Goal: Transaction & Acquisition: Subscribe to service/newsletter

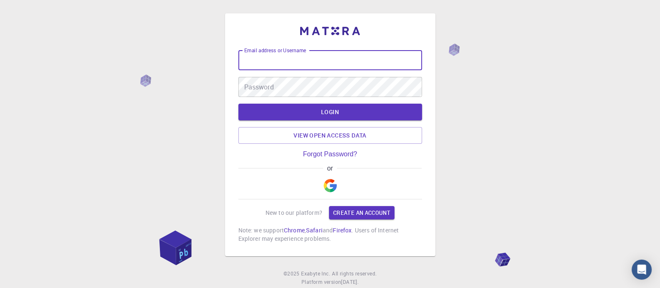
click at [271, 63] on input "Email address or Username" at bounding box center [330, 60] width 184 height 20
type input "arumugam"
click at [264, 83] on div "Password Password" at bounding box center [330, 87] width 184 height 20
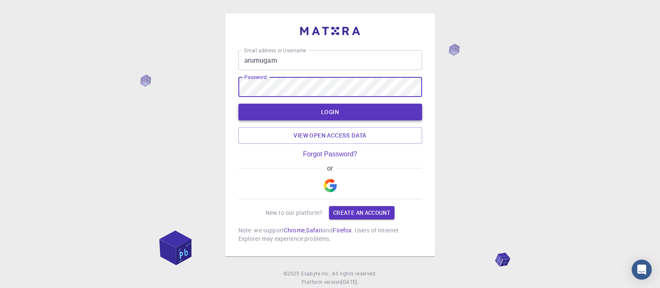
click at [282, 114] on button "LOGIN" at bounding box center [330, 111] width 184 height 17
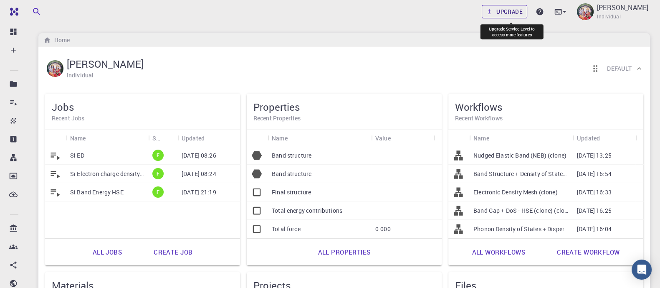
click at [513, 9] on link "Upgrade" at bounding box center [504, 11] width 45 height 13
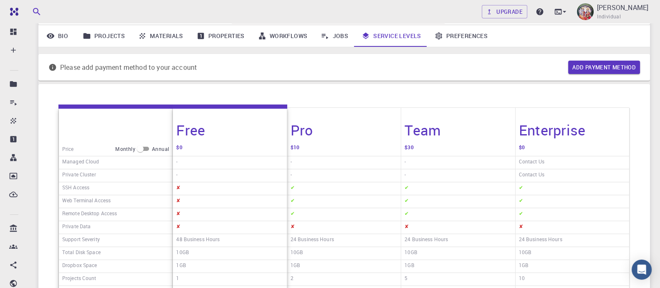
scroll to position [41, 0]
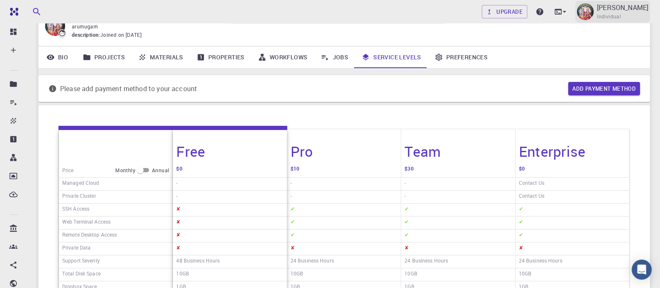
click at [609, 16] on span "Individual" at bounding box center [609, 17] width 24 height 8
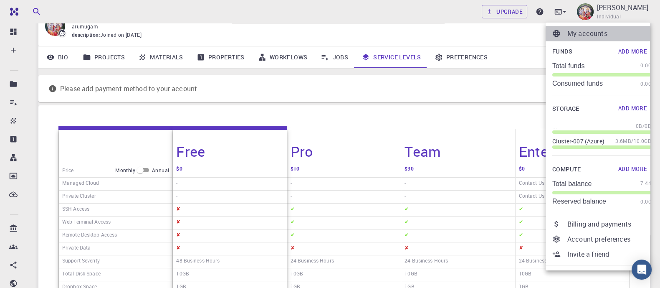
click at [595, 30] on p "My accounts" at bounding box center [609, 33] width 84 height 10
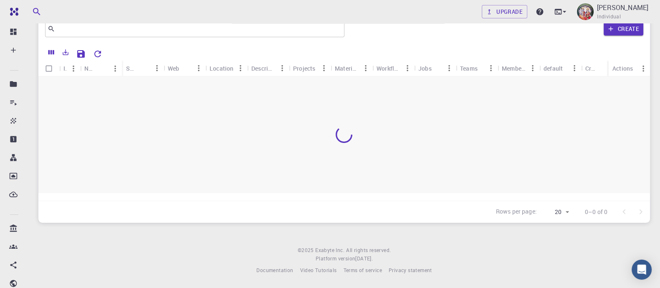
scroll to position [33, 0]
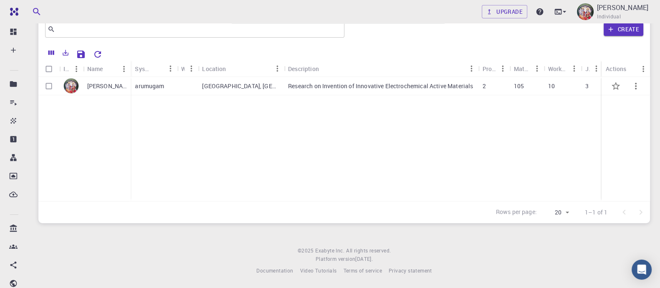
click at [162, 87] on p "arumugam" at bounding box center [149, 86] width 29 height 8
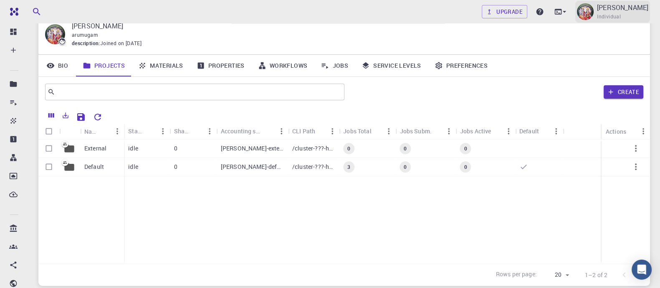
click at [628, 6] on p "[PERSON_NAME]" at bounding box center [622, 8] width 51 height 10
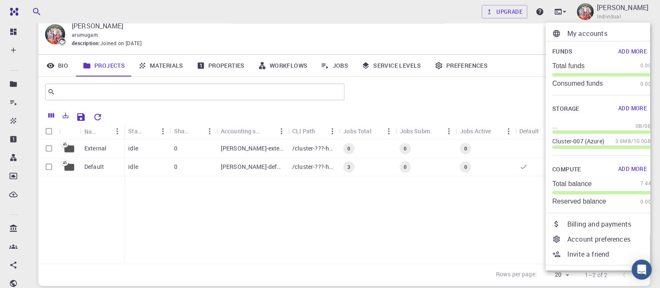
click at [57, 36] on div at bounding box center [330, 144] width 660 height 288
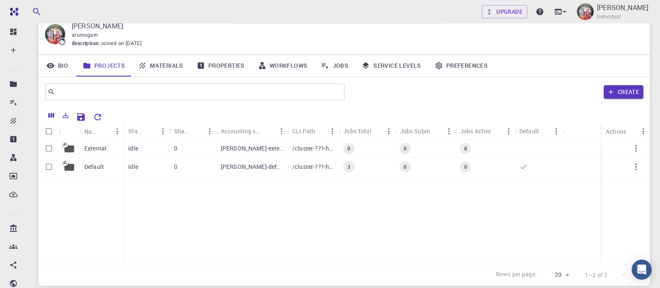
click at [102, 24] on p "[PERSON_NAME]" at bounding box center [354, 26] width 565 height 10
click at [613, 10] on p "[PERSON_NAME]" at bounding box center [622, 8] width 51 height 10
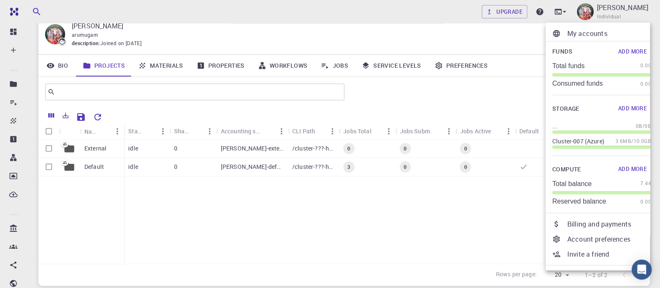
click at [61, 66] on div at bounding box center [330, 144] width 660 height 288
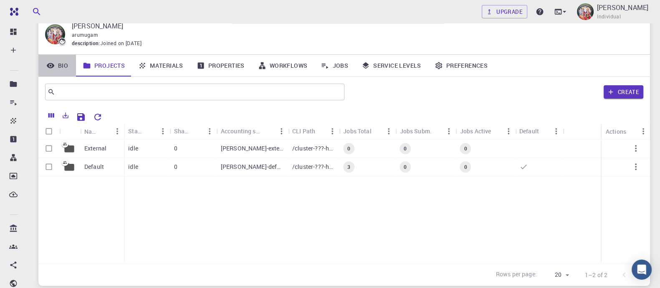
click at [61, 66] on link "Bio" at bounding box center [57, 66] width 38 height 22
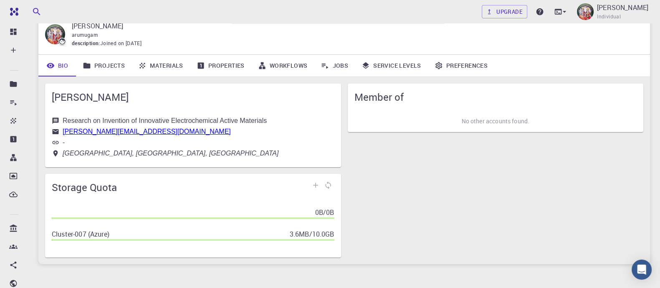
click at [56, 118] on icon at bounding box center [56, 120] width 6 height 6
click at [53, 143] on icon at bounding box center [56, 143] width 8 height 8
click at [92, 97] on span "[PERSON_NAME]" at bounding box center [193, 96] width 283 height 13
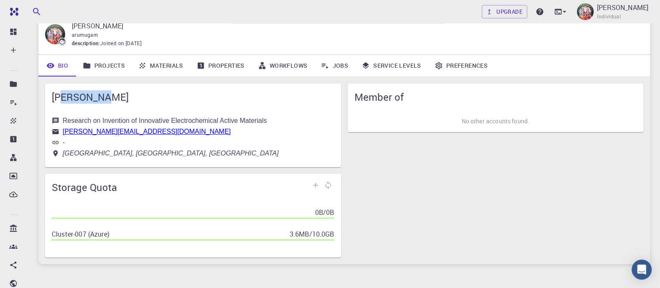
click at [92, 97] on span "[PERSON_NAME]" at bounding box center [193, 96] width 283 height 13
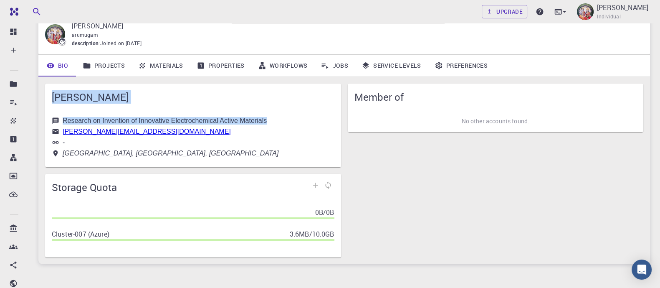
drag, startPoint x: 92, startPoint y: 97, endPoint x: 91, endPoint y: 122, distance: 25.1
click at [91, 122] on div "D ARUMUGAM Research on Invention of Innovative Electrochemical Active Materials…" at bounding box center [193, 124] width 296 height 83
click at [91, 122] on div "Research on Invention of Innovative Electrochemical Active Materials" at bounding box center [165, 121] width 204 height 8
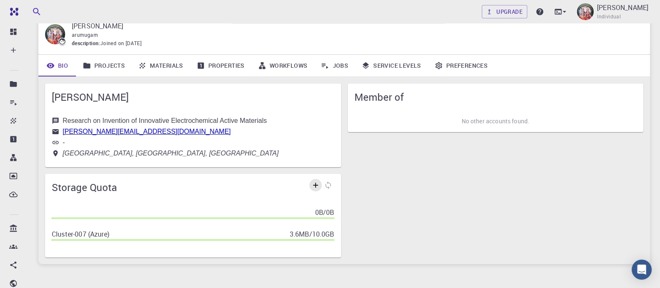
click at [311, 185] on link at bounding box center [315, 185] width 13 height 13
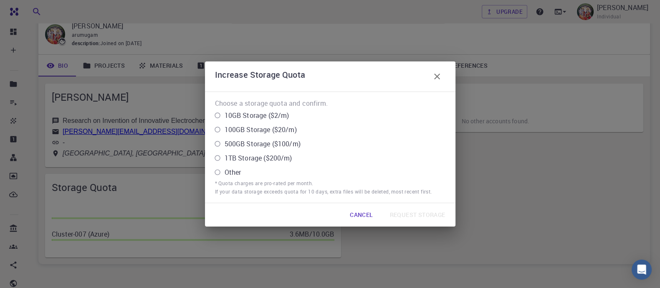
click at [433, 78] on icon "button" at bounding box center [437, 76] width 10 height 10
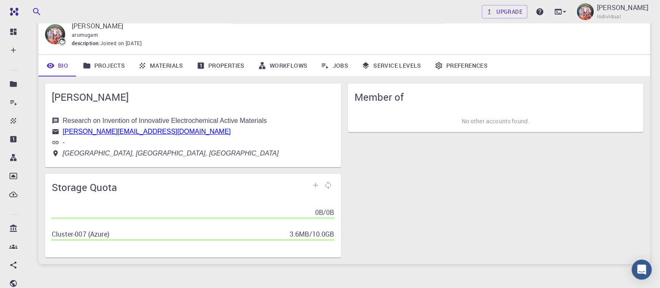
click at [54, 132] on icon at bounding box center [56, 131] width 6 height 5
click at [54, 141] on icon at bounding box center [56, 142] width 6 height 3
click at [57, 143] on icon at bounding box center [56, 143] width 8 height 8
click at [63, 141] on link "-" at bounding box center [64, 142] width 2 height 7
click at [56, 144] on icon at bounding box center [56, 143] width 8 height 8
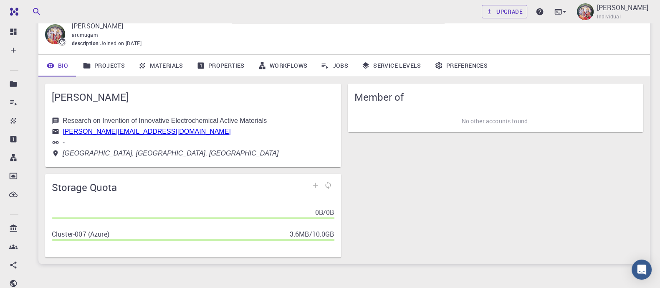
click at [56, 144] on icon at bounding box center [56, 143] width 8 height 8
click at [472, 226] on div "Member of No other accounts found." at bounding box center [492, 167] width 303 height 180
click at [622, 6] on p "[PERSON_NAME]" at bounding box center [622, 8] width 51 height 10
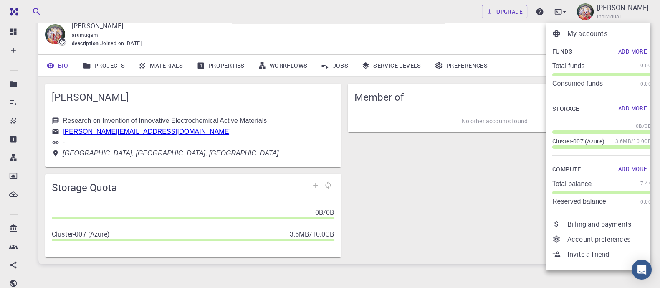
click at [514, 16] on div at bounding box center [330, 144] width 660 height 288
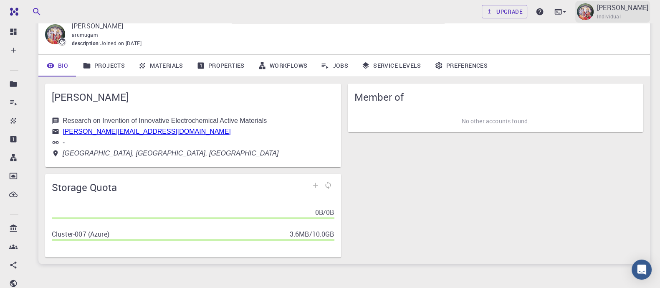
click at [621, 13] on span "Individual" at bounding box center [609, 17] width 24 height 8
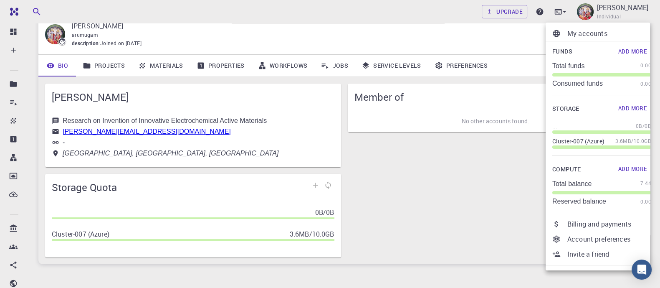
click at [601, 236] on p "Account preferences" at bounding box center [609, 239] width 84 height 10
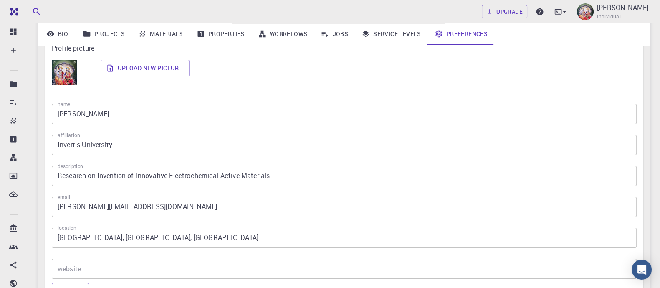
scroll to position [137, 0]
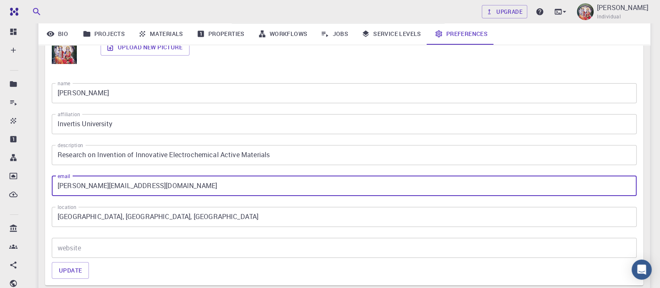
click at [136, 182] on input "arumugam@invertis.org" at bounding box center [344, 186] width 585 height 20
type input "a"
type input "[EMAIL_ADDRESS][DOMAIN_NAME]"
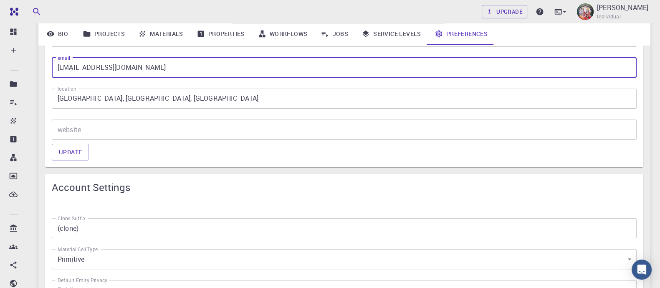
scroll to position [225, 0]
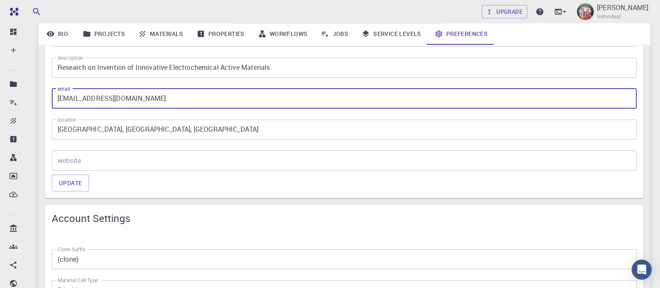
click at [656, 116] on div "Upgrade D ARUMUGAM Individual Home D ARUMUGAM D ARUMUGAM arumugam description :…" at bounding box center [343, 282] width 631 height 1015
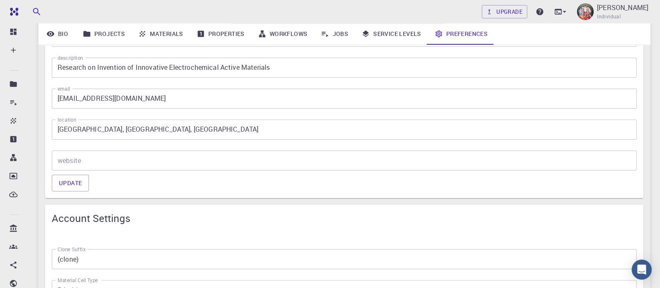
click at [655, 116] on div "Upgrade D ARUMUGAM Individual Home D ARUMUGAM D ARUMUGAM arumugam description :…" at bounding box center [343, 282] width 631 height 1015
click at [77, 182] on button "Update" at bounding box center [70, 182] width 37 height 17
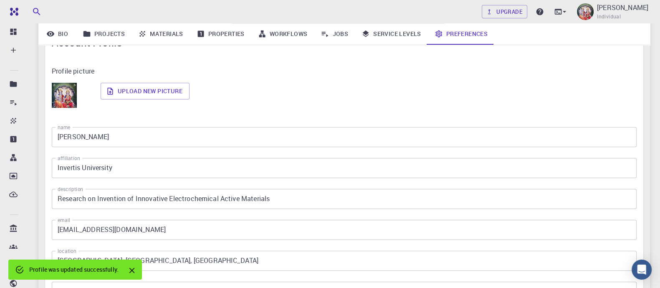
scroll to position [89, 0]
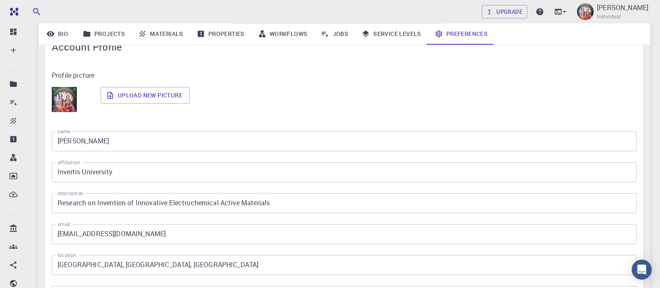
click at [255, 81] on div "Profile picture" at bounding box center [344, 78] width 585 height 17
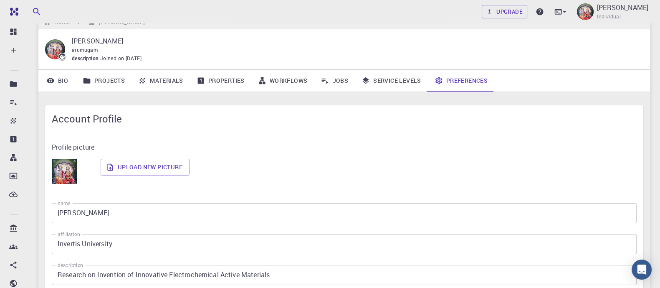
scroll to position [0, 0]
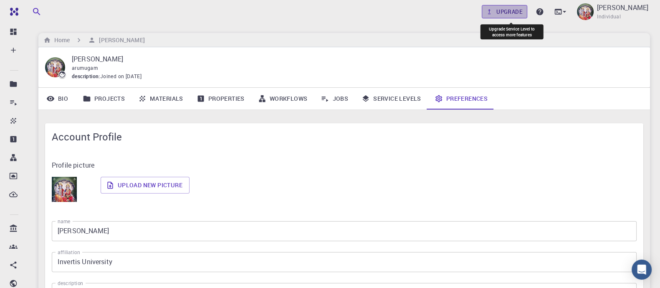
click at [510, 12] on link "Upgrade" at bounding box center [504, 11] width 45 height 13
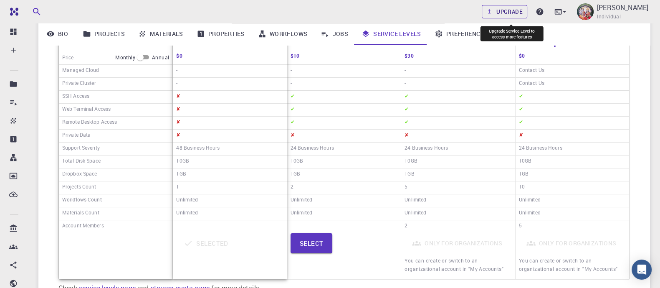
scroll to position [155, 0]
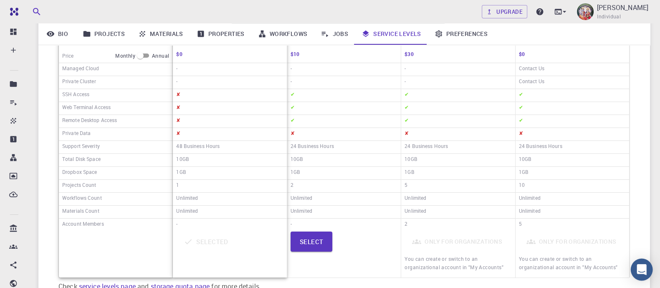
click at [640, 267] on icon "Open Intercom Messenger" at bounding box center [641, 269] width 10 height 11
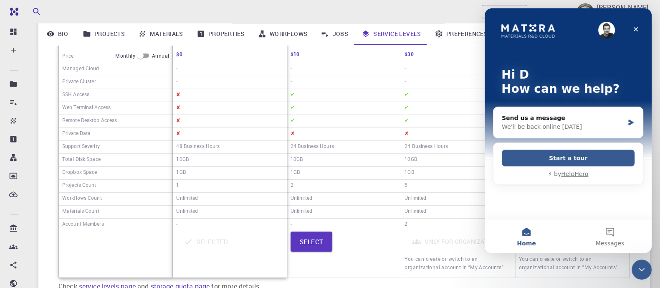
scroll to position [0, 0]
click at [528, 235] on button "Home" at bounding box center [525, 235] width 83 height 33
click at [616, 230] on button "Messages" at bounding box center [609, 235] width 83 height 33
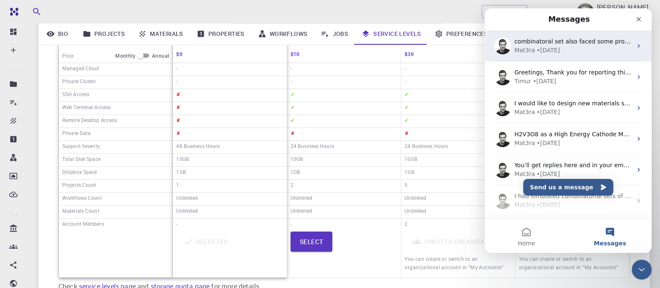
click at [574, 46] on div "Mat3ra • 3w ago" at bounding box center [573, 50] width 118 height 9
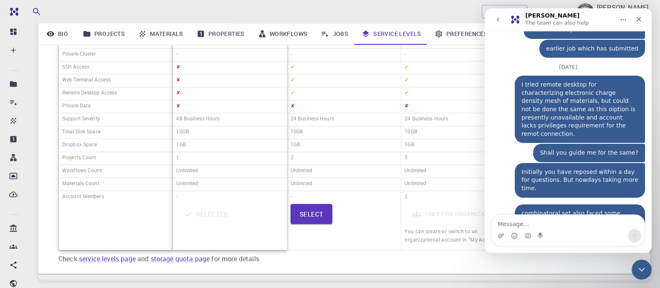
scroll to position [137, 0]
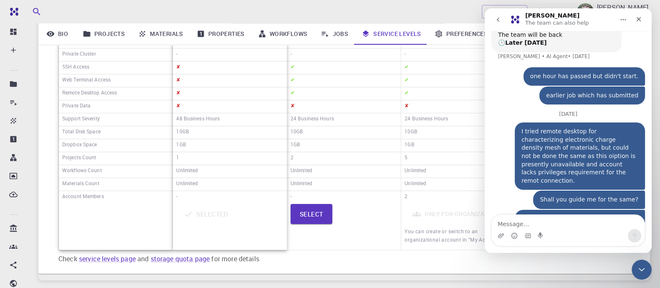
click at [635, 159] on div "I tried remote desktop for characterizing electronic charge density mesh of mat…" at bounding box center [580, 155] width 130 height 67
click at [638, 19] on icon "Close" at bounding box center [638, 19] width 7 height 7
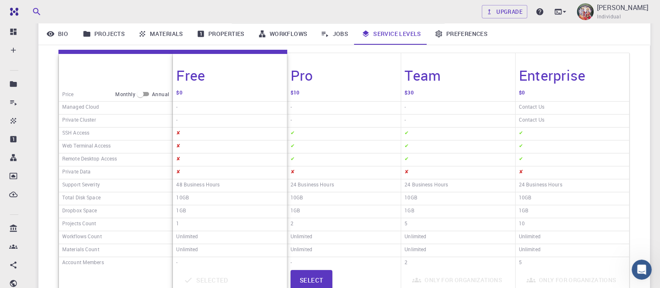
scroll to position [117, 0]
drag, startPoint x: 141, startPoint y: 93, endPoint x: 159, endPoint y: 93, distance: 17.1
click at [159, 93] on div "Monthly Annual" at bounding box center [142, 93] width 54 height 10
click at [146, 93] on input "checkbox" at bounding box center [140, 93] width 30 height 10
click at [142, 95] on input "checkbox" at bounding box center [147, 93] width 30 height 10
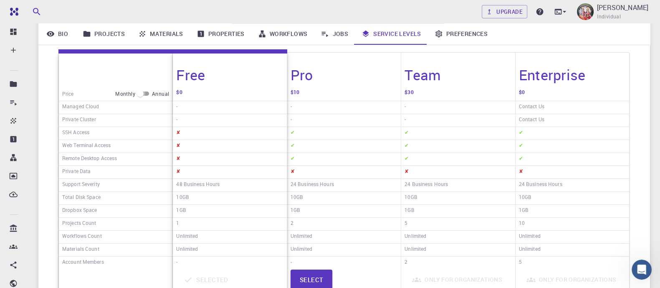
click at [146, 93] on input "checkbox" at bounding box center [140, 93] width 30 height 10
click at [142, 93] on input "checkbox" at bounding box center [147, 93] width 30 height 10
checkbox input "false"
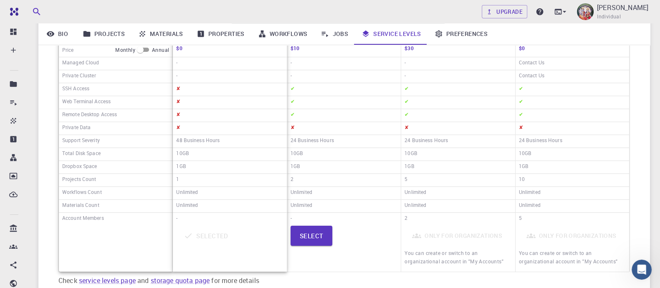
scroll to position [159, 0]
click at [310, 241] on button "Select" at bounding box center [311, 237] width 42 height 20
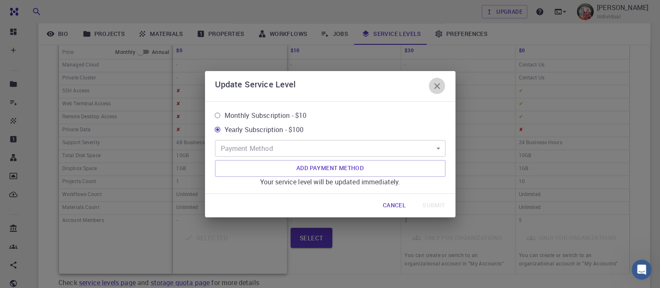
click at [437, 88] on icon "button" at bounding box center [437, 86] width 10 height 10
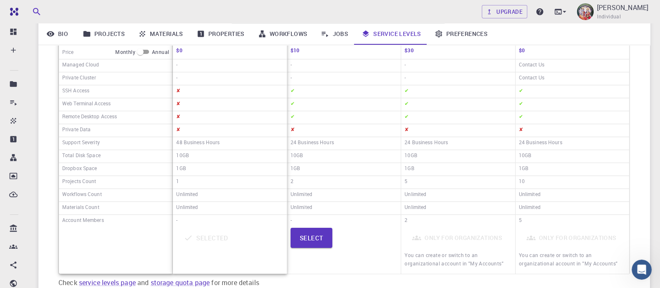
click at [354, 253] on div "Select" at bounding box center [343, 249] width 107 height 45
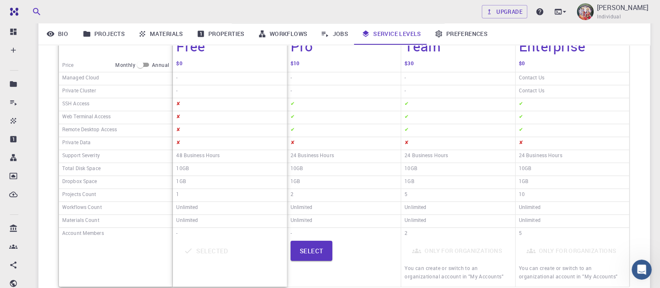
scroll to position [125, 0]
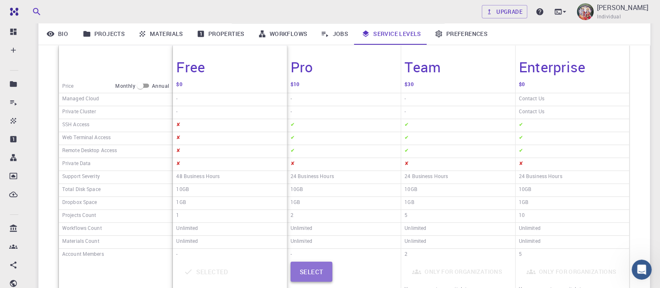
click at [310, 271] on button "Select" at bounding box center [311, 271] width 42 height 20
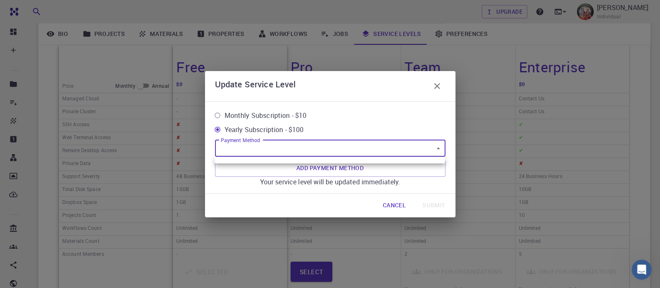
click at [318, 147] on body "Free Dashboard Create New Job New Material Create Material Upload File Import f…" at bounding box center [330, 139] width 660 height 528
click at [261, 117] on div at bounding box center [330, 144] width 660 height 288
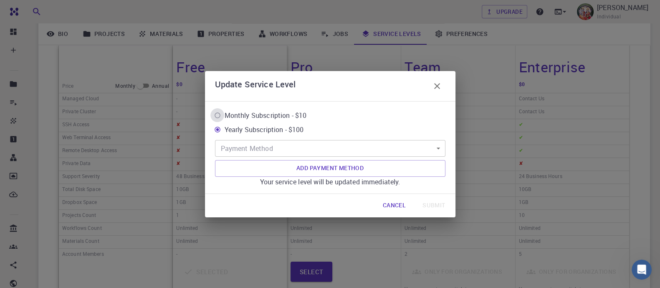
click at [218, 111] on input "Monthly Subscription - $10" at bounding box center [217, 115] width 14 height 14
radio input "true"
click at [438, 149] on body "Free Dashboard Create New Job New Material Create Material Upload File Import f…" at bounding box center [330, 139] width 660 height 528
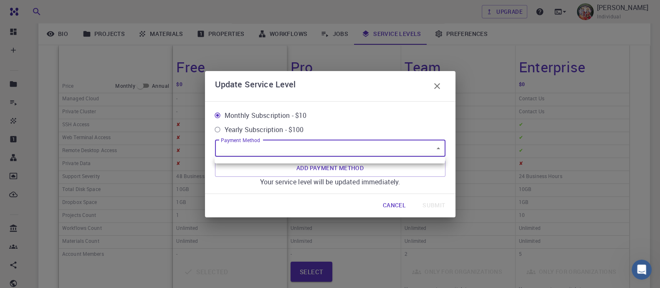
click at [438, 149] on div at bounding box center [330, 144] width 660 height 288
click at [438, 149] on body "Free Dashboard Create New Job New Material Create Material Upload File Import f…" at bounding box center [330, 139] width 660 height 528
click at [244, 112] on div at bounding box center [330, 144] width 660 height 288
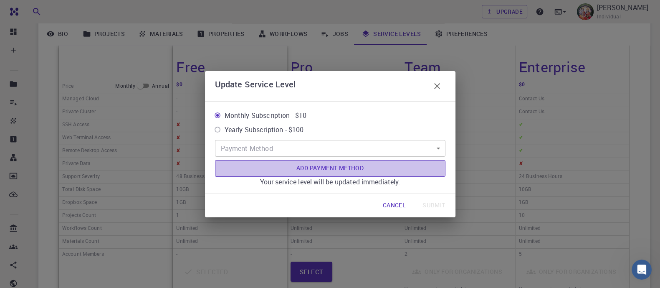
click at [322, 169] on button "Add Payment Method" at bounding box center [330, 168] width 230 height 17
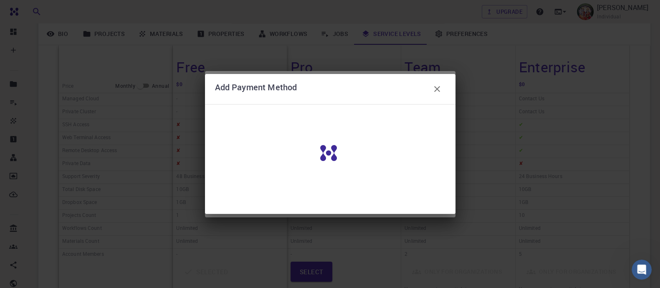
click at [437, 91] on icon "button" at bounding box center [437, 89] width 10 height 10
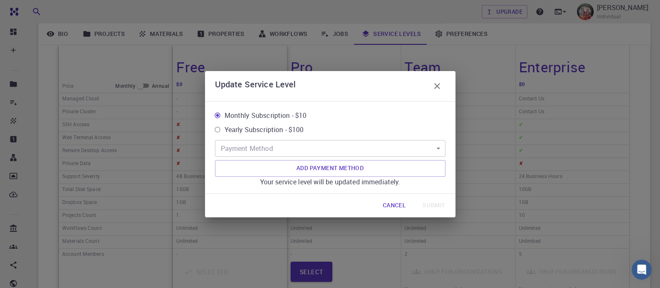
click at [396, 152] on body "Free Dashboard Create New Job New Material Create Material Upload File Import f…" at bounding box center [330, 139] width 660 height 528
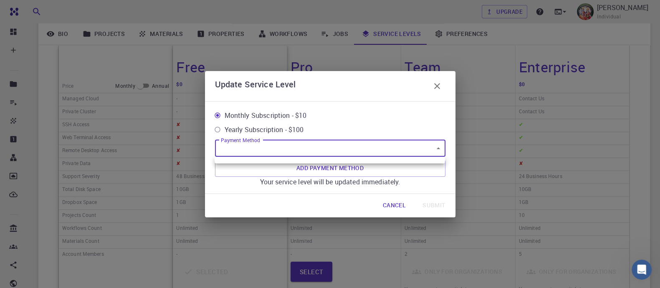
click at [396, 152] on div at bounding box center [330, 144] width 660 height 288
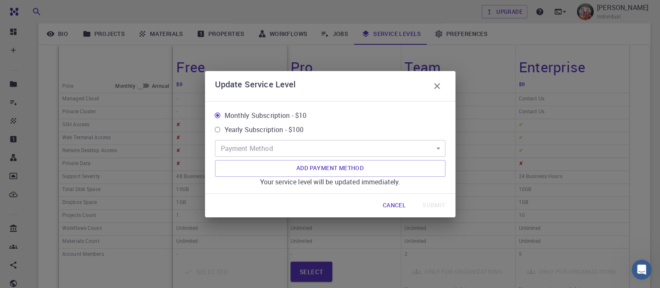
click at [443, 178] on div "Your service level will be updated immediately." at bounding box center [330, 182] width 230 height 10
click at [356, 168] on button "Add Payment Method" at bounding box center [330, 168] width 230 height 17
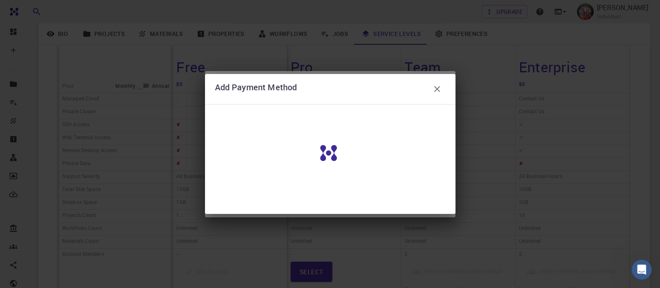
click at [356, 168] on div at bounding box center [335, 159] width 240 height 96
click at [436, 89] on icon "button" at bounding box center [437, 89] width 10 height 10
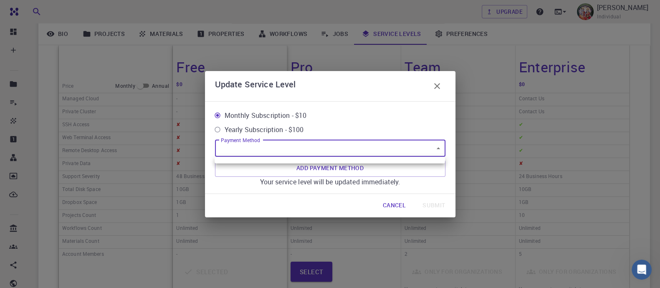
click at [429, 149] on body "Free Dashboard Create New Job New Material Create Material Upload File Import f…" at bounding box center [330, 139] width 660 height 528
click at [429, 149] on div at bounding box center [330, 144] width 660 height 288
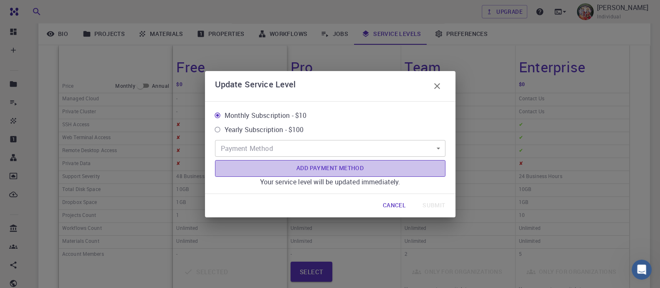
click at [413, 161] on button "Add Payment Method" at bounding box center [330, 168] width 230 height 17
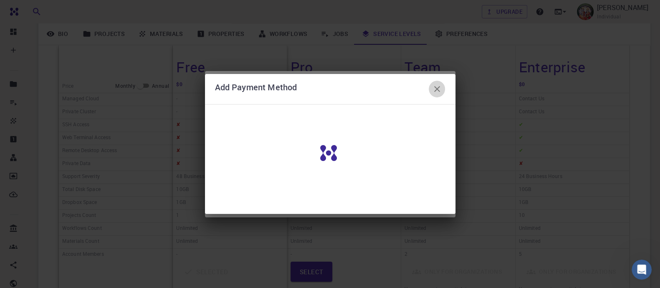
click at [435, 86] on icon "button" at bounding box center [437, 89] width 10 height 10
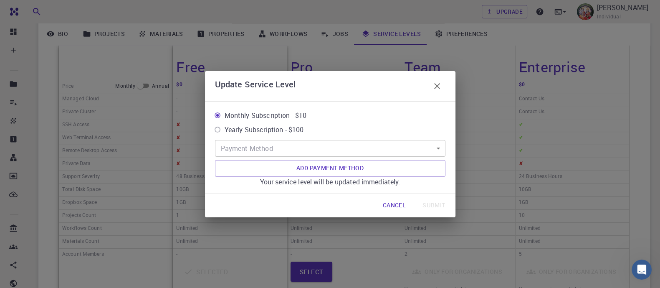
click at [396, 203] on button "Cancel" at bounding box center [394, 205] width 36 height 17
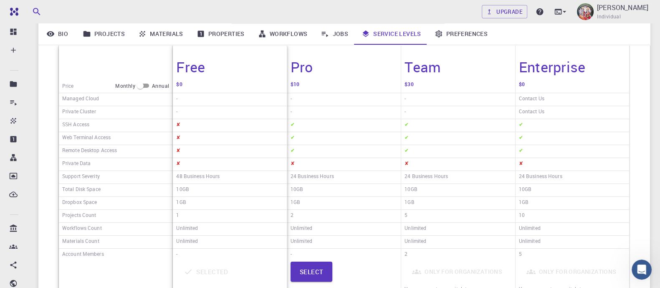
click at [147, 86] on input "checkbox" at bounding box center [140, 86] width 30 height 10
click at [138, 83] on input "checkbox" at bounding box center [147, 86] width 30 height 10
checkbox input "false"
click at [321, 273] on button "Select" at bounding box center [311, 271] width 42 height 20
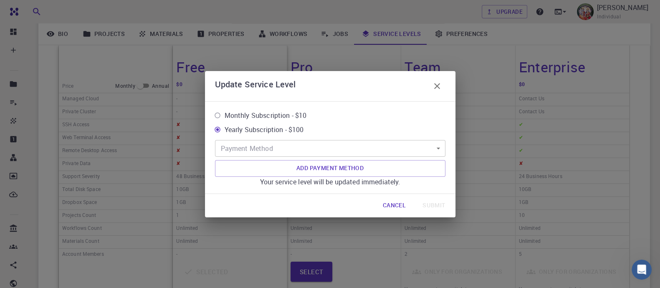
click at [290, 117] on span "Monthly Subscription - $10" at bounding box center [266, 115] width 82 height 10
click at [225, 117] on input "Monthly Subscription - $10" at bounding box center [217, 115] width 14 height 14
radio input "true"
click at [308, 167] on button "Add Payment Method" at bounding box center [330, 168] width 230 height 17
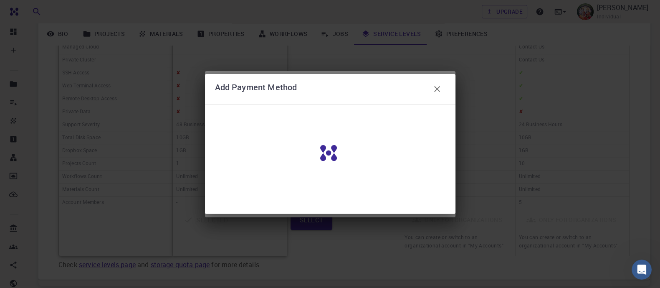
scroll to position [150, 0]
click at [436, 91] on icon "button" at bounding box center [437, 89] width 10 height 10
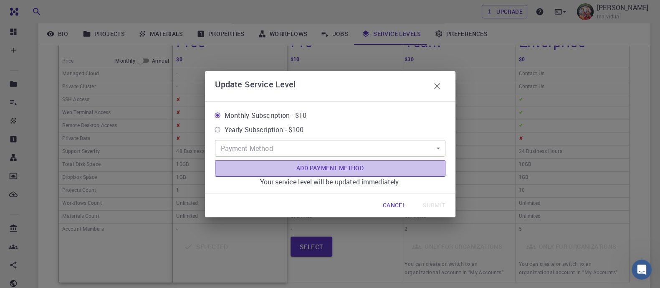
click at [338, 168] on button "Add Payment Method" at bounding box center [330, 168] width 230 height 17
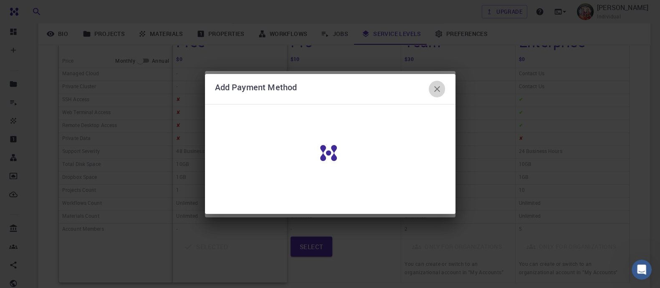
click at [439, 86] on icon "button" at bounding box center [437, 89] width 6 height 6
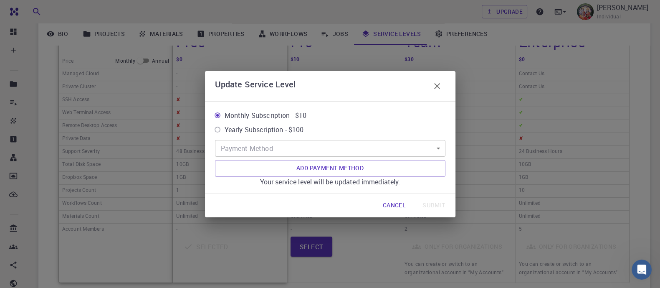
click at [434, 87] on icon "button" at bounding box center [437, 86] width 10 height 10
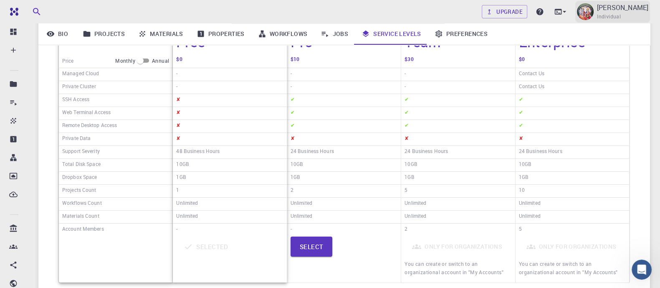
click at [626, 9] on p "[PERSON_NAME]" at bounding box center [622, 8] width 51 height 10
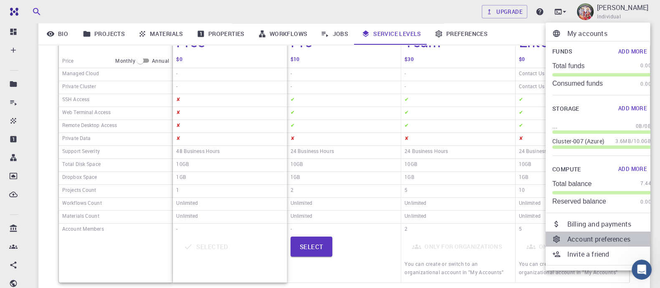
click at [603, 239] on p "Account preferences" at bounding box center [609, 239] width 84 height 10
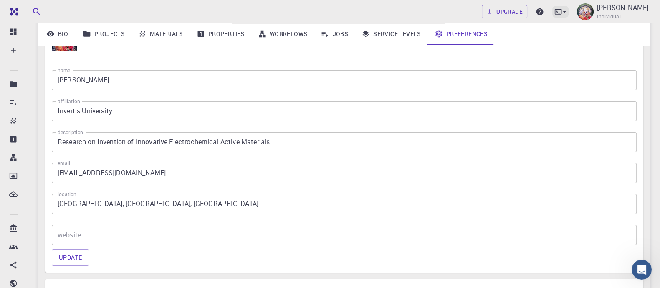
click at [568, 15] on icon at bounding box center [564, 12] width 8 height 8
click at [516, 10] on div at bounding box center [330, 144] width 660 height 288
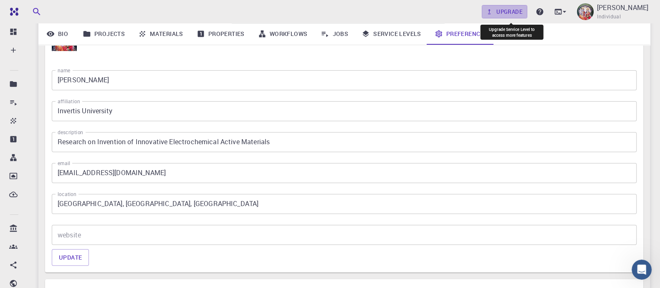
click at [516, 10] on link "Upgrade" at bounding box center [504, 11] width 45 height 13
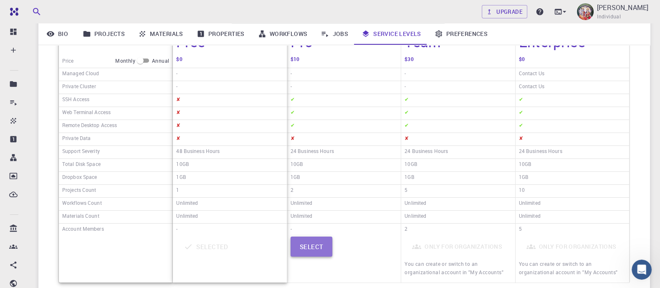
click at [308, 247] on button "Select" at bounding box center [311, 246] width 42 height 20
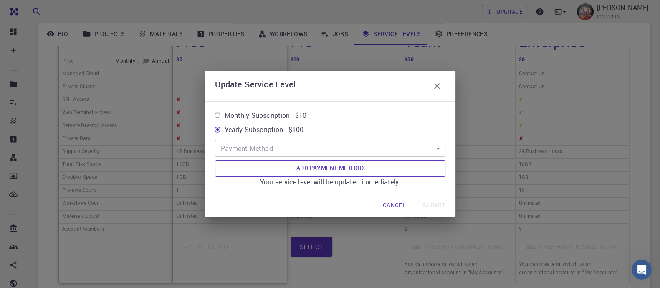
click at [327, 171] on button "Add Payment Method" at bounding box center [330, 168] width 230 height 17
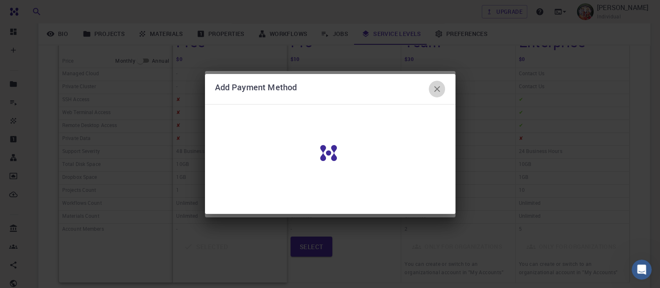
click at [436, 95] on button "button" at bounding box center [437, 89] width 17 height 17
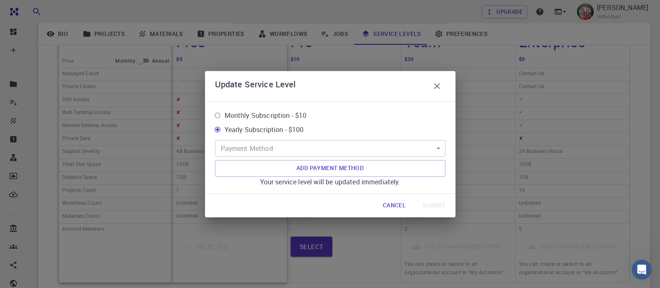
click at [308, 111] on label "Monthly Subscription - $10" at bounding box center [324, 115] width 228 height 14
click at [225, 111] on input "Monthly Subscription - $10" at bounding box center [217, 115] width 14 height 14
radio input "true"
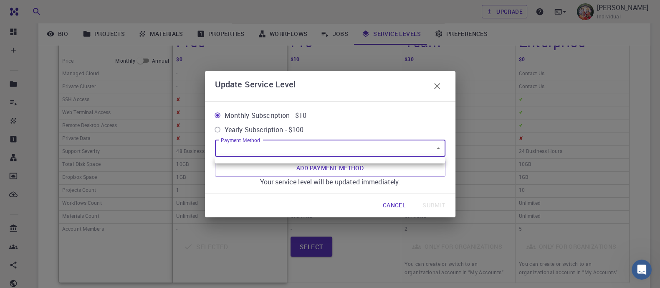
click at [439, 148] on body "Free Dashboard Create New Job New Material Create Material Upload File Import f…" at bounding box center [330, 114] width 660 height 528
click at [439, 148] on div at bounding box center [330, 144] width 660 height 288
click at [439, 149] on body "Free Dashboard Create New Job New Material Create Material Upload File Import f…" at bounding box center [330, 114] width 660 height 528
click at [282, 143] on div at bounding box center [330, 144] width 660 height 288
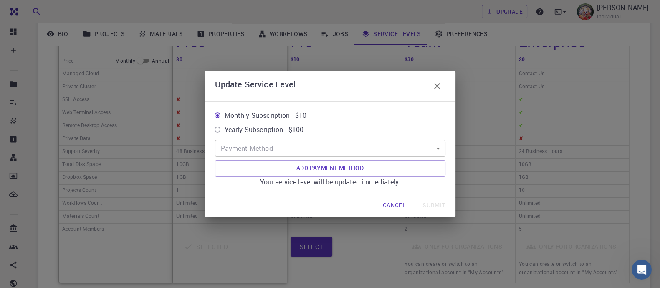
click at [282, 143] on div at bounding box center [330, 144] width 660 height 288
click at [427, 151] on body "Free Dashboard Create New Job New Material Create Material Upload File Import f…" at bounding box center [330, 114] width 660 height 528
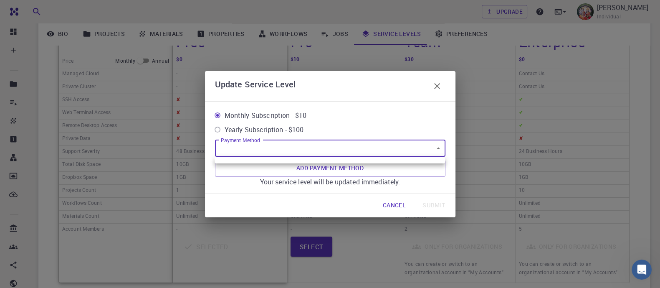
click at [421, 172] on div at bounding box center [330, 144] width 660 height 288
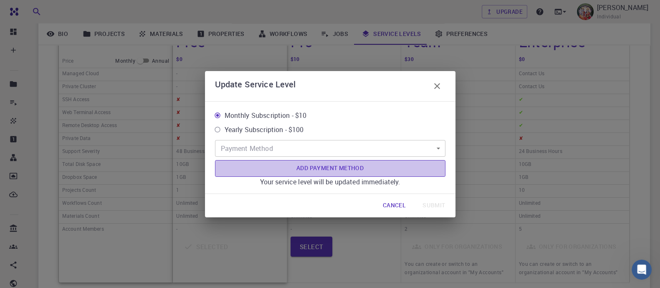
click at [351, 165] on button "Add Payment Method" at bounding box center [330, 168] width 230 height 17
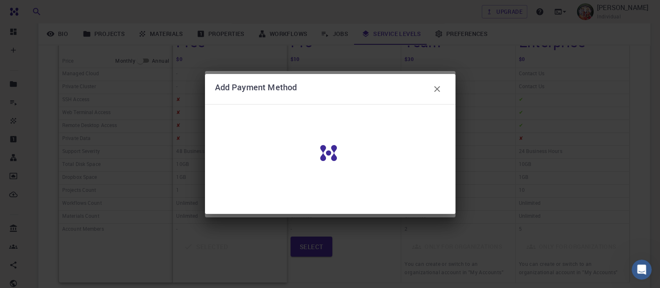
click at [627, 51] on div "Add Payment Method" at bounding box center [330, 144] width 660 height 288
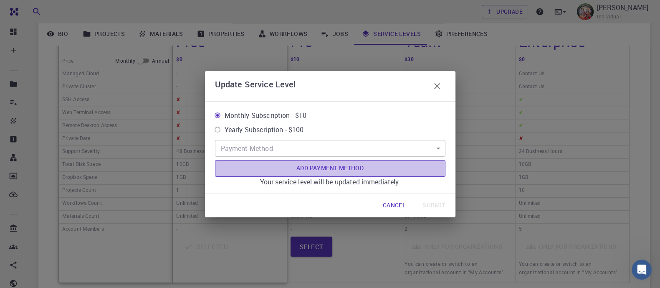
click at [349, 168] on button "Add Payment Method" at bounding box center [330, 168] width 230 height 17
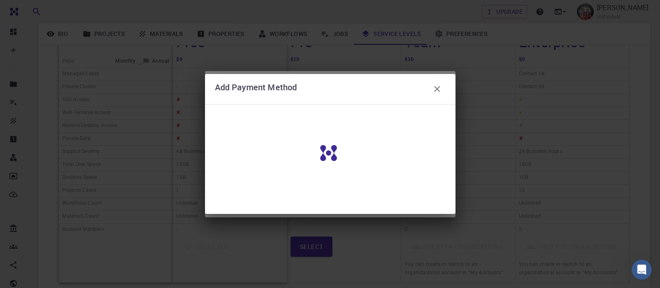
click at [435, 85] on icon "button" at bounding box center [437, 89] width 10 height 10
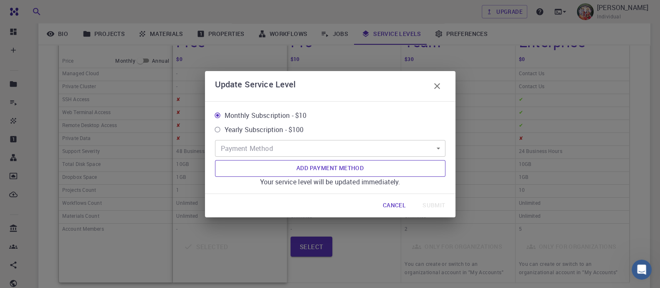
click at [432, 165] on button "Add Payment Method" at bounding box center [330, 168] width 230 height 17
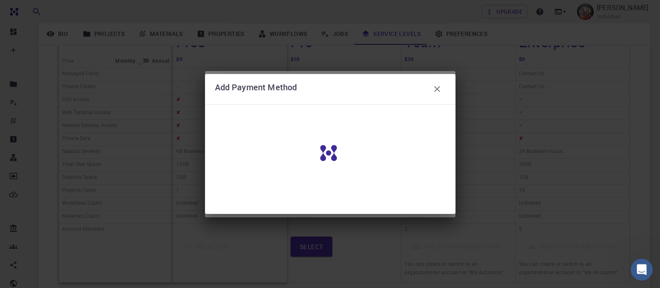
click at [639, 269] on icon "Open Intercom Messenger" at bounding box center [640, 268] width 6 height 7
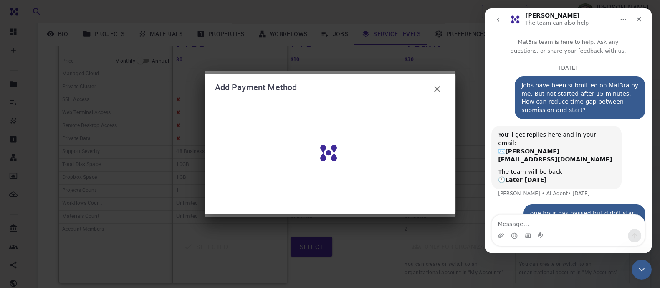
scroll to position [184, 0]
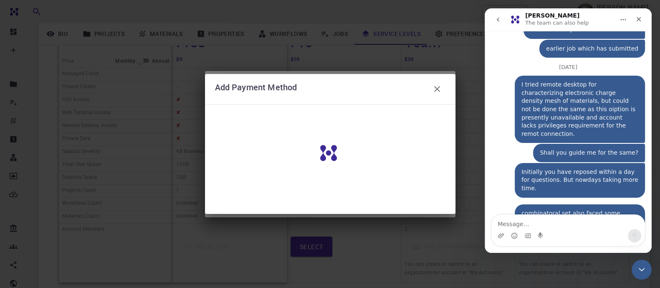
type textarea "d"
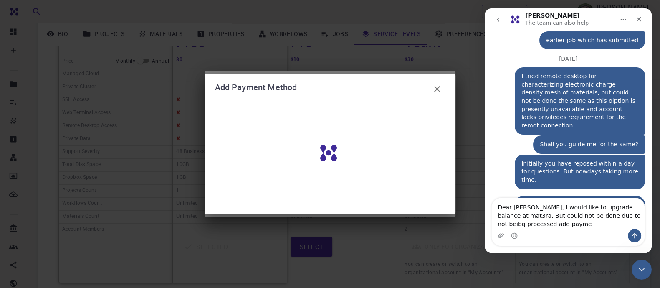
scroll to position [200, 0]
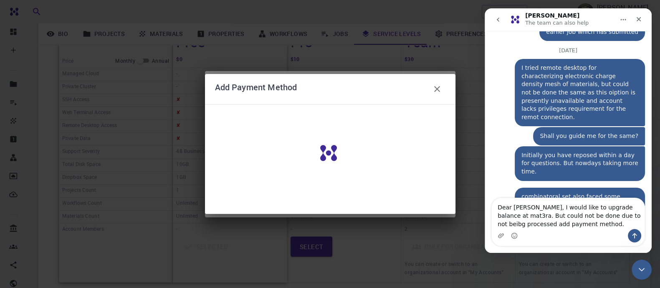
click at [587, 214] on textarea "Dear Sir, I would like to upgrade balance at mat3ra. But could not be done due …" at bounding box center [568, 213] width 153 height 31
click at [565, 217] on textarea "Dear Sir, I would like to upgrade balance at mat3ra. But could not be done due …" at bounding box center [568, 213] width 153 height 31
click at [545, 223] on textarea "Dear Sir, I would like to upgrade balance at mat3ra. But could not be done due …" at bounding box center [568, 213] width 153 height 31
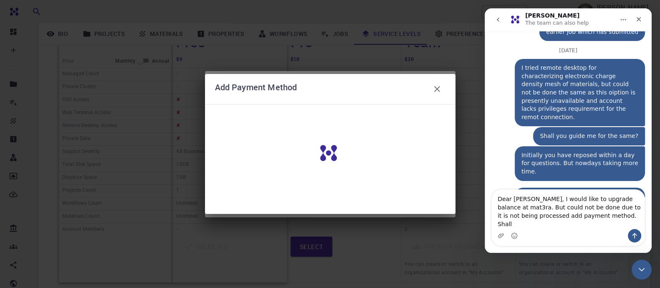
click at [545, 223] on textarea "Dear Sir, I would like to upgrade balance at mat3ra. But could not be done due …" at bounding box center [568, 208] width 153 height 39
click at [631, 219] on textarea "Dear Sir, I would like to upgrade balance at mat3ra. But could not be done due …" at bounding box center [568, 208] width 153 height 39
click at [570, 224] on textarea "Dear Sir, I would like to upgrade balance at mat3ra. But could not be done due …" at bounding box center [568, 208] width 153 height 39
click at [573, 227] on textarea "Dear Sir, I would like to upgrade balance at mat3ra. But could not be done due …" at bounding box center [568, 208] width 153 height 39
click at [633, 225] on textarea "Dear Sir, I would like to upgrade balance at mat3ra. But could not be done due …" at bounding box center [568, 208] width 153 height 39
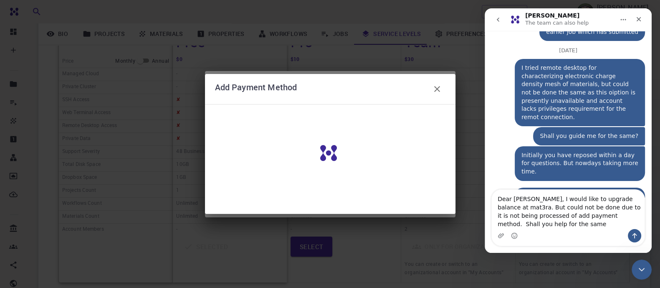
type textarea "Dear [PERSON_NAME], I would like to upgrade balance at mat3ra. But could not be…"
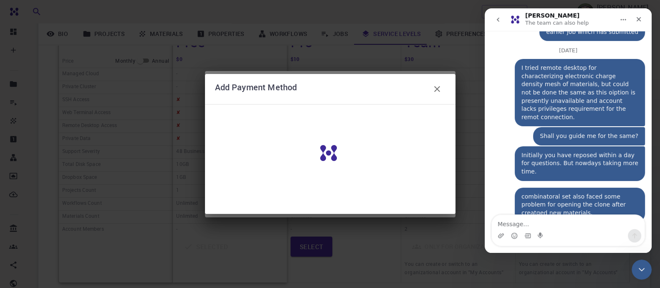
scroll to position [244, 0]
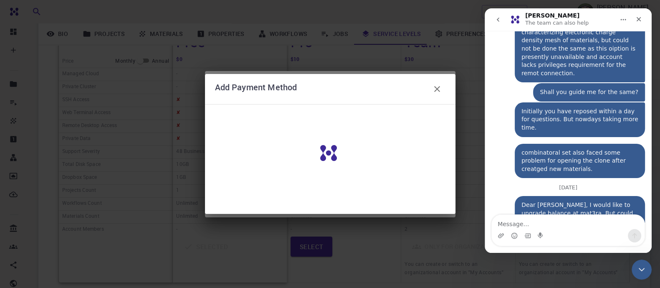
click at [434, 87] on icon "button" at bounding box center [437, 89] width 10 height 10
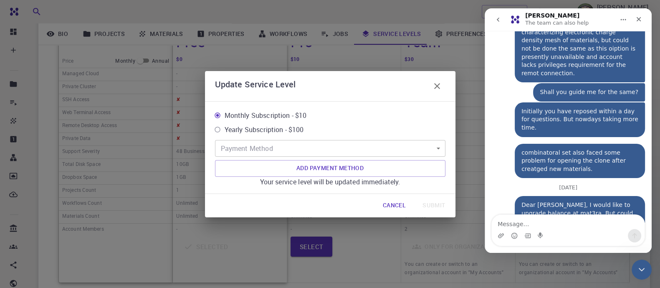
click at [291, 124] on span "Yearly Subscription - $100" at bounding box center [264, 129] width 79 height 10
click at [225, 124] on input "Yearly Subscription - $100" at bounding box center [217, 129] width 14 height 14
radio input "true"
click at [353, 165] on button "Add Payment Method" at bounding box center [330, 168] width 230 height 17
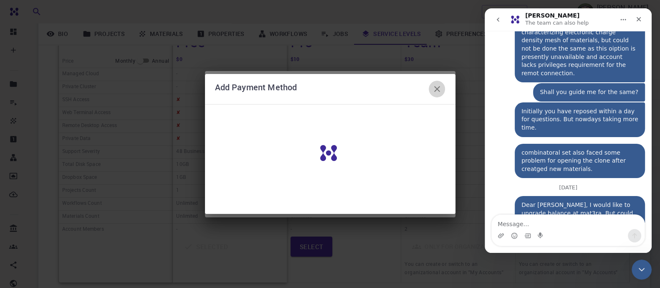
click at [433, 88] on icon "button" at bounding box center [437, 89] width 10 height 10
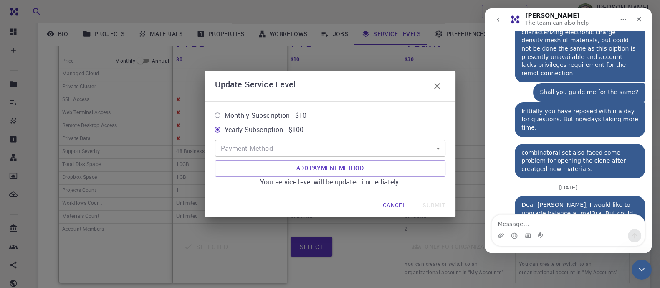
click at [438, 86] on icon "button" at bounding box center [437, 86] width 10 height 10
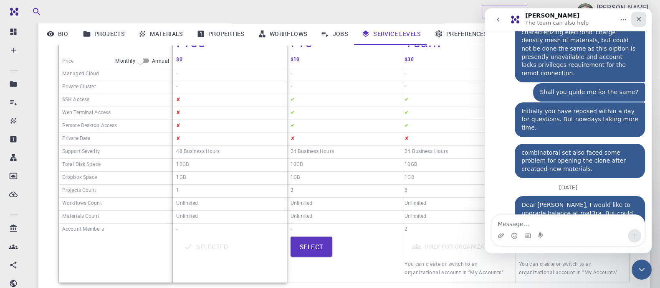
click at [641, 16] on icon "Close" at bounding box center [638, 19] width 7 height 7
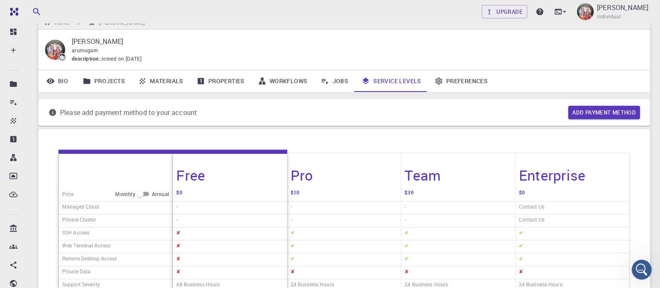
scroll to position [11, 0]
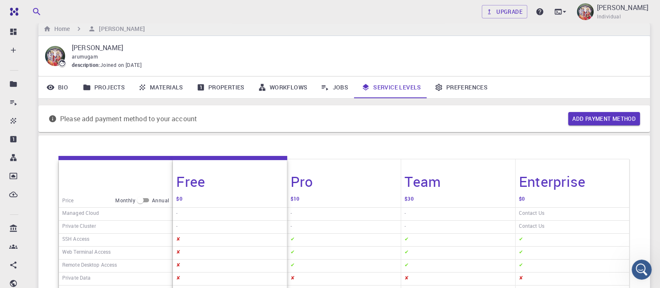
click at [123, 84] on link "Projects" at bounding box center [104, 87] width 56 height 22
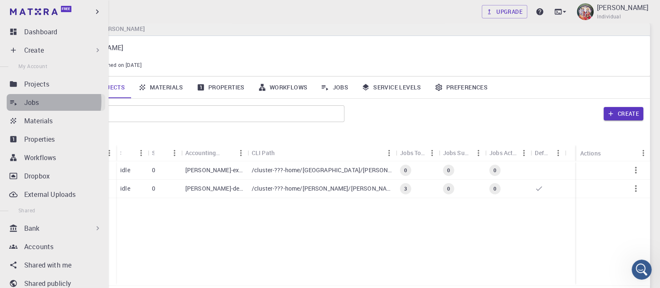
click at [38, 101] on p "Jobs" at bounding box center [31, 102] width 15 height 10
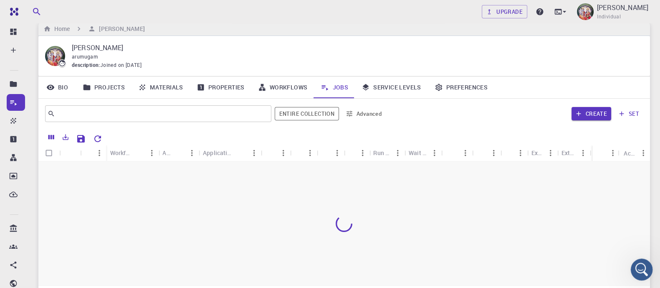
click at [639, 271] on icon "Open Intercom Messenger" at bounding box center [640, 268] width 14 height 14
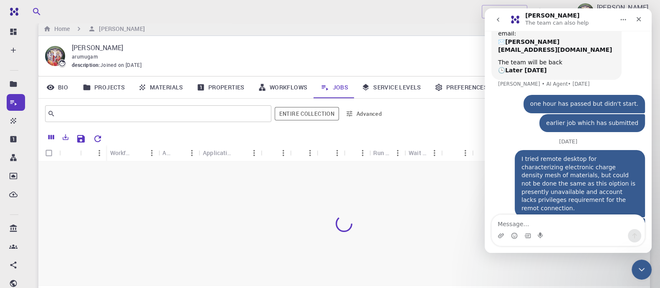
scroll to position [244, 0]
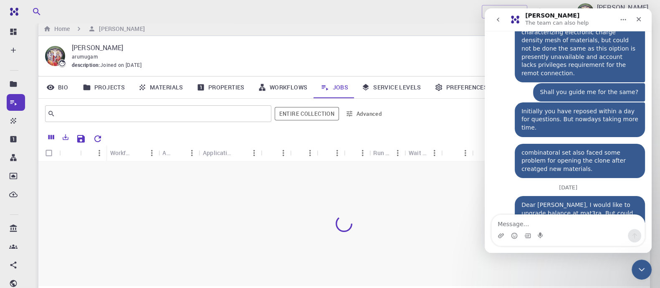
drag, startPoint x: 647, startPoint y: 155, endPoint x: 916, endPoint y: 136, distance: 269.8
click at [319, 186] on div at bounding box center [343, 223] width 611 height 124
click at [397, 82] on link "Service Levels" at bounding box center [391, 87] width 73 height 22
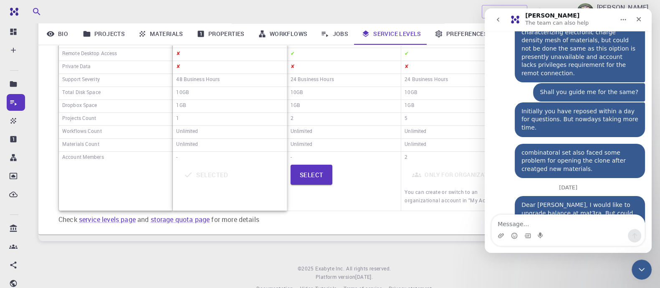
scroll to position [239, 0]
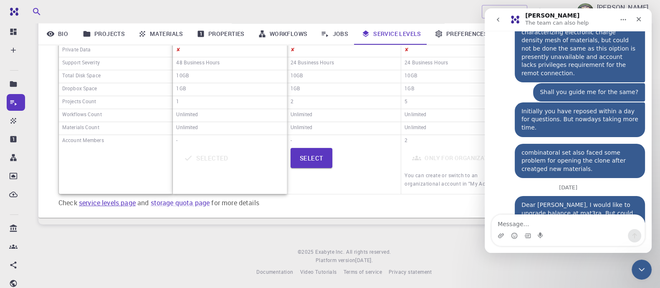
click at [117, 201] on link "service levels page" at bounding box center [107, 202] width 57 height 9
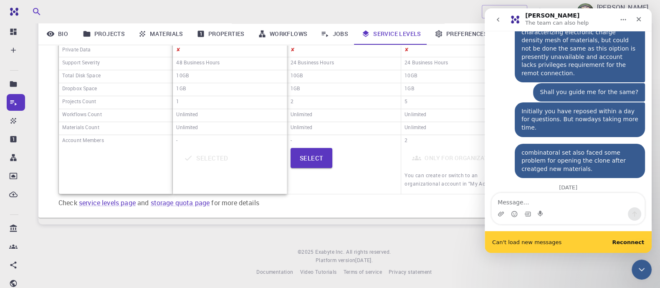
scroll to position [266, 0]
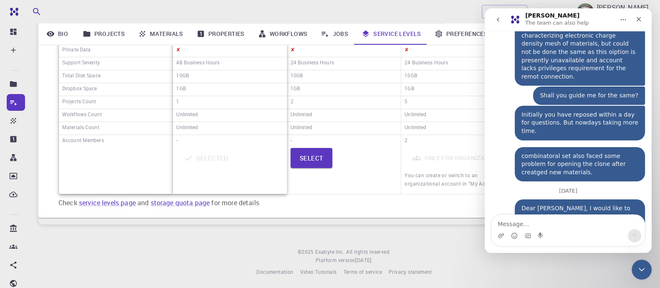
scroll to position [244, 0]
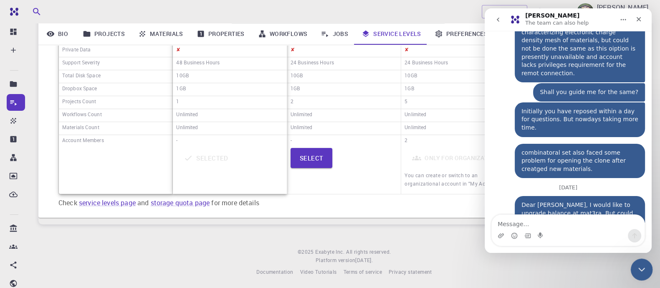
click at [640, 267] on icon "Close Intercom Messenger" at bounding box center [640, 268] width 10 height 10
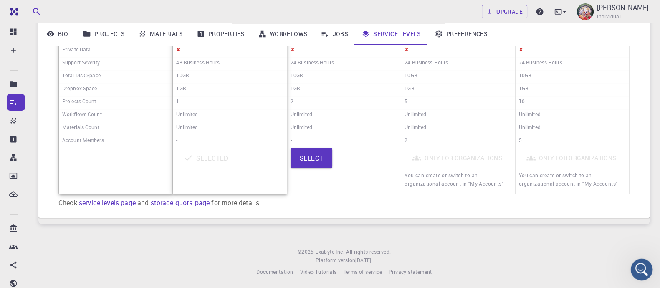
click at [640, 267] on icon "Open Intercom Messenger" at bounding box center [640, 268] width 14 height 14
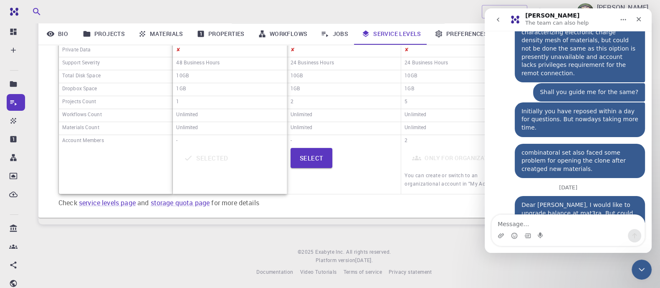
click at [578, 262] on footer "© 2025 Exabyte Inc. All rights reserved. Platform version 2025.7.24 . Documenta…" at bounding box center [343, 261] width 631 height 28
click at [641, 272] on icon "Close Intercom Messenger" at bounding box center [640, 268] width 10 height 10
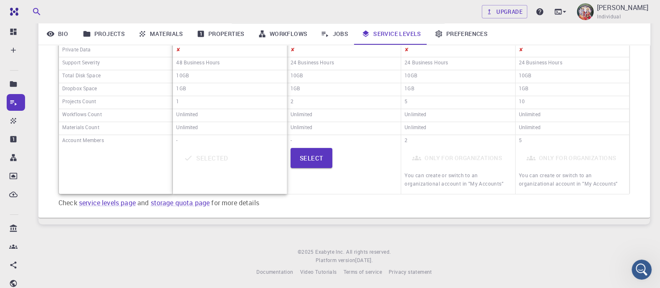
click at [575, 265] on footer "© 2025 Exabyte Inc. All rights reserved. Platform version 2025.7.24 . Documenta…" at bounding box center [343, 261] width 631 height 28
click at [309, 155] on button "Select" at bounding box center [311, 158] width 42 height 20
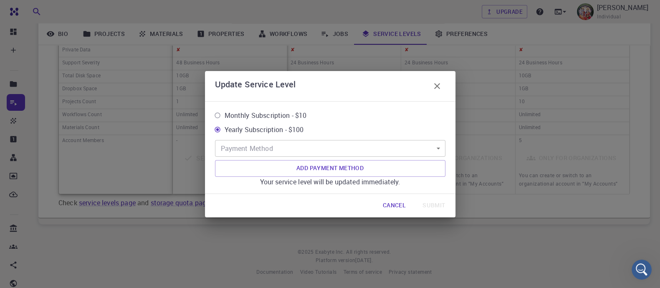
click at [271, 110] on span "Monthly Subscription - $10" at bounding box center [266, 115] width 82 height 10
click at [225, 109] on input "Monthly Subscription - $10" at bounding box center [217, 115] width 14 height 14
radio input "true"
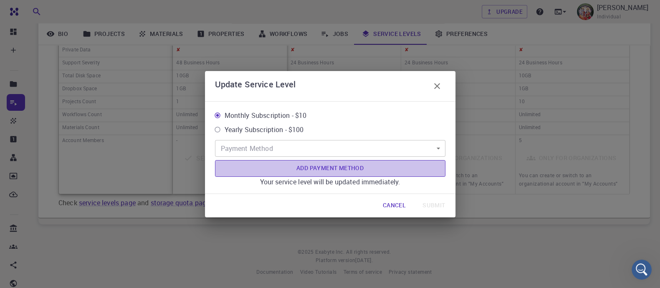
click at [324, 169] on button "Add Payment Method" at bounding box center [330, 168] width 230 height 17
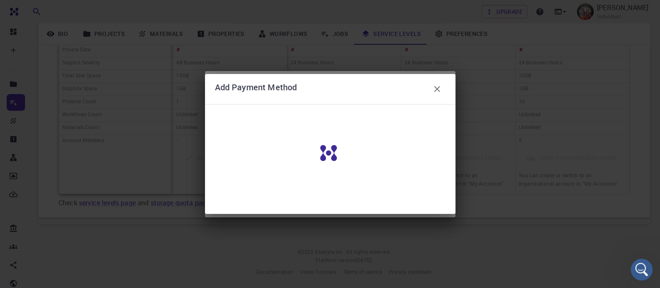
click at [638, 270] on icon "Open Intercom Messenger" at bounding box center [640, 268] width 14 height 14
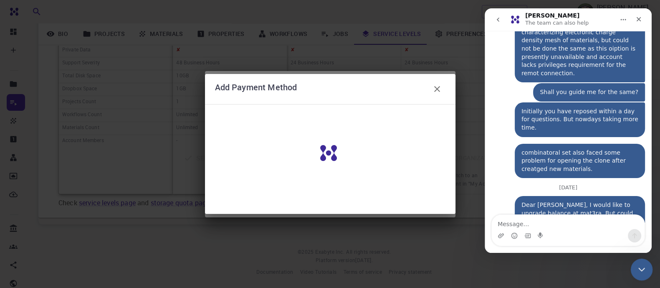
click at [639, 270] on icon "Close Intercom Messenger" at bounding box center [640, 268] width 10 height 10
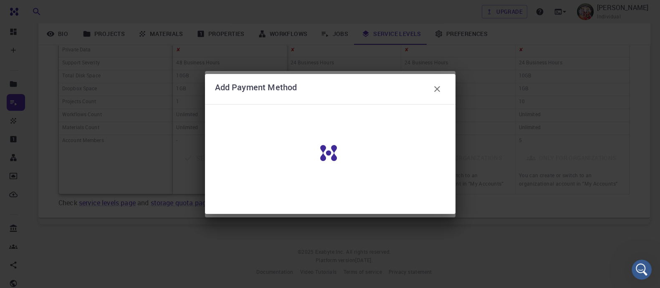
click at [436, 87] on icon "button" at bounding box center [437, 89] width 10 height 10
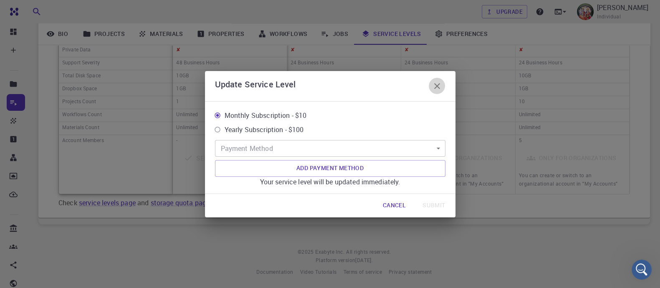
click at [436, 87] on icon "button" at bounding box center [437, 86] width 10 height 10
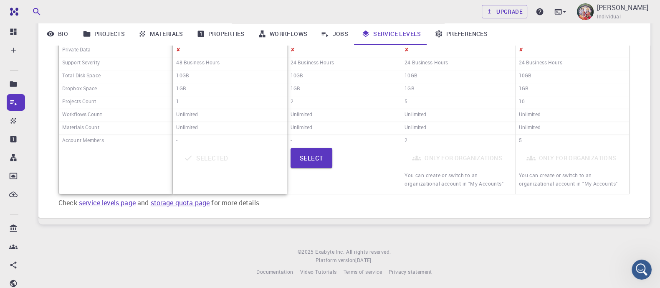
click at [188, 202] on link "storage quota page" at bounding box center [180, 202] width 59 height 9
click at [314, 161] on button "Select" at bounding box center [311, 158] width 42 height 20
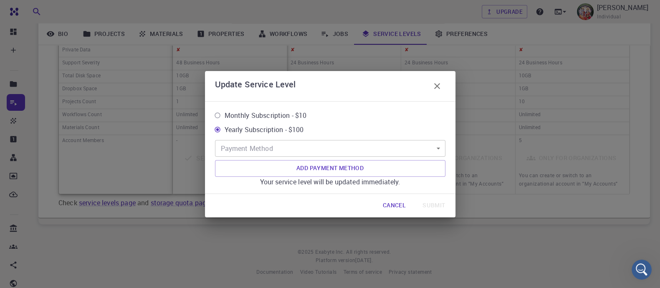
click at [288, 114] on span "Monthly Subscription - $10" at bounding box center [266, 115] width 82 height 10
click at [225, 114] on input "Monthly Subscription - $10" at bounding box center [217, 115] width 14 height 14
radio input "true"
click at [315, 165] on button "Add Payment Method" at bounding box center [330, 168] width 230 height 17
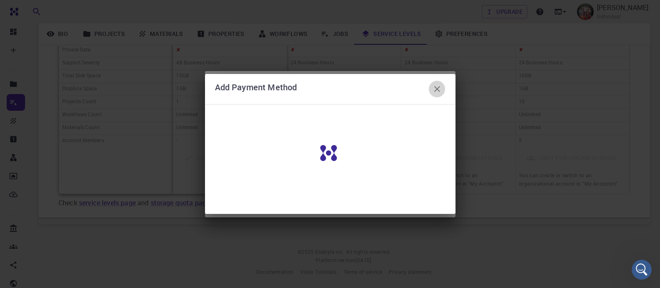
click at [438, 91] on icon "button" at bounding box center [437, 89] width 6 height 6
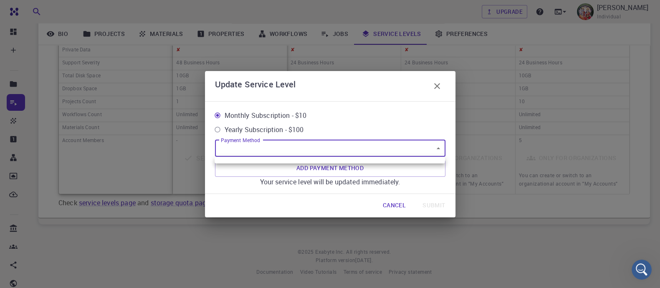
click at [439, 148] on body "Free Dashboard Create New Job New Material Create Material Upload File Import f…" at bounding box center [330, 25] width 660 height 528
click at [439, 147] on div at bounding box center [330, 144] width 660 height 288
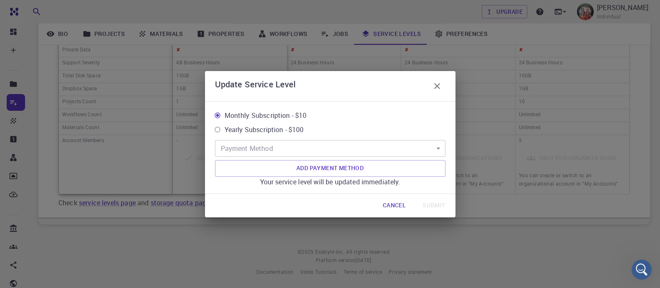
click at [439, 147] on body "Free Dashboard Create New Job New Material Create Material Upload File Import f…" at bounding box center [330, 25] width 660 height 528
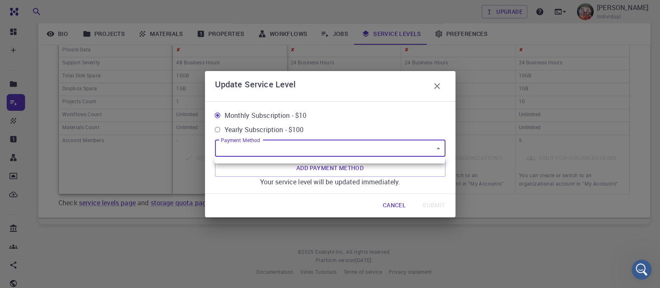
click at [439, 147] on div at bounding box center [330, 144] width 660 height 288
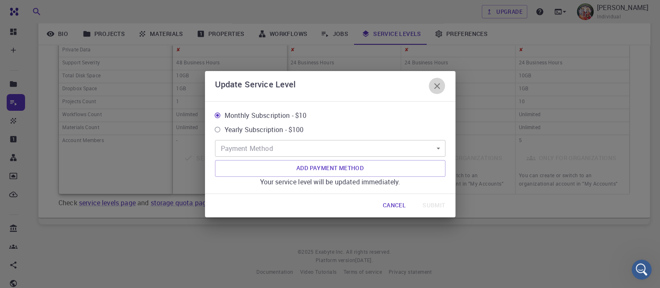
click at [435, 88] on icon "button" at bounding box center [437, 86] width 10 height 10
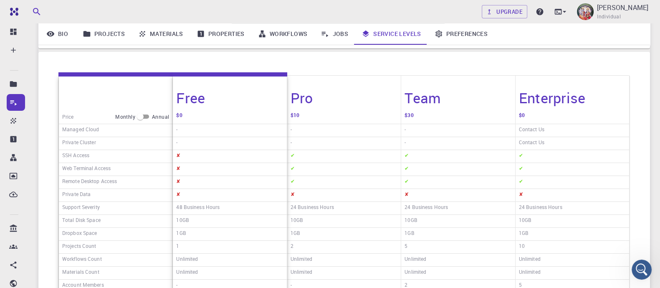
scroll to position [93, 0]
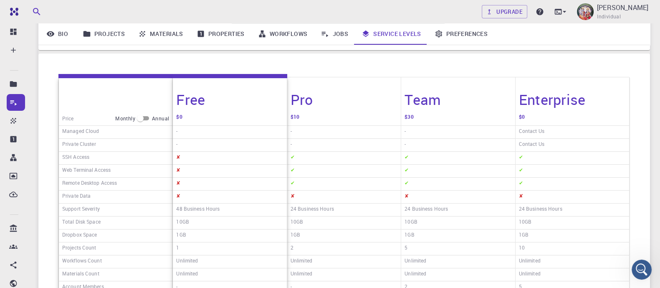
drag, startPoint x: 304, startPoint y: 94, endPoint x: 265, endPoint y: 98, distance: 39.4
click at [265, 98] on div "Free" at bounding box center [230, 94] width 114 height 34
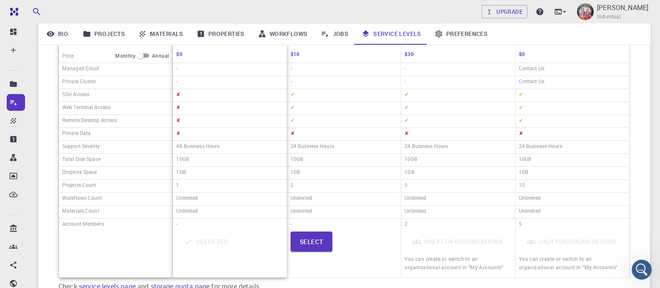
scroll to position [176, 0]
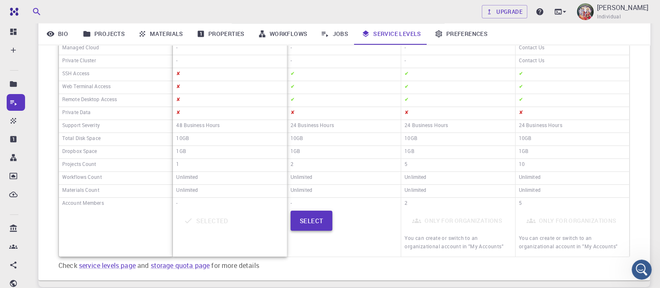
click at [315, 219] on button "Select" at bounding box center [311, 220] width 42 height 20
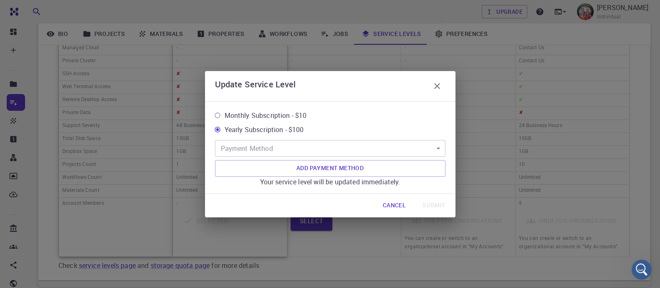
click at [440, 85] on icon "button" at bounding box center [437, 86] width 10 height 10
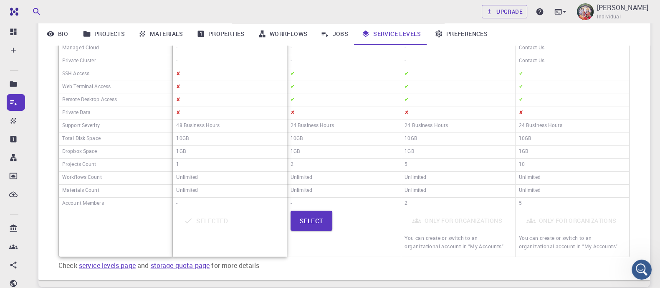
click at [426, 199] on div "2" at bounding box center [458, 203] width 114 height 12
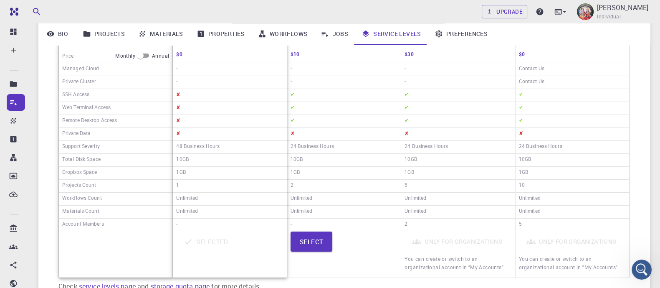
scroll to position [93, 0]
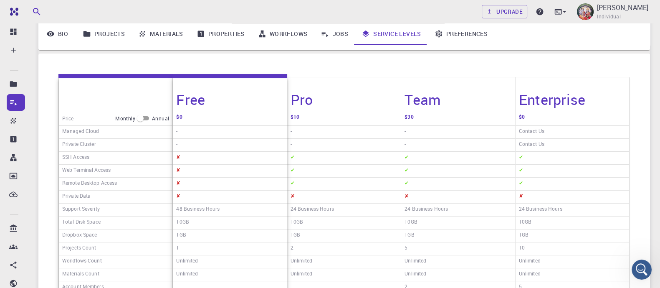
click at [145, 118] on input "checkbox" at bounding box center [140, 118] width 30 height 10
checkbox input "true"
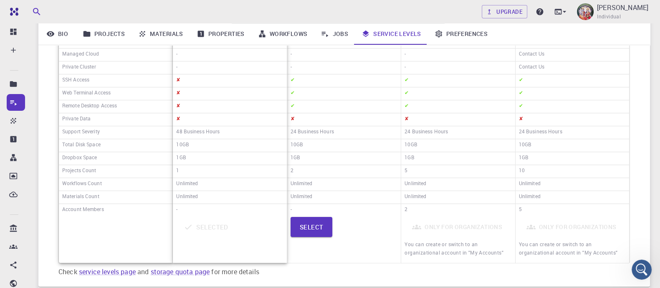
scroll to position [197, 0]
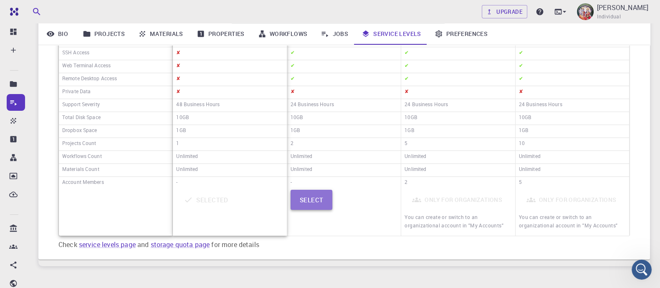
click at [303, 199] on button "Select" at bounding box center [311, 199] width 42 height 20
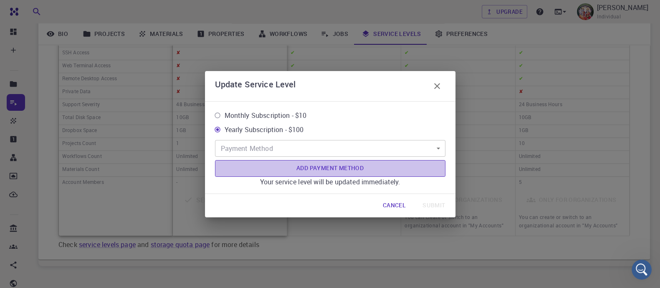
click at [321, 169] on button "Add Payment Method" at bounding box center [330, 168] width 230 height 17
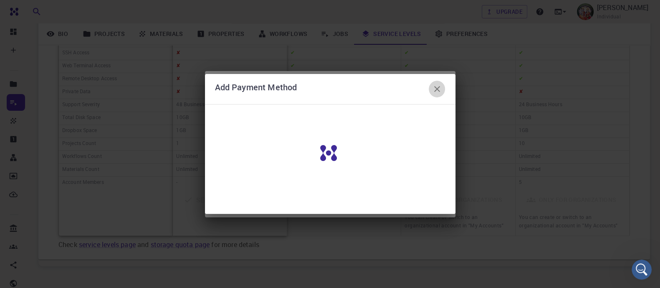
click at [434, 90] on icon "button" at bounding box center [437, 89] width 10 height 10
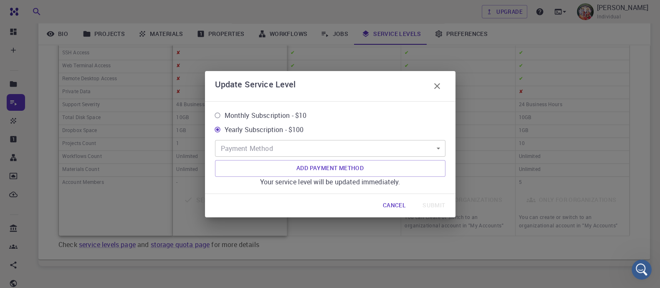
click at [245, 118] on span "Monthly Subscription - $10" at bounding box center [266, 115] width 82 height 10
click at [225, 118] on input "Monthly Subscription - $10" at bounding box center [217, 115] width 14 height 14
radio input "true"
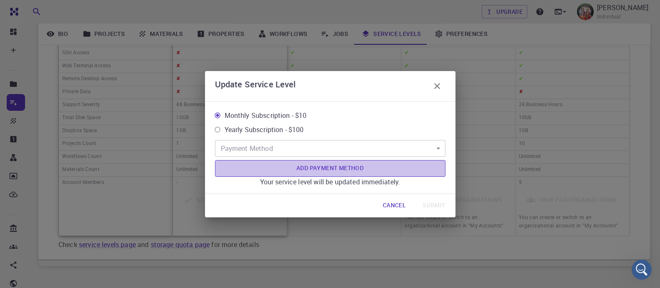
click at [351, 173] on button "Add Payment Method" at bounding box center [330, 168] width 230 height 17
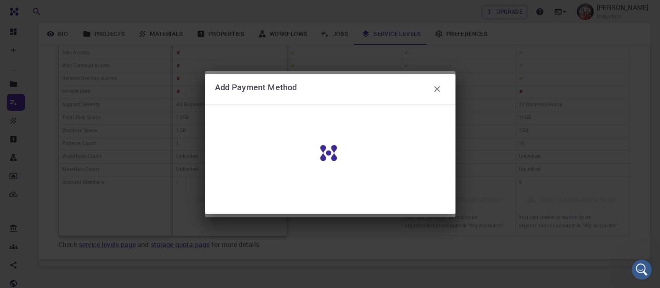
click at [432, 91] on icon "button" at bounding box center [437, 89] width 10 height 10
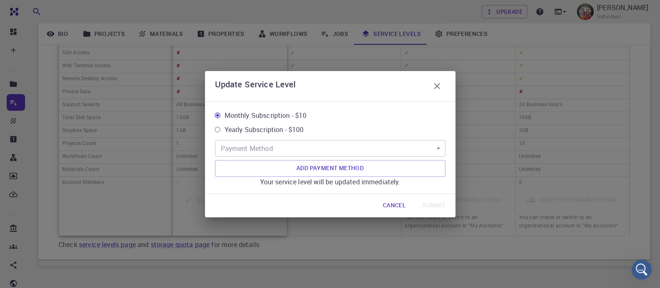
click at [432, 91] on button "button" at bounding box center [437, 86] width 17 height 17
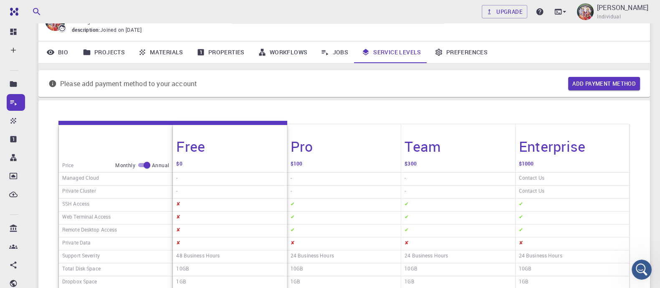
scroll to position [0, 0]
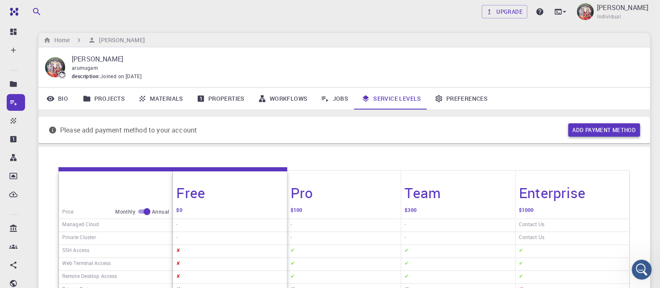
click at [615, 129] on button "Add payment method" at bounding box center [604, 129] width 72 height 13
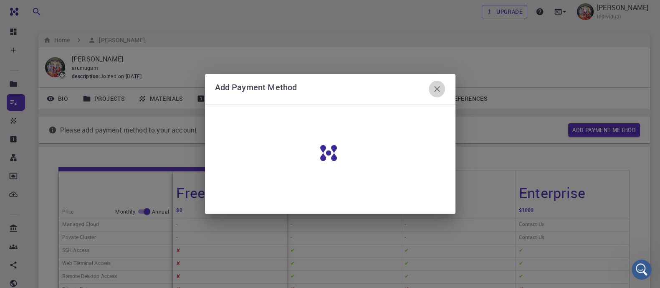
click at [434, 90] on icon "button" at bounding box center [437, 89] width 10 height 10
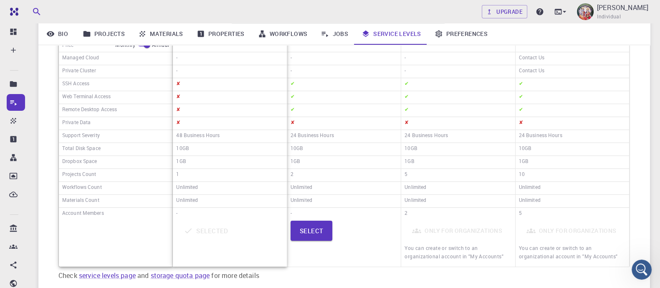
scroll to position [167, 0]
click at [70, 82] on h6 "SSH Access" at bounding box center [75, 83] width 27 height 11
click at [643, 267] on icon "Open Intercom Messenger" at bounding box center [640, 268] width 14 height 14
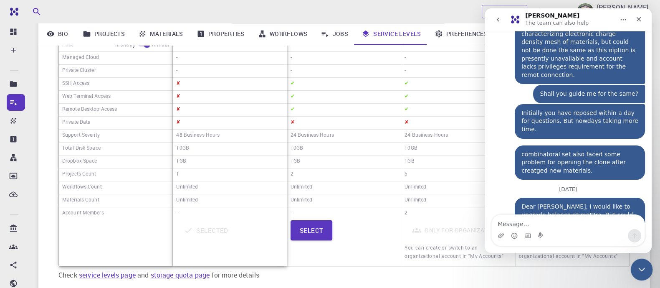
scroll to position [244, 0]
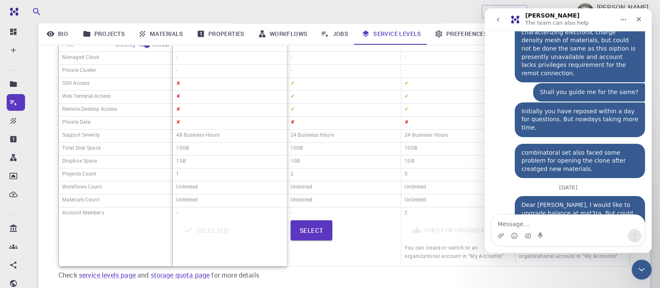
click at [364, 222] on div "Select" at bounding box center [343, 242] width 107 height 45
click at [637, 18] on icon "Close" at bounding box center [638, 19] width 5 height 5
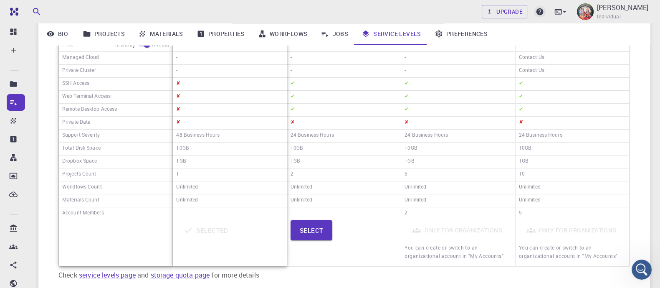
click at [544, 9] on icon at bounding box center [539, 12] width 8 height 8
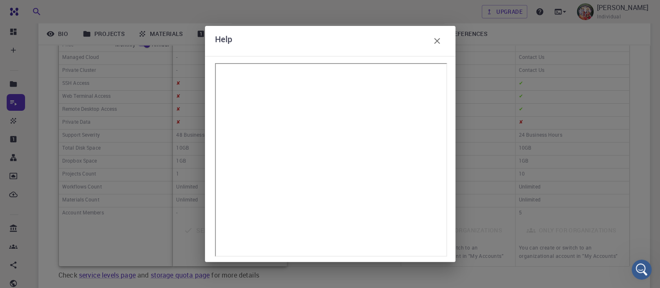
scroll to position [239, 0]
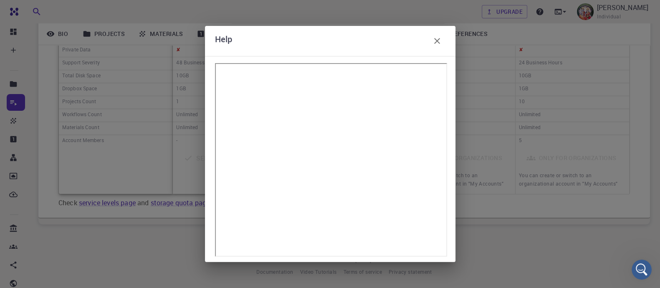
click at [441, 40] on icon "button" at bounding box center [437, 41] width 10 height 10
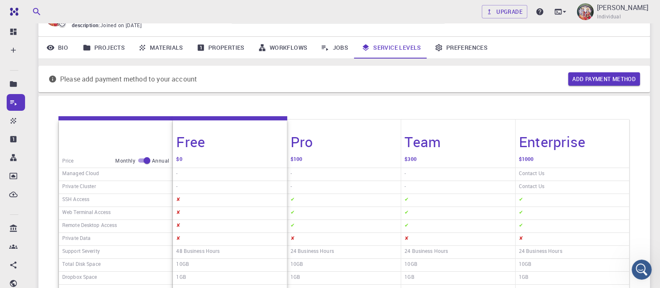
scroll to position [30, 0]
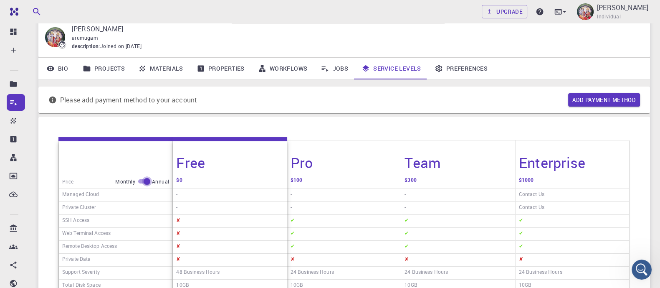
click at [141, 180] on input "checkbox" at bounding box center [147, 181] width 30 height 10
checkbox input "false"
click at [583, 99] on button "Add payment method" at bounding box center [604, 99] width 72 height 13
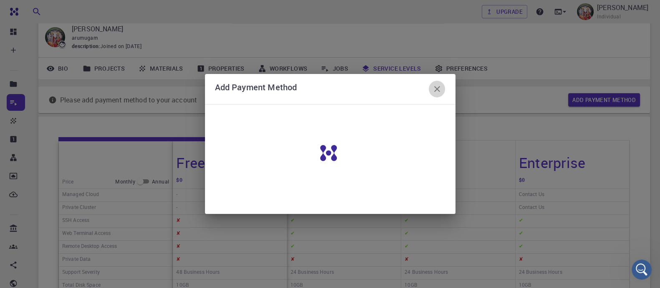
click at [441, 88] on icon "button" at bounding box center [437, 89] width 10 height 10
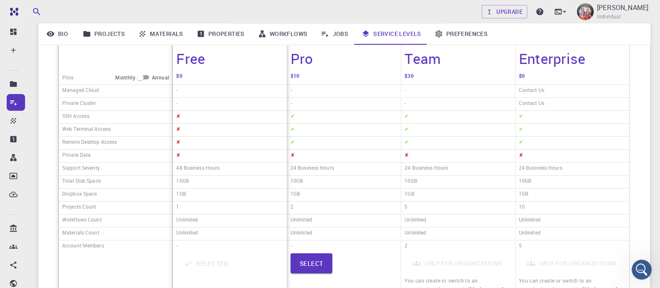
scroll to position [134, 0]
click at [338, 35] on link "Jobs" at bounding box center [334, 34] width 41 height 22
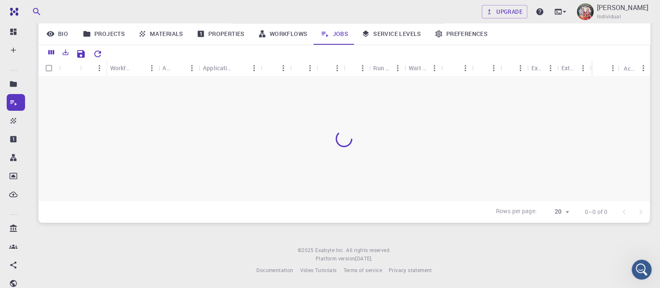
scroll to position [95, 0]
click at [429, 148] on div at bounding box center [343, 139] width 611 height 124
click at [519, 145] on div at bounding box center [343, 139] width 611 height 124
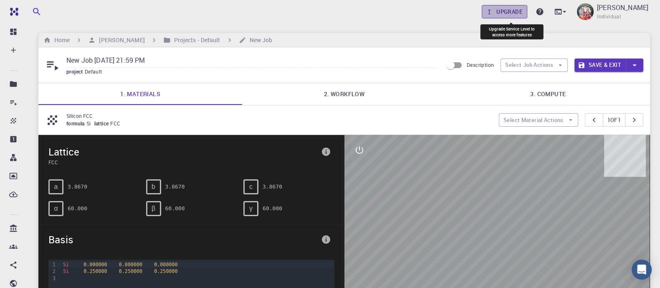
click at [516, 7] on link "Upgrade" at bounding box center [504, 11] width 45 height 13
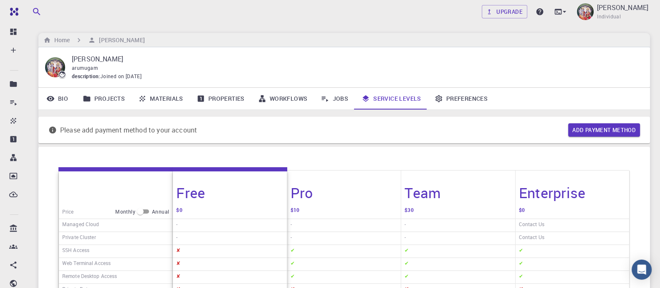
click at [391, 58] on p "[PERSON_NAME]" at bounding box center [354, 59] width 565 height 10
click at [590, 129] on button "Add payment method" at bounding box center [604, 129] width 72 height 13
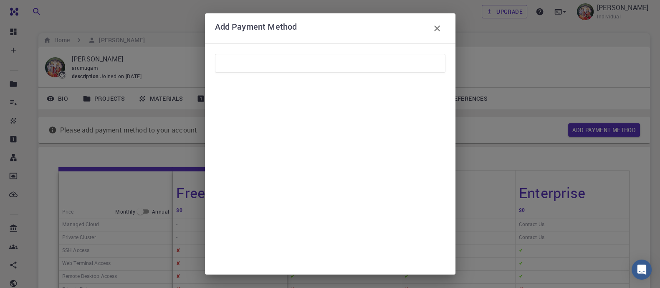
click at [399, 57] on div at bounding box center [330, 63] width 230 height 19
click at [313, 53] on form "CANCEL ADD" at bounding box center [330, 170] width 230 height 240
click at [361, 67] on div at bounding box center [330, 63] width 230 height 19
click at [321, 76] on form "CANCEL ADD" at bounding box center [330, 170] width 230 height 240
click at [438, 26] on icon "button" at bounding box center [437, 28] width 10 height 10
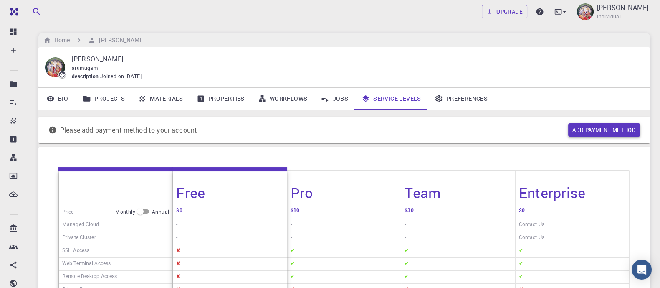
click at [605, 130] on button "Add payment method" at bounding box center [604, 129] width 72 height 13
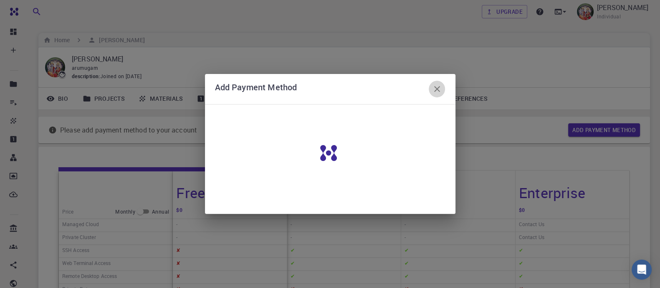
click at [434, 87] on icon "button" at bounding box center [437, 89] width 6 height 6
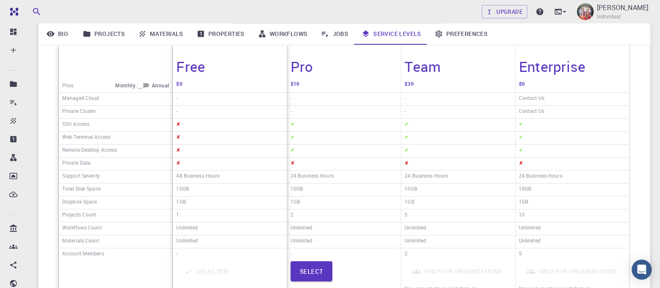
scroll to position [129, 0]
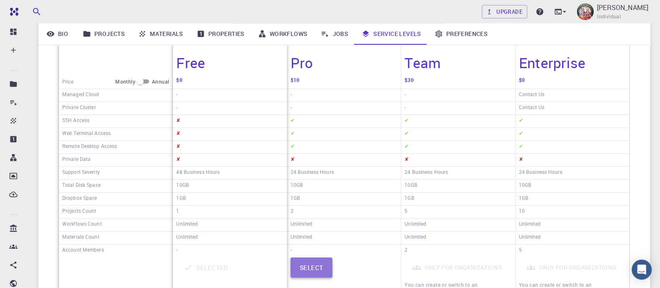
click at [308, 266] on button "Select" at bounding box center [311, 267] width 42 height 20
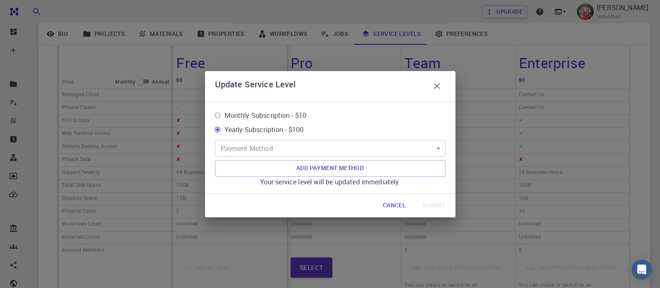
click at [271, 112] on span "Monthly Subscription - $10" at bounding box center [266, 115] width 82 height 10
click at [225, 112] on input "Monthly Subscription - $10" at bounding box center [217, 115] width 14 height 14
radio input "true"
click at [315, 169] on button "Add Payment Method" at bounding box center [330, 168] width 230 height 17
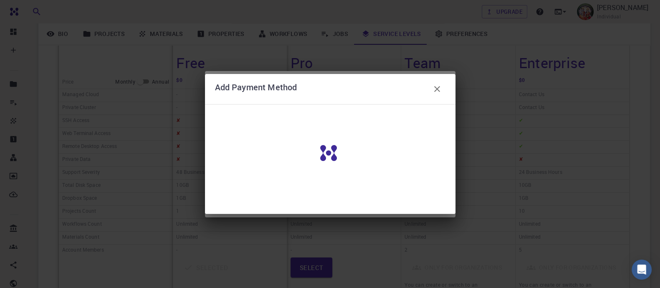
click at [437, 89] on icon "button" at bounding box center [437, 89] width 10 height 10
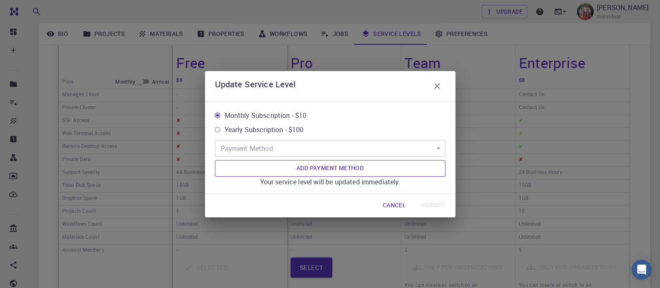
click at [303, 166] on button "Add Payment Method" at bounding box center [330, 168] width 230 height 17
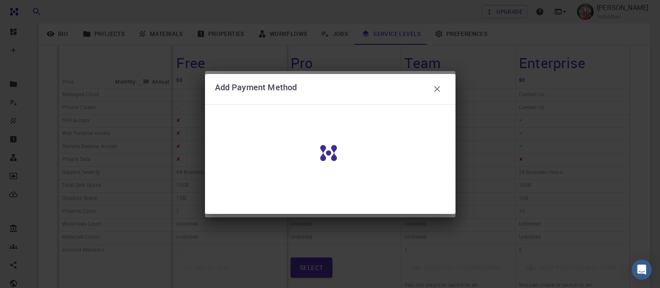
click at [438, 87] on icon "button" at bounding box center [437, 89] width 6 height 6
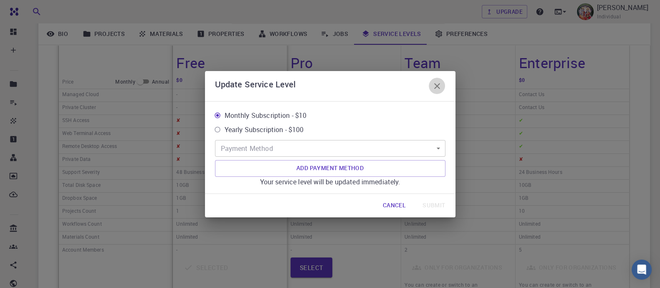
click at [432, 89] on icon "button" at bounding box center [437, 86] width 10 height 10
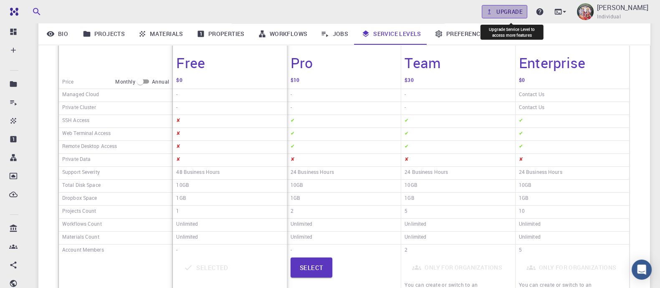
click at [521, 10] on link "Upgrade" at bounding box center [504, 11] width 45 height 13
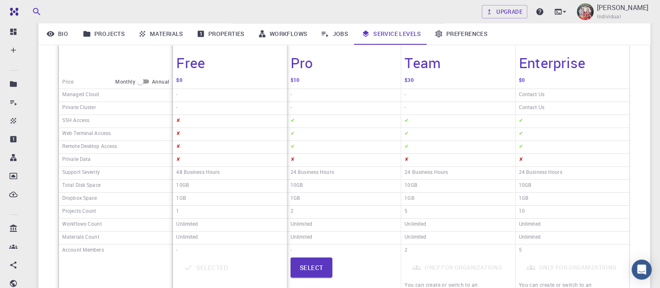
scroll to position [0, 0]
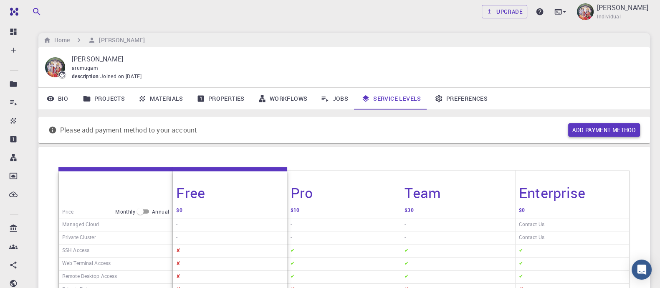
click at [586, 131] on button "Add payment method" at bounding box center [604, 129] width 72 height 13
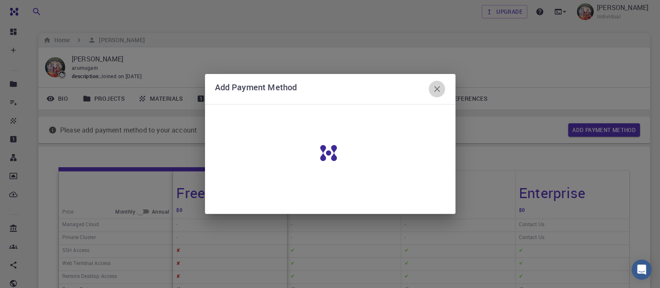
click at [438, 92] on icon "button" at bounding box center [437, 89] width 10 height 10
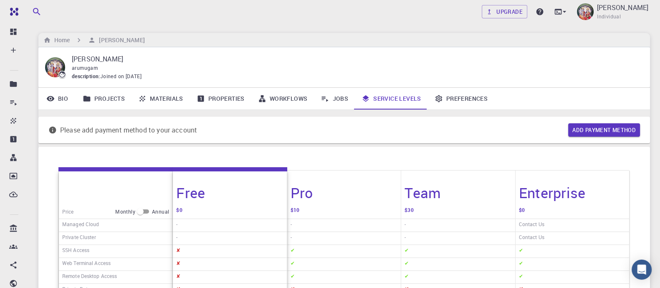
click at [342, 94] on link "Jobs" at bounding box center [334, 99] width 41 height 22
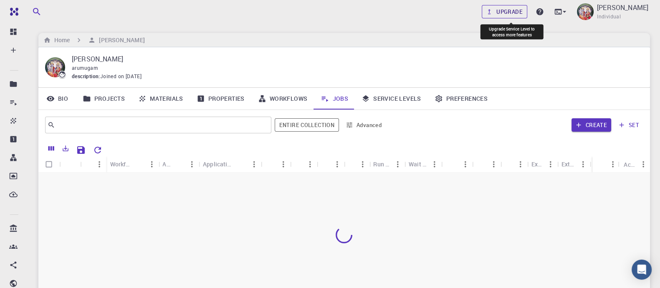
click at [500, 10] on link "Upgrade" at bounding box center [504, 11] width 45 height 13
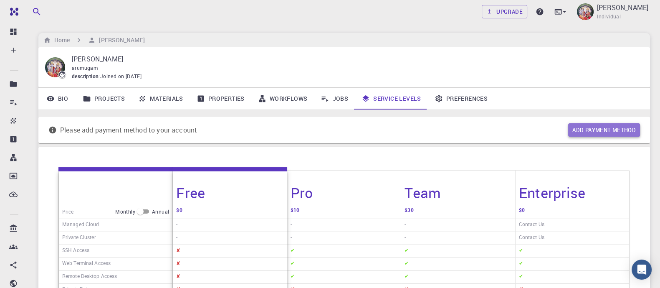
click at [594, 134] on button "Add payment method" at bounding box center [604, 129] width 72 height 13
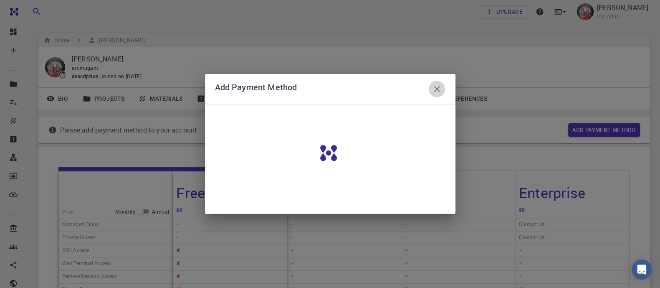
click at [440, 85] on icon "button" at bounding box center [437, 89] width 10 height 10
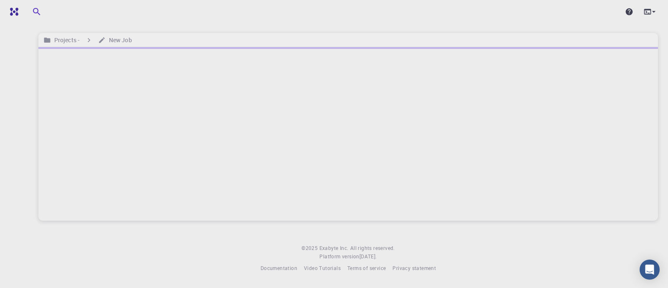
click at [390, 140] on div at bounding box center [347, 133] width 619 height 173
click at [202, 189] on div at bounding box center [347, 133] width 619 height 173
click at [426, 148] on div at bounding box center [347, 133] width 619 height 173
click at [431, 86] on div at bounding box center [347, 133] width 619 height 173
click at [433, 80] on div at bounding box center [347, 133] width 619 height 173
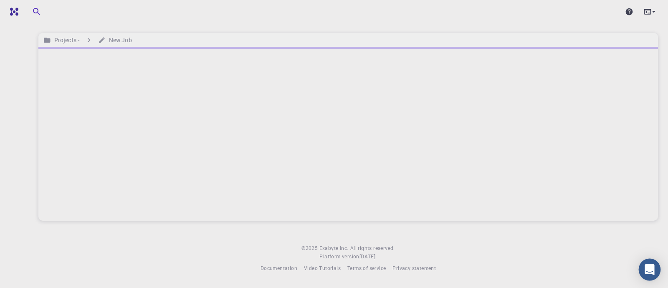
click at [647, 275] on div "Open Intercom Messenger" at bounding box center [649, 269] width 22 height 22
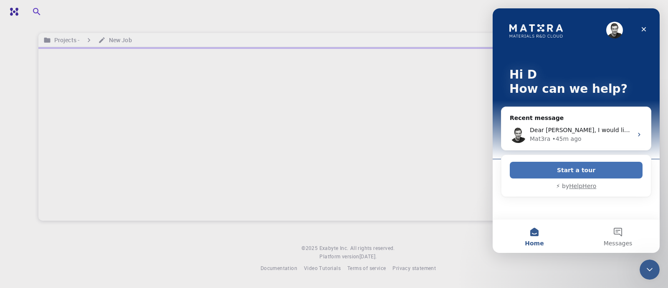
click at [573, 172] on button "Start a tour" at bounding box center [576, 169] width 133 height 17
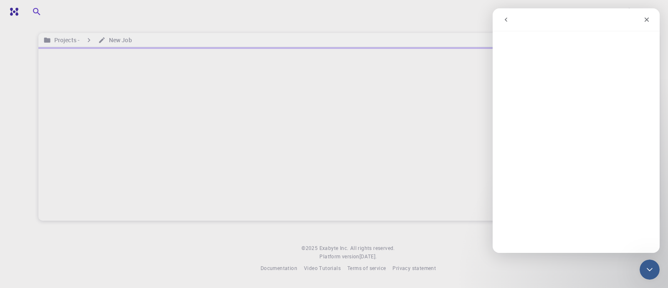
drag, startPoint x: 80, startPoint y: 163, endPoint x: 416, endPoint y: 230, distance: 342.2
click at [416, 230] on div "Projects - New Job © 2025 Exabyte Inc. All rights reserved. Platform version 20…" at bounding box center [347, 142] width 639 height 285
drag, startPoint x: 4, startPoint y: 192, endPoint x: 403, endPoint y: 169, distance: 399.6
click at [403, 169] on div at bounding box center [347, 133] width 619 height 173
click at [648, 21] on icon "Close" at bounding box center [646, 20] width 5 height 5
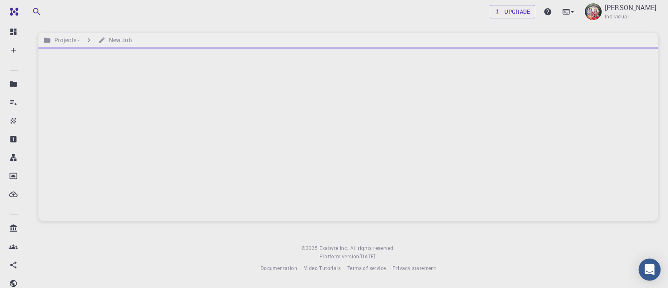
click at [650, 268] on icon "Open Intercom Messenger" at bounding box center [649, 269] width 10 height 11
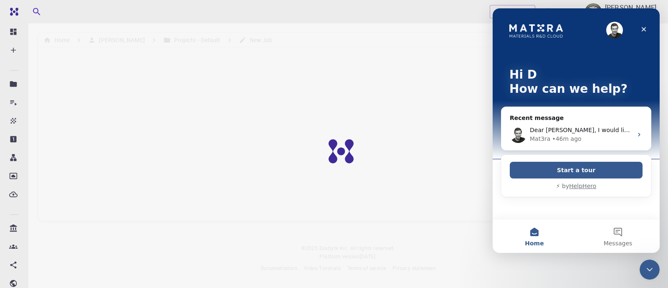
click at [651, 29] on div "Hi D How can we help? Recent message Dear [PERSON_NAME], I would like to upgrad…" at bounding box center [575, 113] width 167 height 210
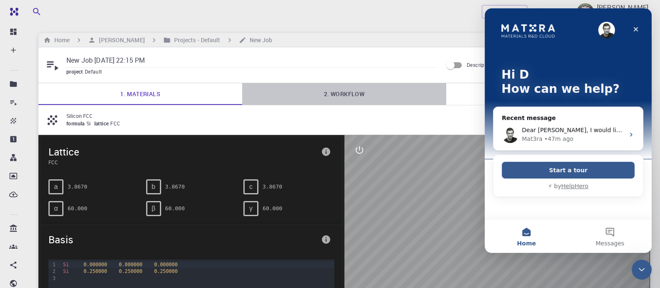
drag, startPoint x: 159, startPoint y: 21, endPoint x: 417, endPoint y: 101, distance: 270.3
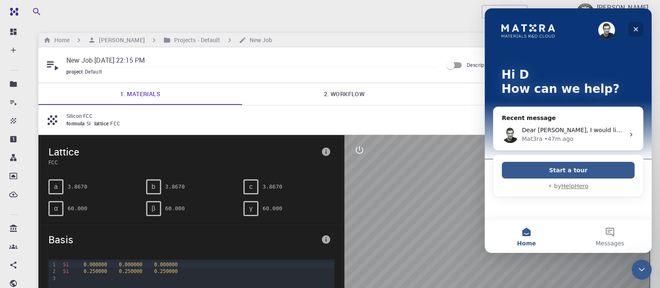
drag, startPoint x: 902, startPoint y: 109, endPoint x: 636, endPoint y: 28, distance: 278.0
click at [636, 28] on icon "Close" at bounding box center [635, 29] width 7 height 7
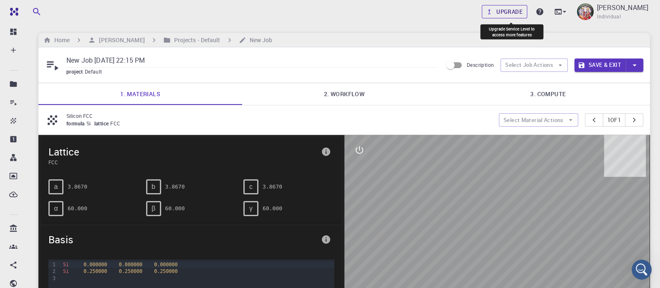
click at [515, 12] on link "Upgrade" at bounding box center [504, 11] width 45 height 13
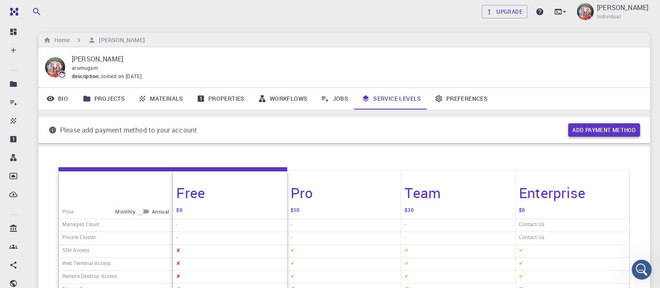
click at [593, 130] on button "Add payment method" at bounding box center [604, 129] width 72 height 13
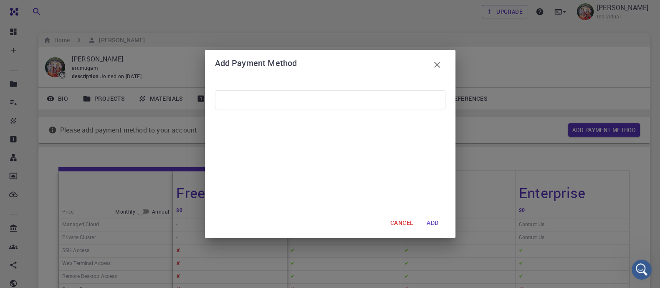
click at [300, 93] on div at bounding box center [330, 99] width 230 height 19
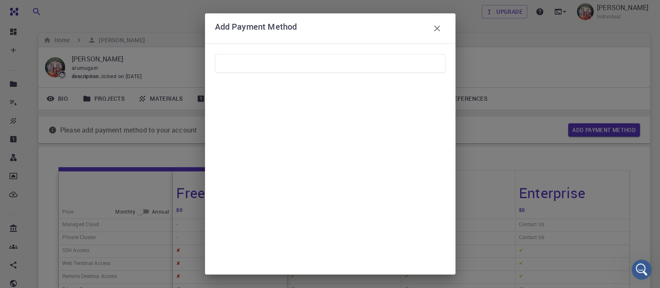
click at [449, 214] on div "CANCEL ADD" at bounding box center [330, 158] width 250 height 231
click at [451, 176] on div "CANCEL ADD" at bounding box center [330, 158] width 250 height 231
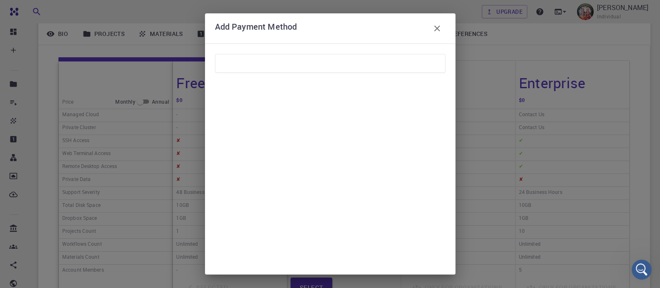
scroll to position [125, 0]
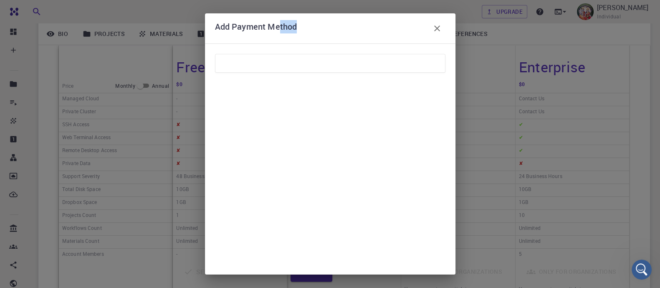
drag, startPoint x: 281, startPoint y: 28, endPoint x: 357, endPoint y: 28, distance: 75.9
click at [355, 28] on div "Add Payment Method" at bounding box center [330, 28] width 230 height 17
click at [449, 260] on div "CANCEL ADD" at bounding box center [330, 158] width 250 height 231
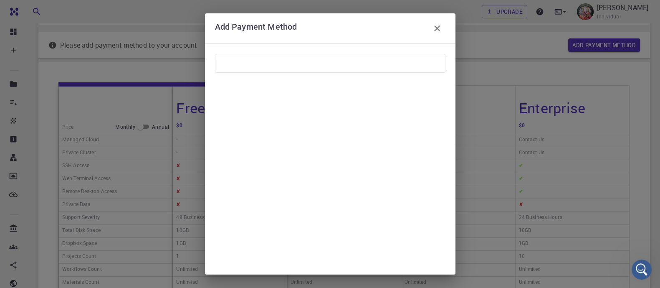
scroll to position [0, 0]
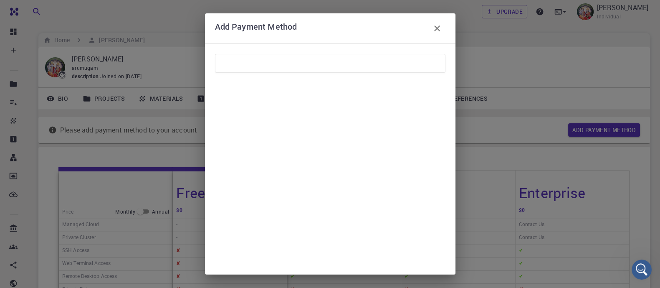
click at [453, 264] on div "CANCEL ADD" at bounding box center [330, 158] width 250 height 231
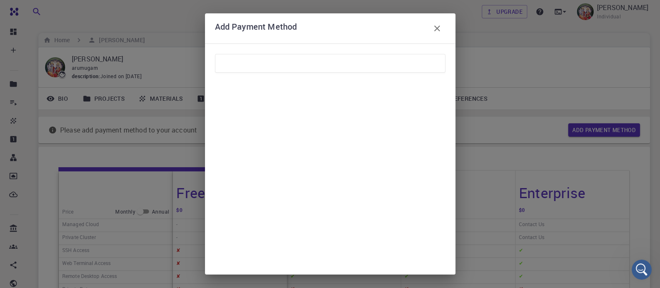
click at [453, 264] on div "CANCEL ADD" at bounding box center [330, 158] width 250 height 231
click at [343, 30] on div "Add Payment Method" at bounding box center [330, 28] width 230 height 17
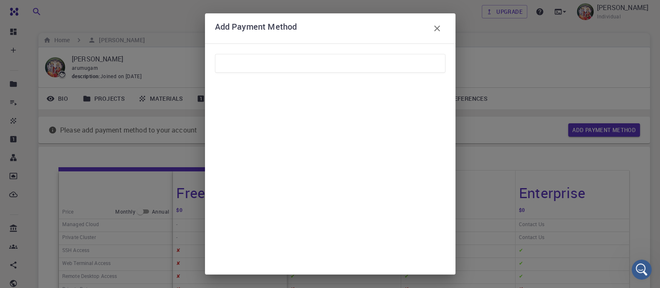
click at [342, 30] on div "Add Payment Method" at bounding box center [330, 28] width 230 height 17
click at [451, 207] on div "CANCEL ADD" at bounding box center [330, 158] width 250 height 231
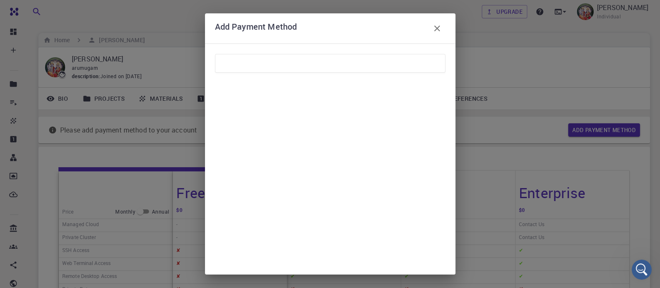
click at [432, 20] on div "Add Payment Method" at bounding box center [330, 28] width 230 height 17
click at [434, 27] on icon "button" at bounding box center [437, 28] width 10 height 10
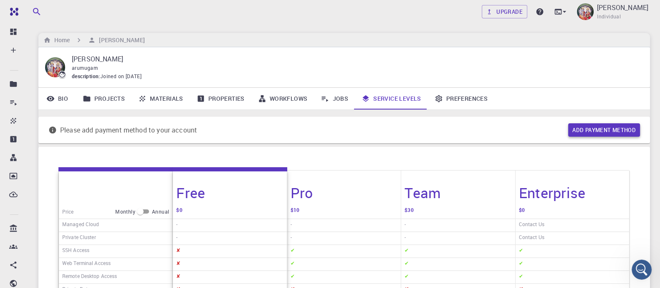
click at [609, 129] on button "Add payment method" at bounding box center [604, 129] width 72 height 13
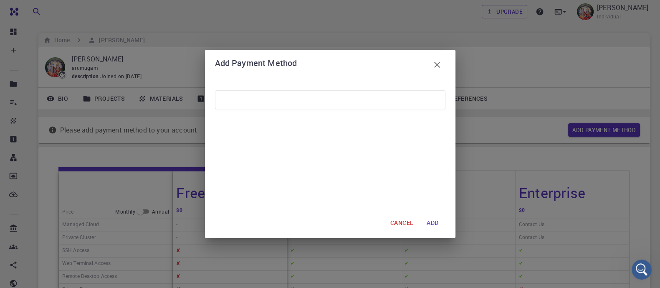
click at [610, 33] on div "Add Payment Method CANCEL ADD" at bounding box center [330, 144] width 660 height 288
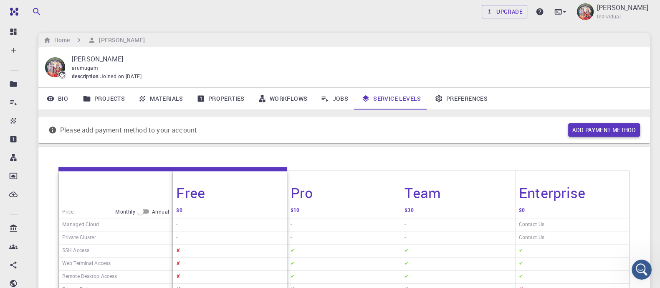
click at [596, 132] on button "Add payment method" at bounding box center [604, 129] width 72 height 13
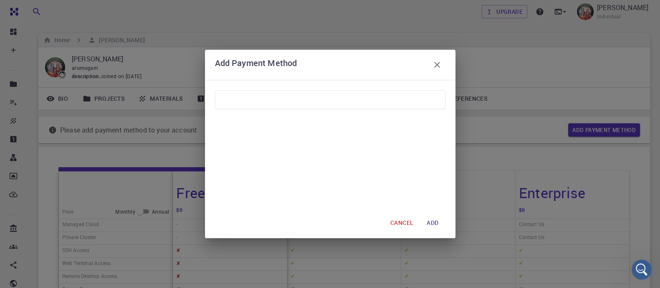
click at [433, 223] on button "ADD" at bounding box center [432, 222] width 25 height 17
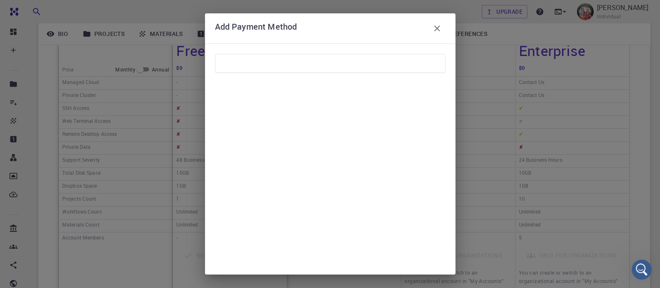
scroll to position [23, 0]
drag, startPoint x: 435, startPoint y: 259, endPoint x: 430, endPoint y: 259, distance: 5.4
click at [430, 259] on button "ADD" at bounding box center [432, 259] width 25 height 17
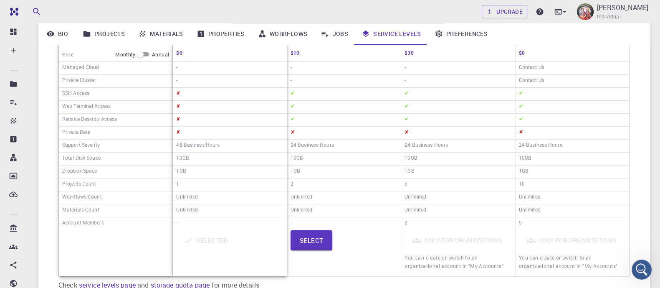
scroll to position [158, 0]
click at [303, 239] on button "Select" at bounding box center [311, 239] width 42 height 20
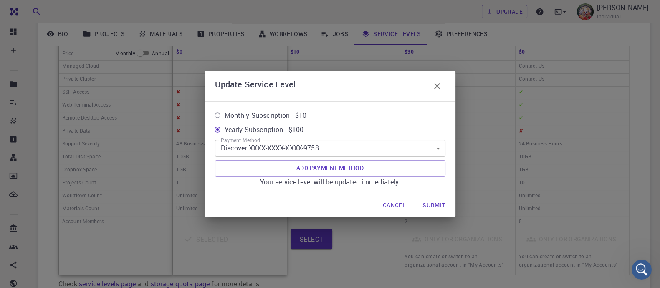
click at [296, 113] on span "Monthly Subscription - $10" at bounding box center [266, 115] width 82 height 10
click at [225, 113] on input "Monthly Subscription - $10" at bounding box center [217, 115] width 14 height 14
radio input "true"
click at [434, 206] on button "Submit" at bounding box center [434, 205] width 36 height 17
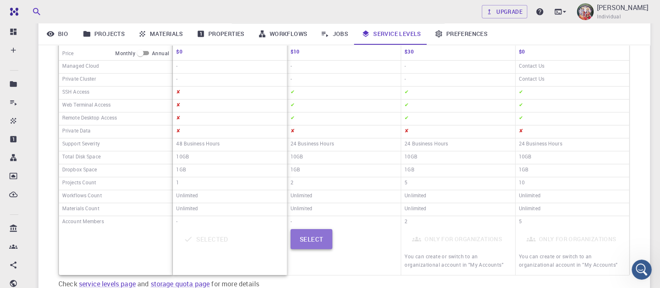
click at [311, 237] on button "Select" at bounding box center [311, 239] width 42 height 20
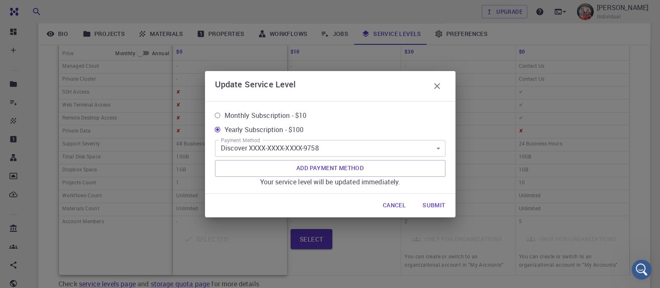
click at [291, 114] on span "Monthly Subscription - $10" at bounding box center [266, 115] width 82 height 10
click at [225, 114] on input "Monthly Subscription - $10" at bounding box center [217, 115] width 14 height 14
radio input "true"
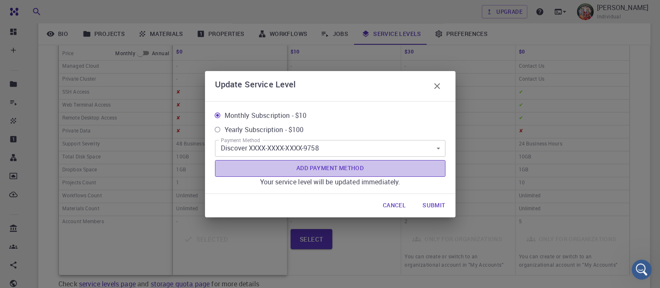
click at [354, 166] on button "Add Payment Method" at bounding box center [330, 168] width 230 height 17
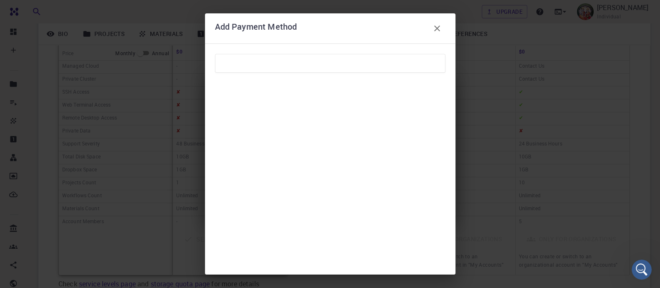
scroll to position [23, 0]
click at [435, 259] on button "ADD" at bounding box center [432, 259] width 25 height 17
click at [449, 184] on div "Failed to add payment method. CANCEL ADD" at bounding box center [330, 158] width 250 height 231
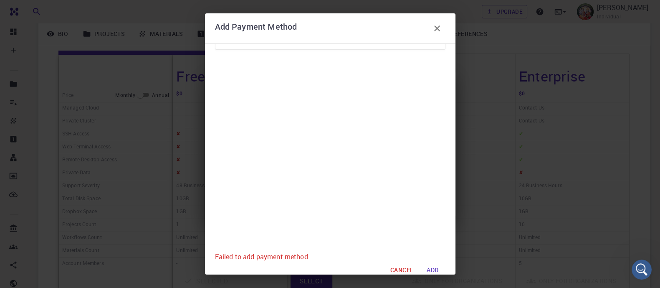
scroll to position [95, 0]
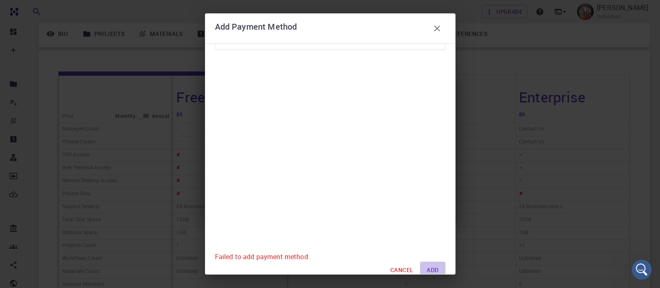
click at [433, 267] on button "ADD" at bounding box center [432, 269] width 25 height 17
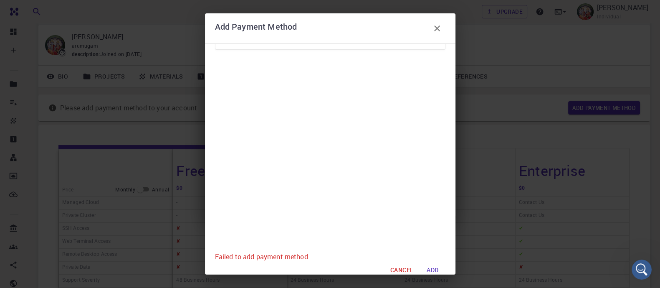
scroll to position [0, 0]
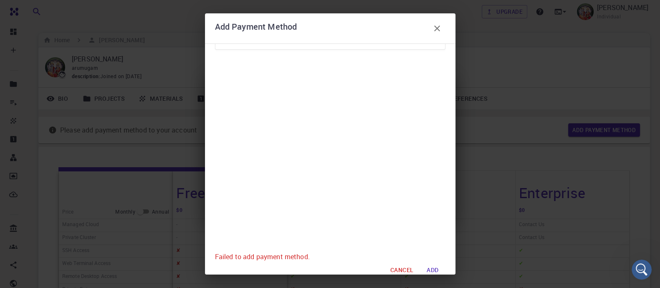
click at [447, 71] on div "Failed to add payment method. CANCEL ADD" at bounding box center [330, 158] width 250 height 231
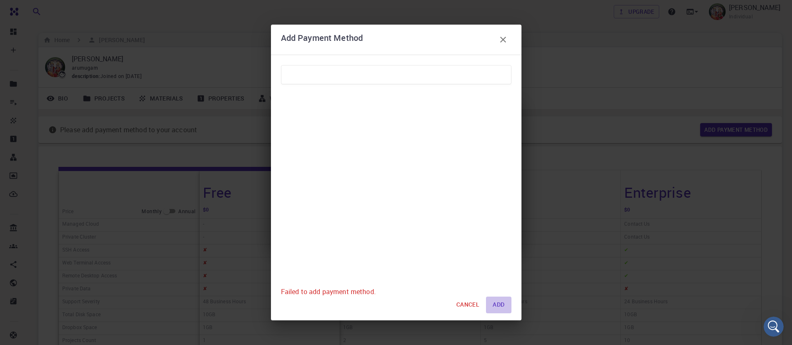
click at [497, 287] on button "ADD" at bounding box center [498, 305] width 25 height 17
drag, startPoint x: 507, startPoint y: 40, endPoint x: 500, endPoint y: 37, distance: 7.9
click at [500, 37] on icon "button" at bounding box center [503, 40] width 10 height 10
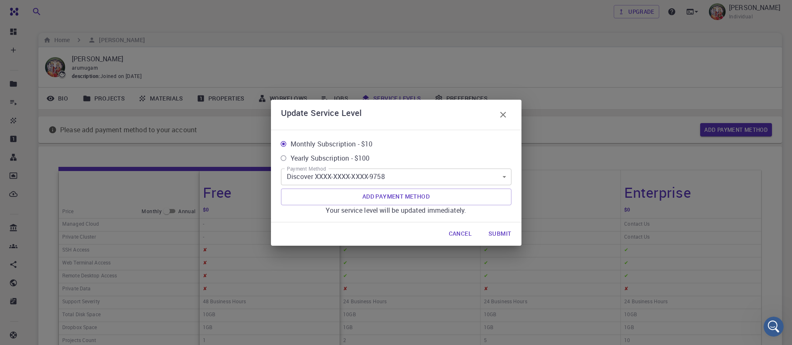
click at [505, 181] on body "Free Dashboard Create New Job New Material Create Material Upload File Import f…" at bounding box center [396, 264] width 792 height 528
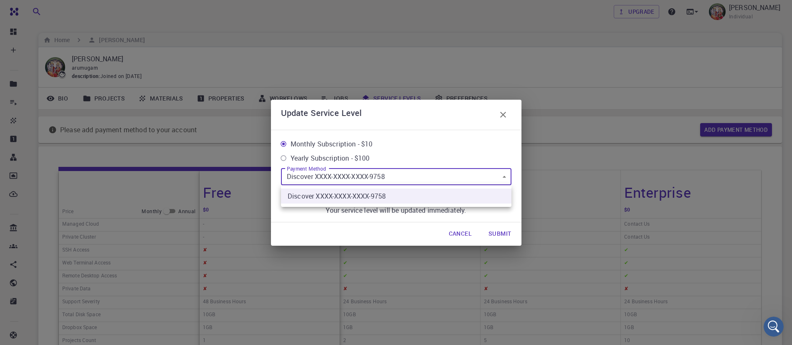
drag, startPoint x: 410, startPoint y: 192, endPoint x: 337, endPoint y: 237, distance: 86.0
click at [337, 237] on div at bounding box center [396, 172] width 792 height 345
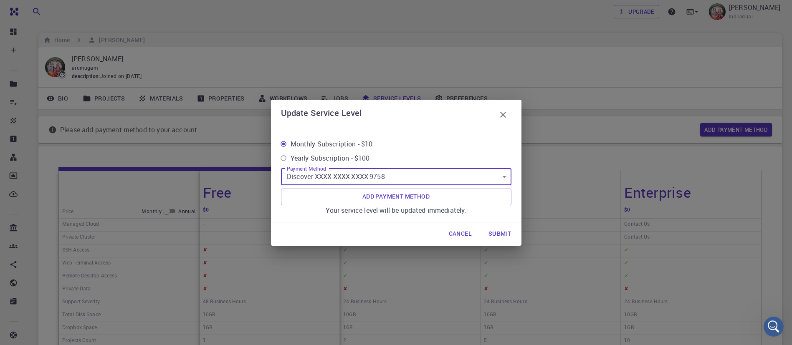
click at [494, 231] on button "Submit" at bounding box center [500, 234] width 36 height 17
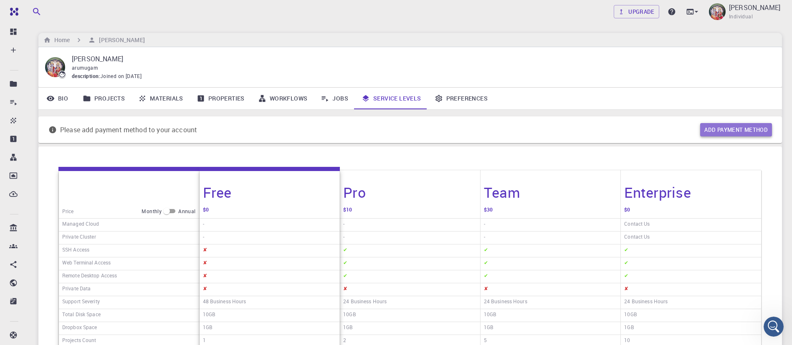
click at [667, 131] on button "Add payment method" at bounding box center [736, 129] width 72 height 13
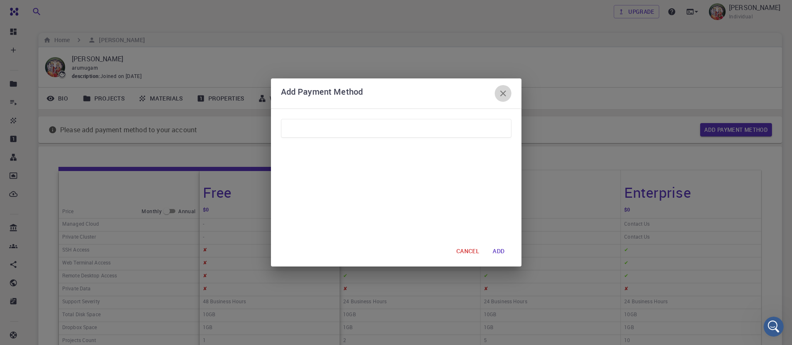
click at [501, 94] on icon "button" at bounding box center [503, 93] width 10 height 10
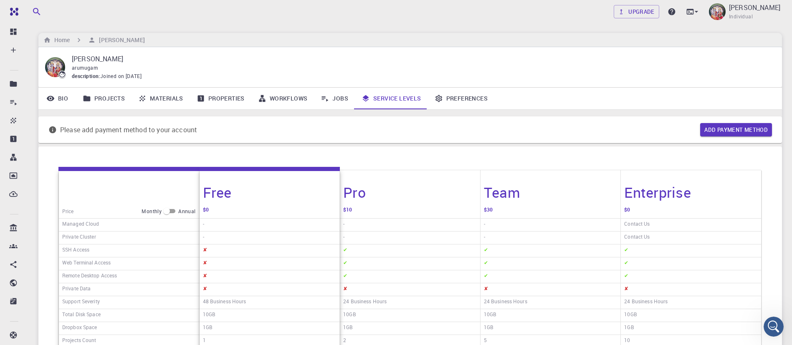
click at [484, 55] on p "[PERSON_NAME]" at bounding box center [420, 59] width 696 height 10
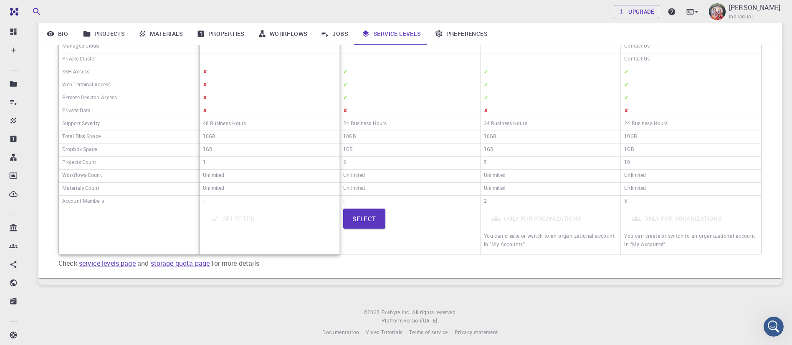
scroll to position [183, 0]
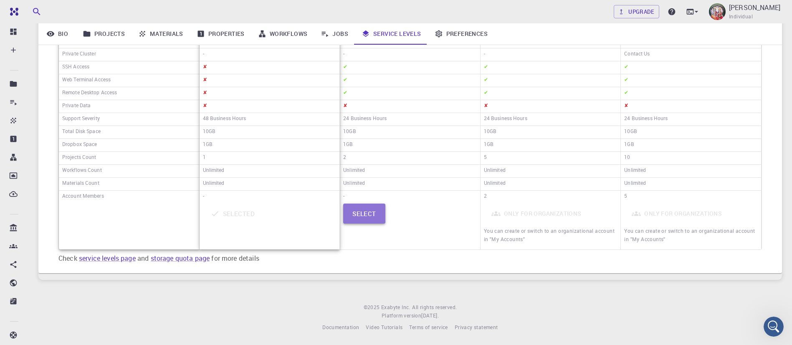
click at [364, 212] on button "Select" at bounding box center [364, 214] width 42 height 20
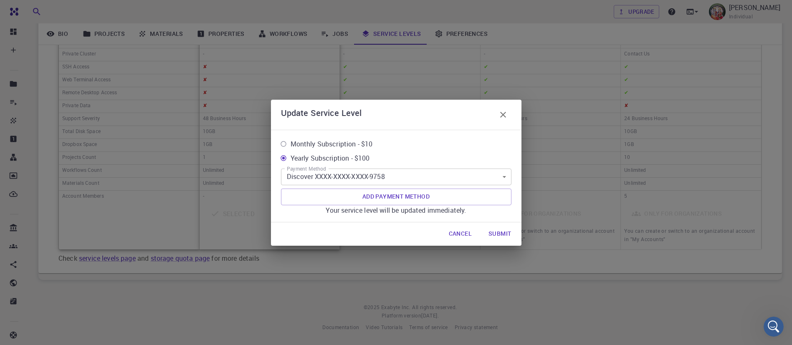
click at [504, 112] on icon "button" at bounding box center [503, 115] width 10 height 10
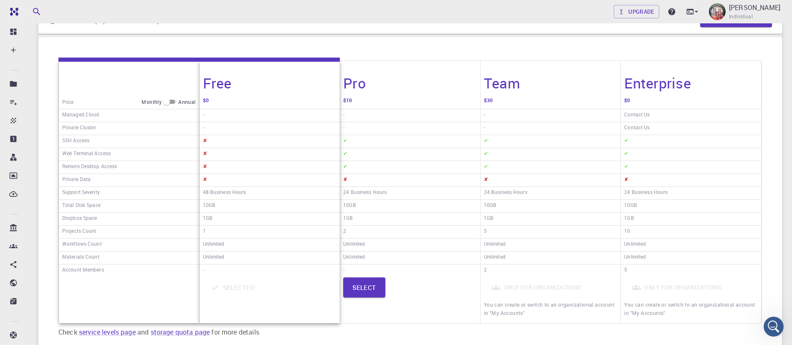
scroll to position [0, 0]
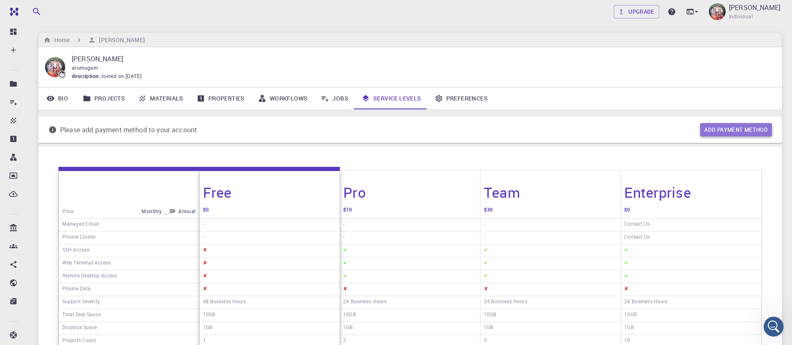
click at [667, 131] on button "Add payment method" at bounding box center [736, 129] width 72 height 13
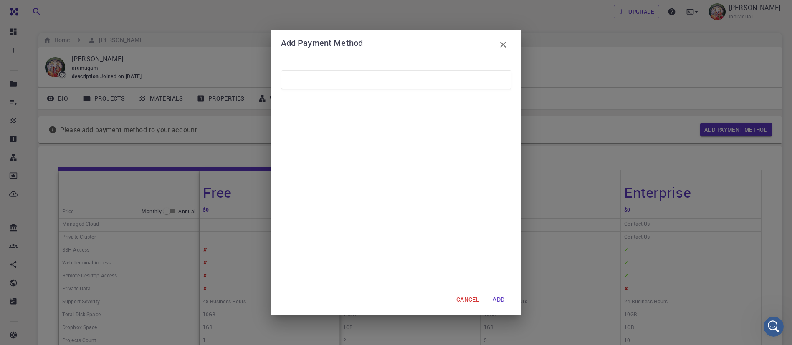
click at [497, 287] on button "ADD" at bounding box center [498, 300] width 25 height 17
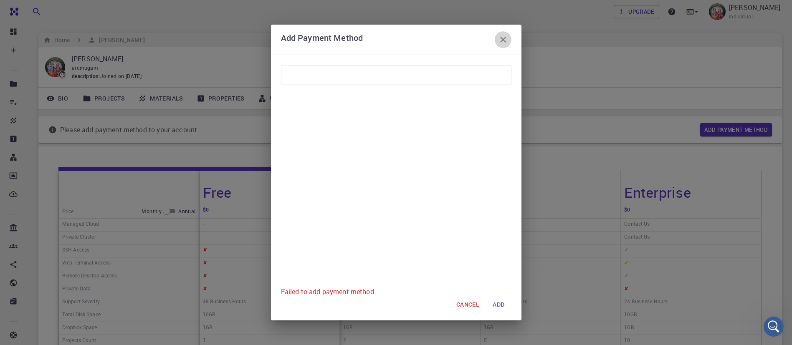
click at [500, 40] on icon "button" at bounding box center [503, 40] width 10 height 10
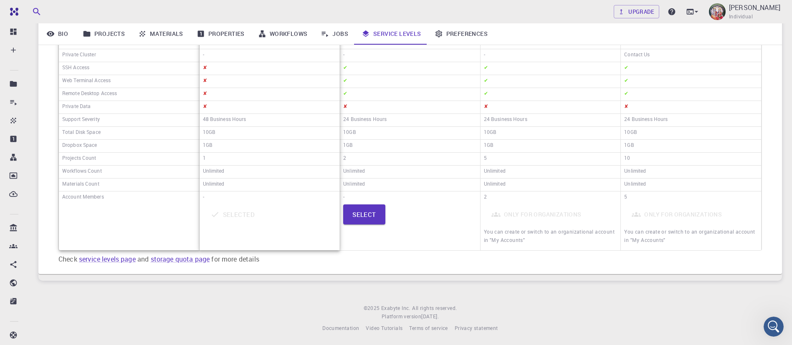
scroll to position [183, 0]
click at [362, 215] on button "Select" at bounding box center [364, 214] width 42 height 20
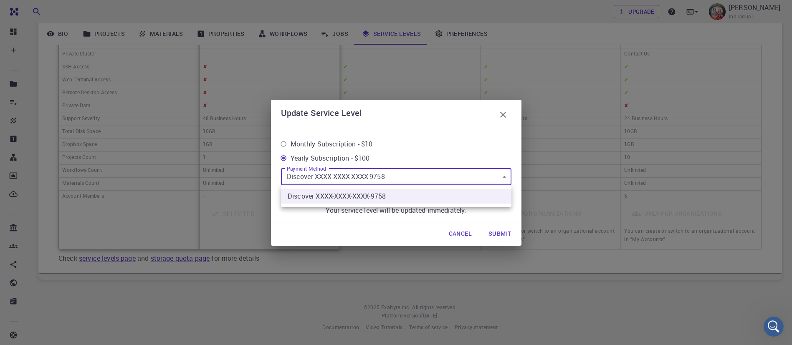
click at [401, 178] on body "Free Dashboard Create New Job New Material Create Material Upload File Import f…" at bounding box center [396, 81] width 792 height 528
click at [377, 193] on li "Discover XXXX-XXXX-XXXX-9758" at bounding box center [396, 196] width 230 height 15
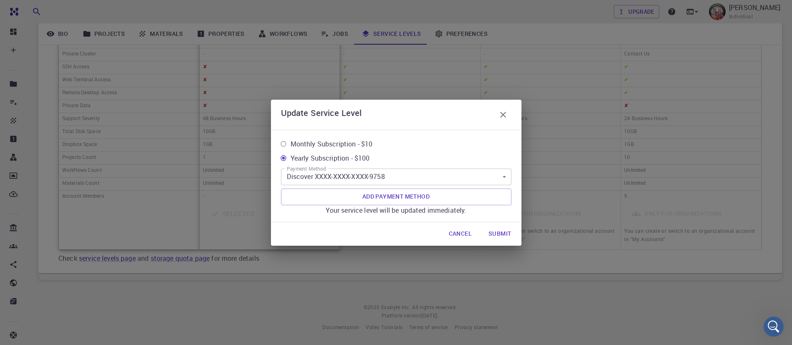
click at [352, 139] on span "Monthly Subscription - $10" at bounding box center [331, 144] width 82 height 10
click at [290, 139] on input "Monthly Subscription - $10" at bounding box center [283, 144] width 14 height 14
radio input "true"
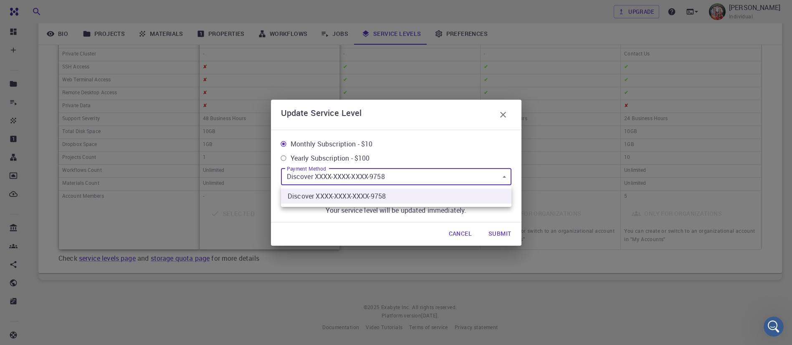
click at [372, 171] on body "Free Dashboard Create New Job New Material Create Material Upload File Import f…" at bounding box center [396, 81] width 792 height 528
click at [394, 176] on div at bounding box center [396, 172] width 792 height 345
click at [506, 176] on body "Free Dashboard Create New Job New Material Create Material Upload File Import f…" at bounding box center [396, 81] width 792 height 528
click at [447, 199] on li "Discover XXXX-XXXX-XXXX-9758" at bounding box center [396, 196] width 230 height 15
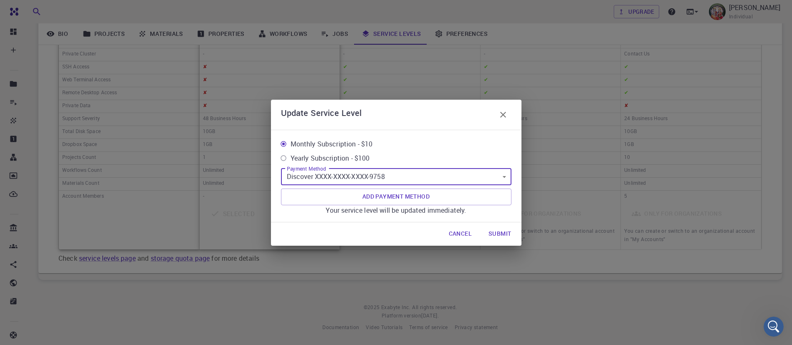
click at [410, 172] on body "Free Dashboard Create New Job New Material Create Material Upload File Import f…" at bounding box center [396, 81] width 792 height 528
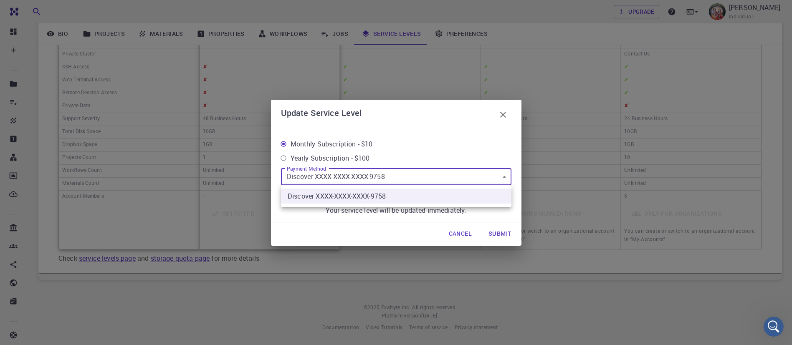
click at [506, 178] on div at bounding box center [396, 172] width 792 height 345
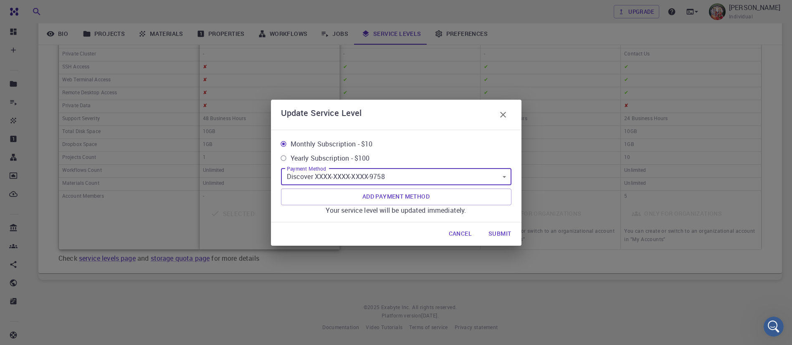
click at [496, 231] on button "Submit" at bounding box center [500, 234] width 36 height 17
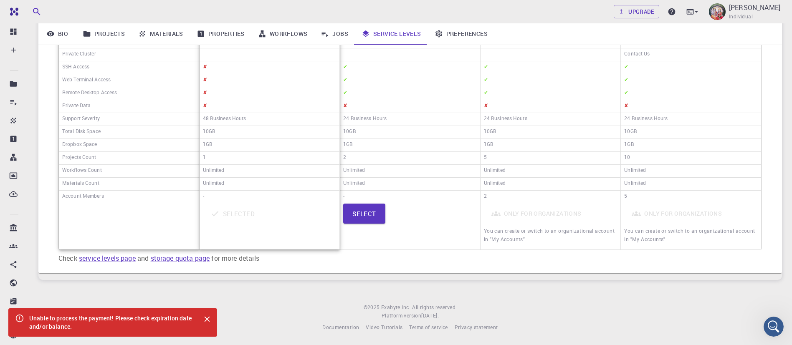
click at [211, 287] on icon "Close" at bounding box center [206, 319] width 9 height 9
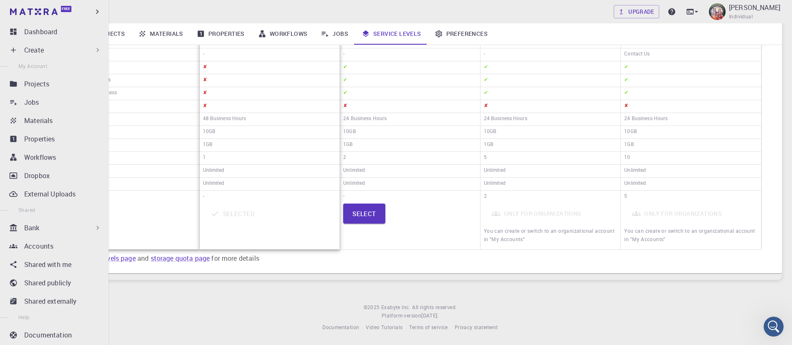
click at [57, 230] on div "Bank" at bounding box center [63, 228] width 78 height 10
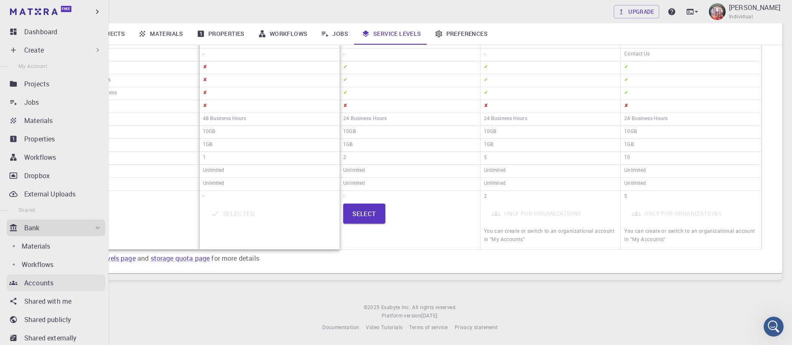
click at [38, 286] on p "Accounts" at bounding box center [38, 283] width 29 height 10
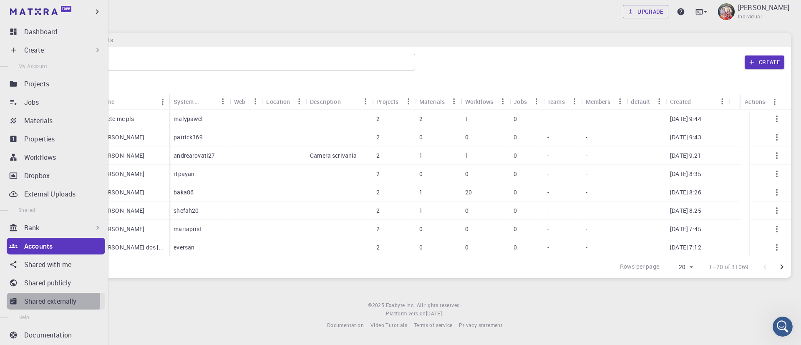
drag, startPoint x: 50, startPoint y: 46, endPoint x: 23, endPoint y: 300, distance: 255.1
click at [23, 287] on link "Shared externally" at bounding box center [56, 301] width 98 height 17
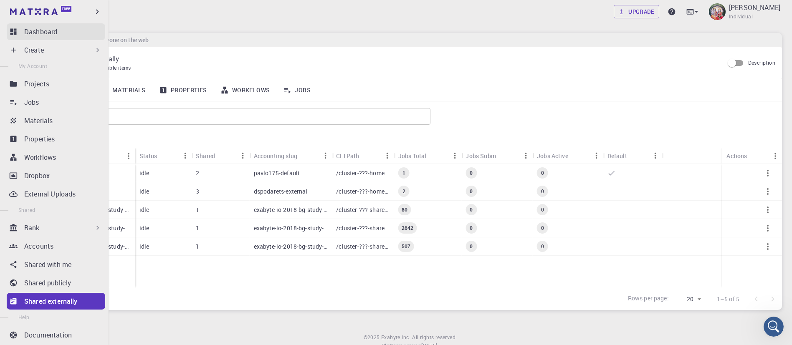
click at [39, 37] on link "Dashboard" at bounding box center [56, 31] width 98 height 17
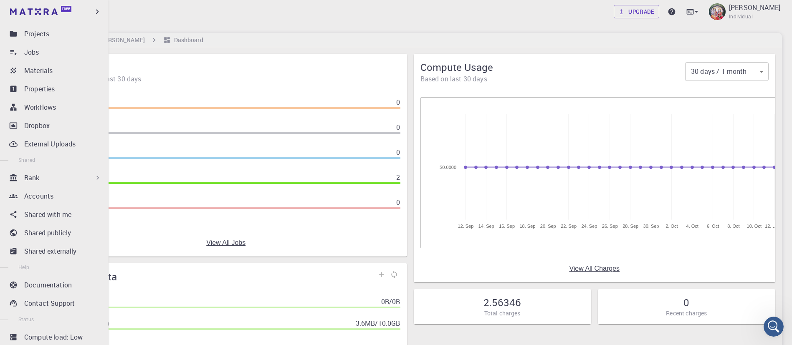
scroll to position [71, 0]
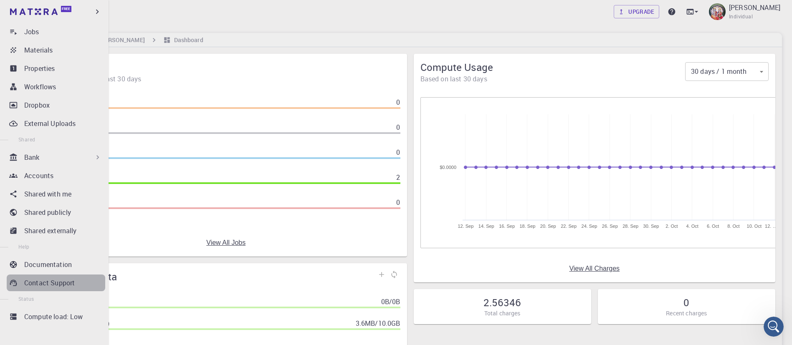
click at [57, 285] on p "Contact Support" at bounding box center [49, 283] width 50 height 10
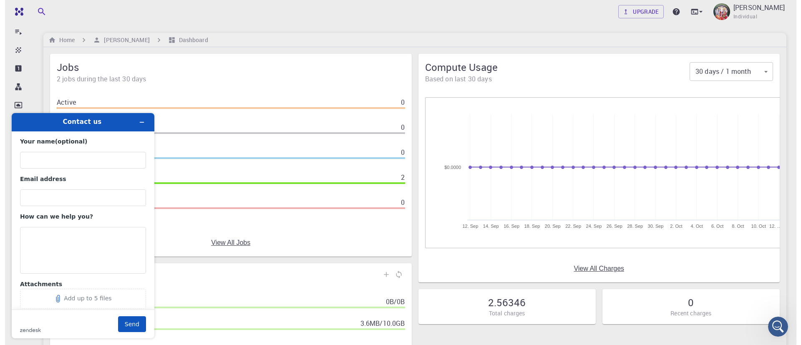
scroll to position [0, 0]
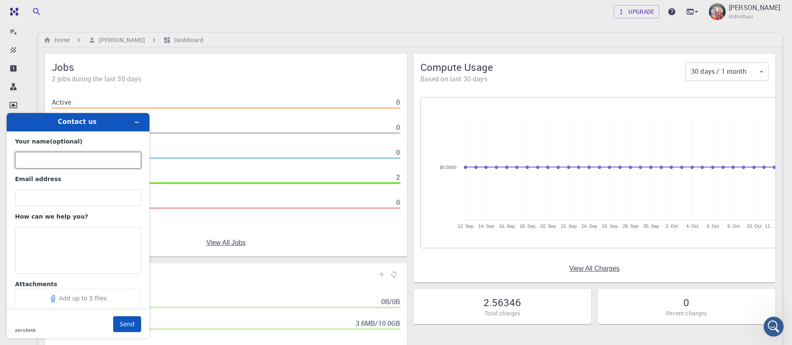
click at [39, 166] on input "Your name (optional)" at bounding box center [78, 160] width 126 height 17
type input "[PERSON_NAME]"
click at [70, 193] on input "Email address" at bounding box center [78, 197] width 126 height 17
type input "[EMAIL_ADDRESS][DOMAIN_NAME]"
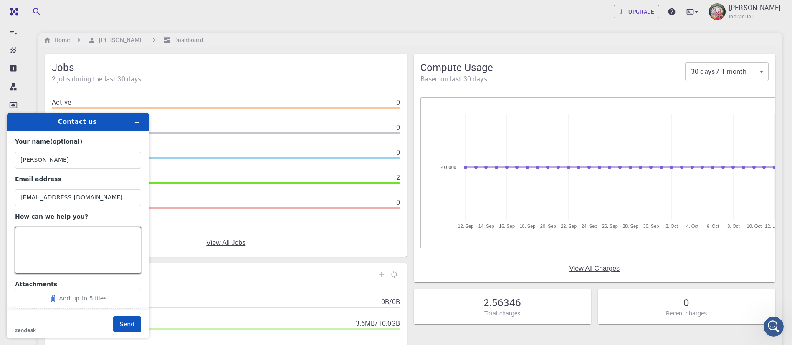
click at [41, 246] on textarea "How can we help you?" at bounding box center [78, 250] width 126 height 47
type textarea "U"
click at [0, 250] on div "Contact us Your name (optional) [PERSON_NAME] Email address [EMAIL_ADDRESS][DOM…" at bounding box center [78, 225] width 156 height 239
click at [23, 239] on textarea "Upgrade would be done by net banking rather than card" at bounding box center [78, 250] width 126 height 47
click at [21, 236] on textarea "Upgrade would be done by net banking rather than card" at bounding box center [78, 250] width 126 height 47
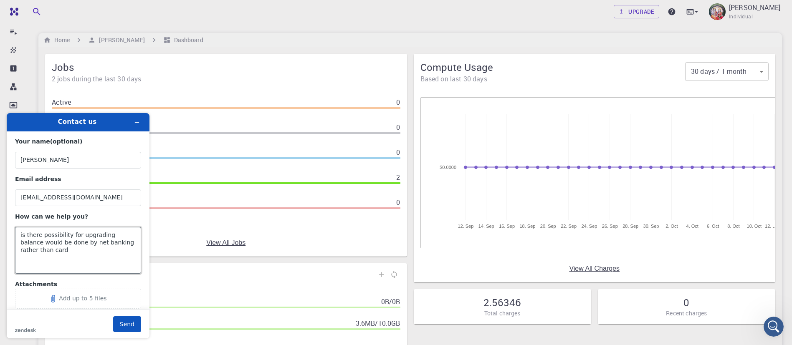
click at [43, 253] on textarea "is there possibility for upgrading balance would be done by net banking rather …" at bounding box center [78, 250] width 126 height 47
type textarea "is there possibility for upgrading balance would be done by net banking rather …"
click at [125, 287] on button "Send" at bounding box center [127, 324] width 28 height 16
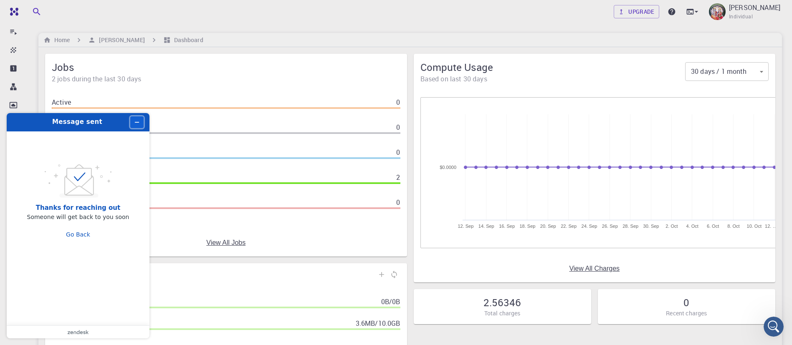
click at [136, 125] on icon "Minimize widget" at bounding box center [137, 122] width 6 height 6
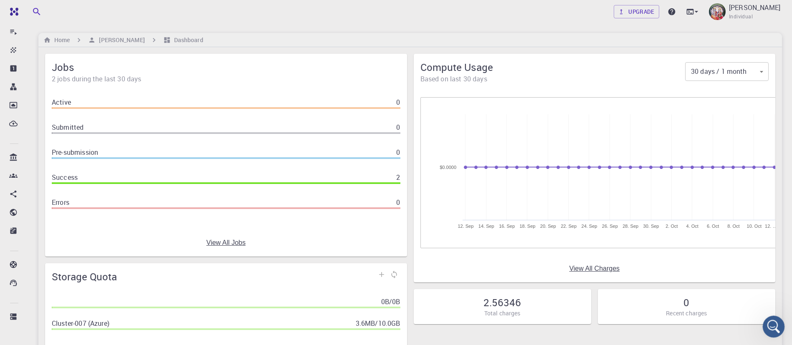
click at [667, 287] on div "Open Intercom Messenger" at bounding box center [772, 326] width 28 height 28
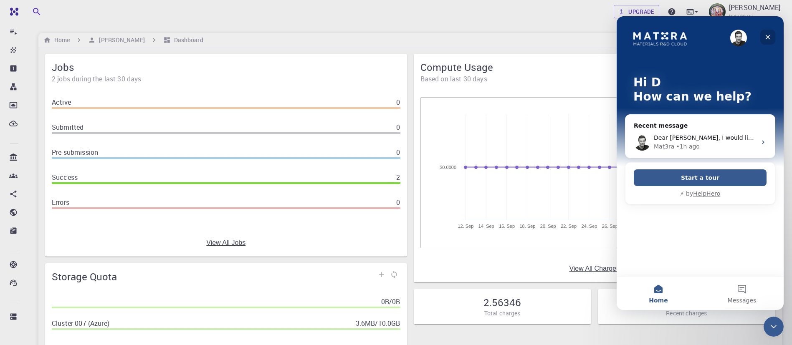
drag, startPoint x: 627, startPoint y: 19, endPoint x: 1199, endPoint y: 358, distance: 664.4
click at [667, 35] on icon "Close" at bounding box center [767, 37] width 7 height 7
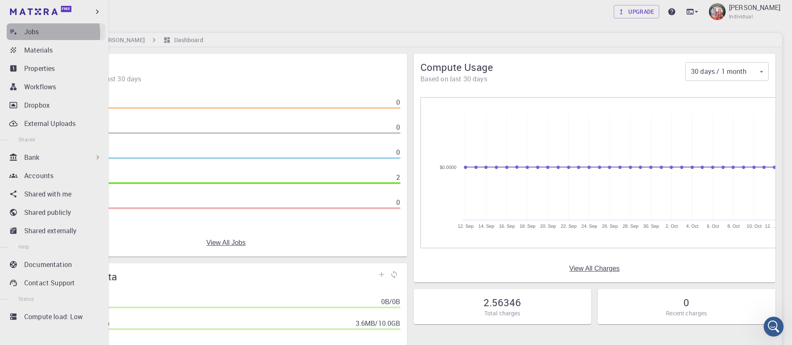
click at [38, 34] on p "Jobs" at bounding box center [31, 32] width 15 height 10
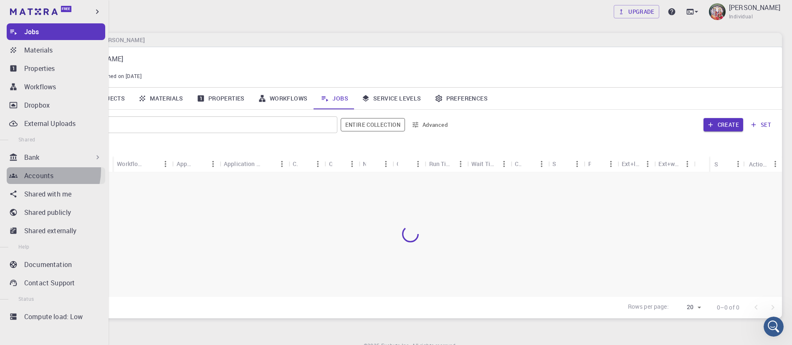
click at [38, 171] on p "Accounts" at bounding box center [38, 176] width 29 height 10
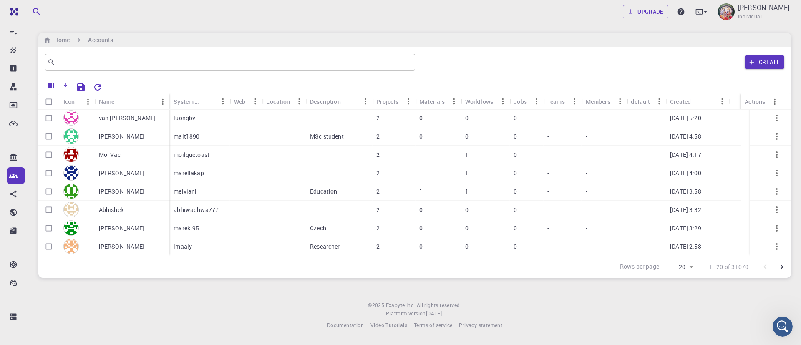
scroll to position [196, 0]
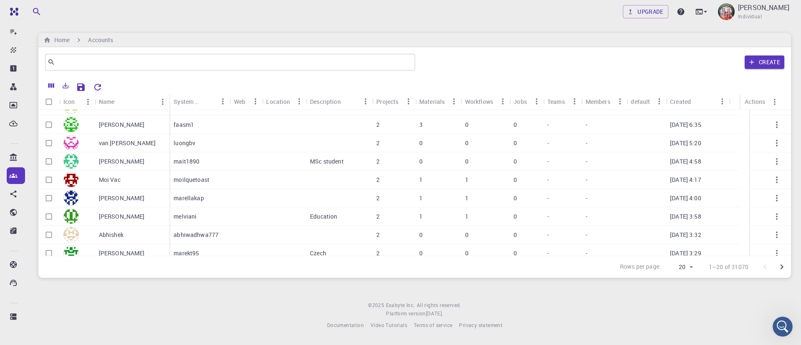
drag, startPoint x: 789, startPoint y: 114, endPoint x: 731, endPoint y: 30, distance: 102.0
click at [667, 30] on div "Upgrade [PERSON_NAME] Individual Home Accounts ​ Create Icon Name System Name W…" at bounding box center [414, 171] width 773 height 343
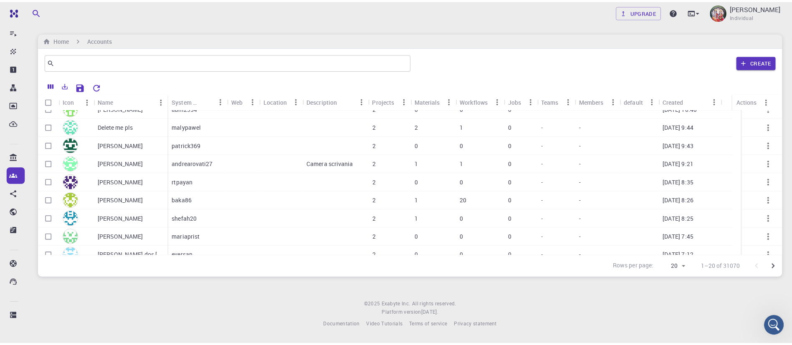
scroll to position [0, 0]
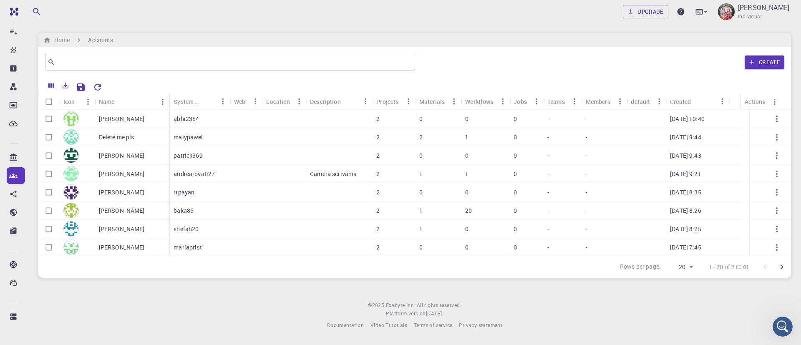
click at [592, 24] on div "Upgrade [PERSON_NAME] Individual Home Accounts ​ Create Icon Name System Name W…" at bounding box center [414, 171] width 773 height 343
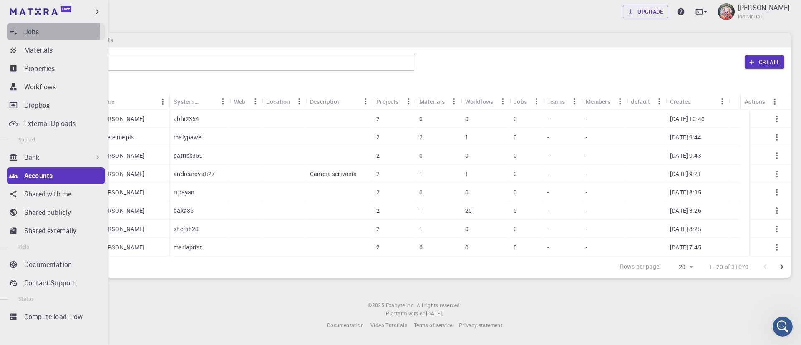
click at [33, 31] on p "Jobs" at bounding box center [31, 32] width 15 height 10
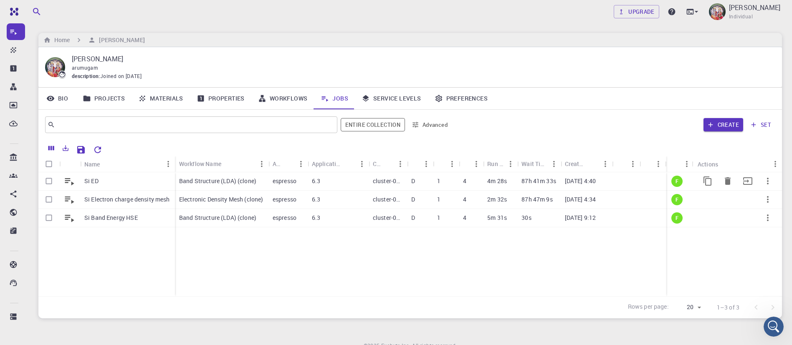
click at [235, 182] on p "Band Structure (LDA) (clone)" at bounding box center [217, 181] width 77 height 8
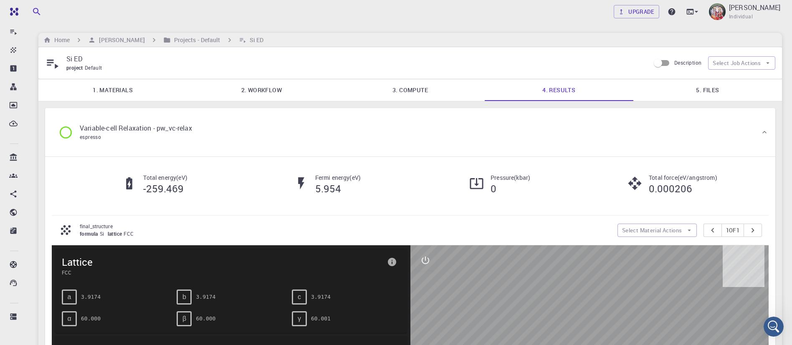
click at [667, 87] on link "5. Files" at bounding box center [707, 90] width 149 height 22
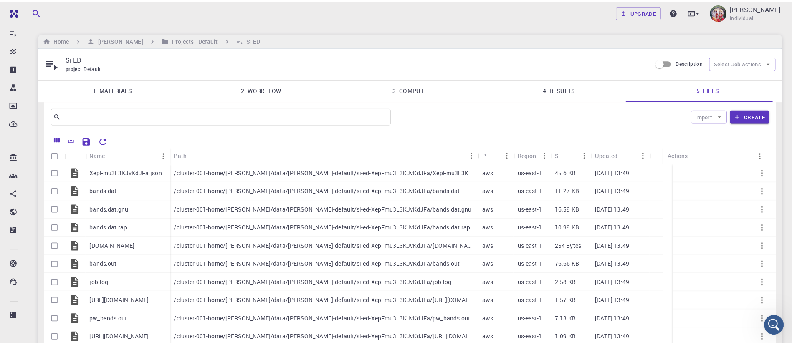
scroll to position [25, 0]
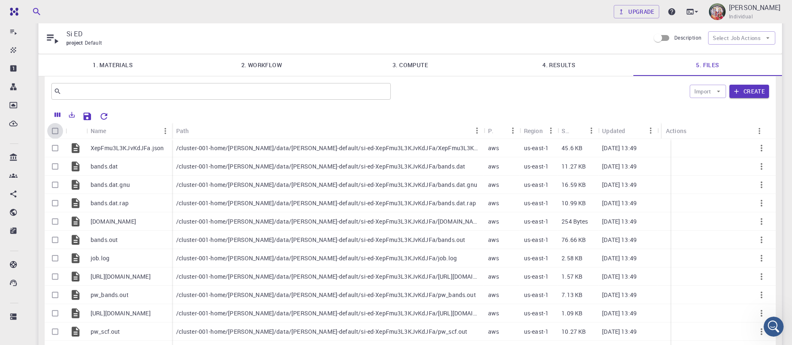
click at [54, 129] on input "Select all rows" at bounding box center [55, 131] width 16 height 16
checkbox input "true"
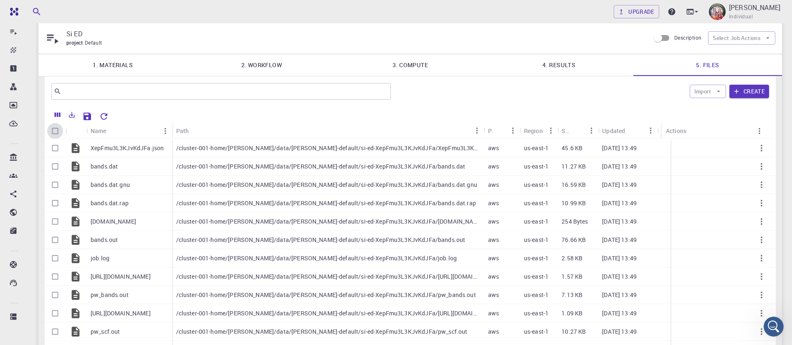
checkbox input "true"
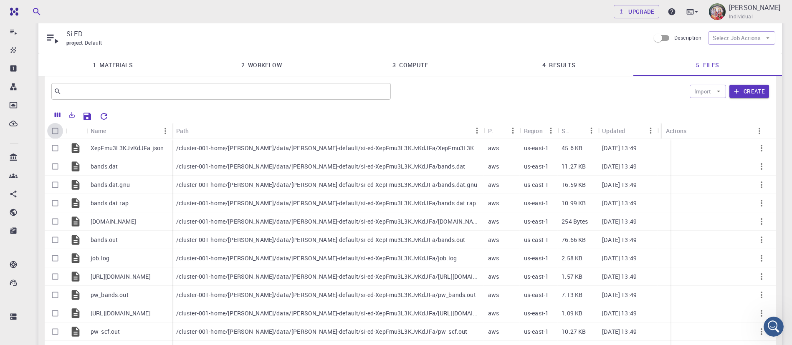
checkbox input "true"
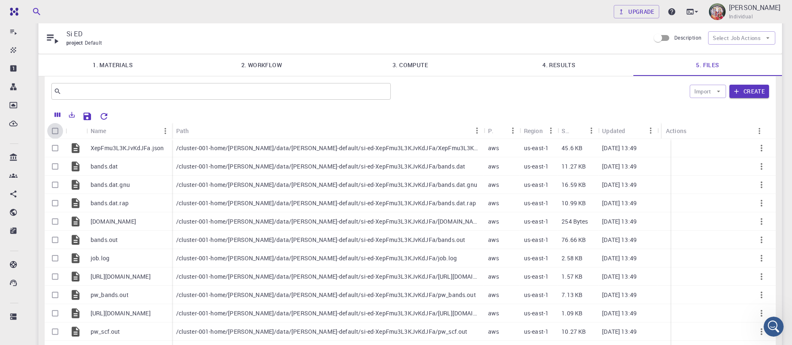
checkbox input "true"
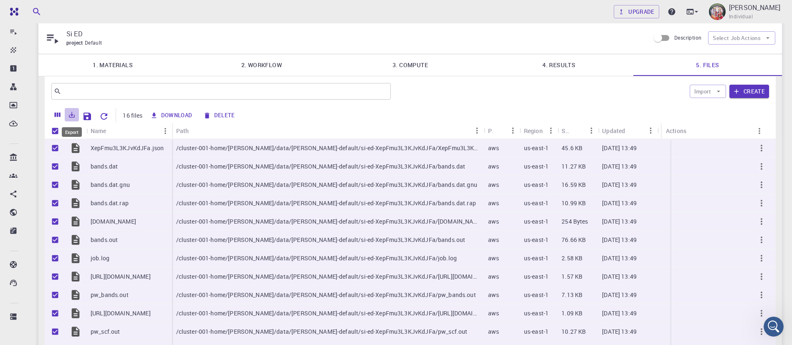
click at [73, 115] on icon "Export" at bounding box center [72, 115] width 8 height 8
click at [97, 146] on li "Download as Excel" at bounding box center [100, 147] width 71 height 15
click at [168, 117] on button "Download" at bounding box center [172, 115] width 48 height 13
click at [169, 115] on button "Download" at bounding box center [172, 115] width 48 height 13
click at [310, 130] on div "Path" at bounding box center [323, 131] width 294 height 16
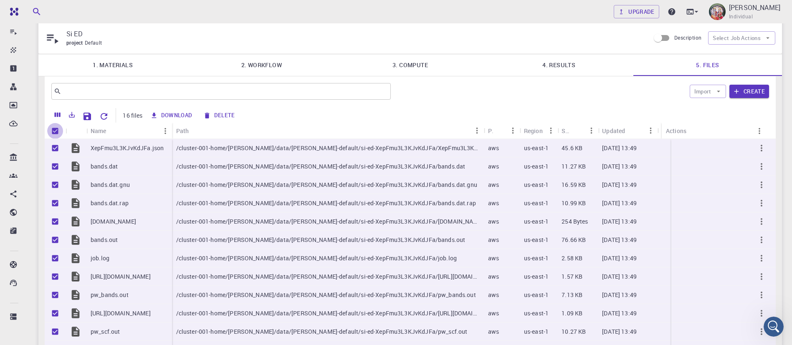
click at [52, 132] on input "Unselect all rows" at bounding box center [55, 131] width 16 height 16
checkbox input "false"
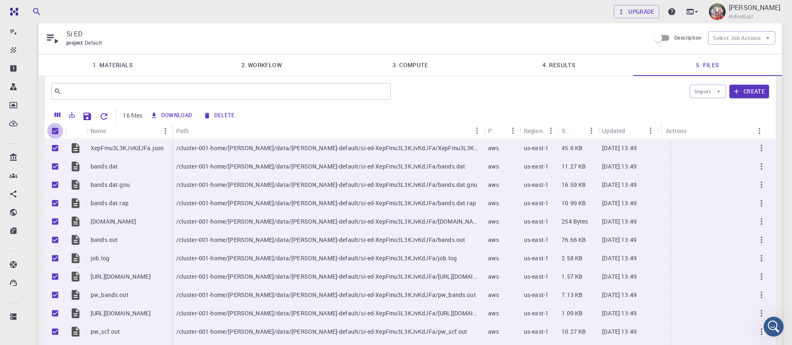
checkbox input "false"
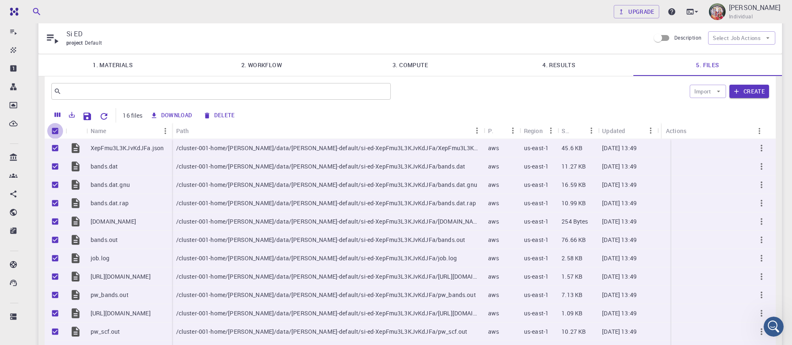
checkbox input "false"
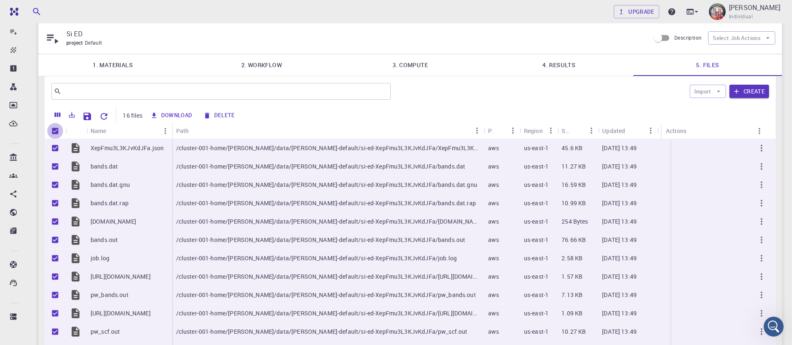
checkbox input "false"
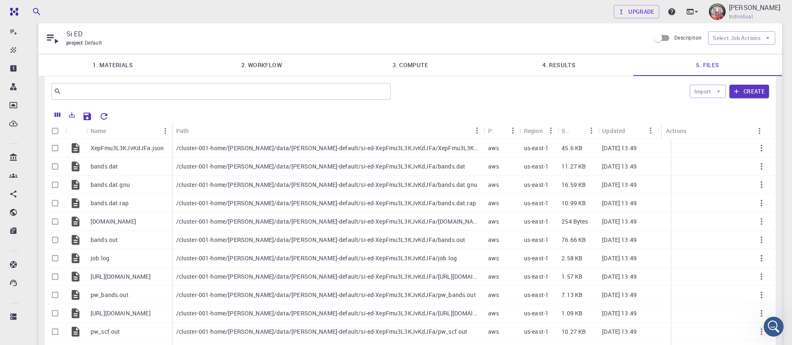
click at [52, 132] on input "Select all rows" at bounding box center [55, 131] width 16 height 16
checkbox input "true"
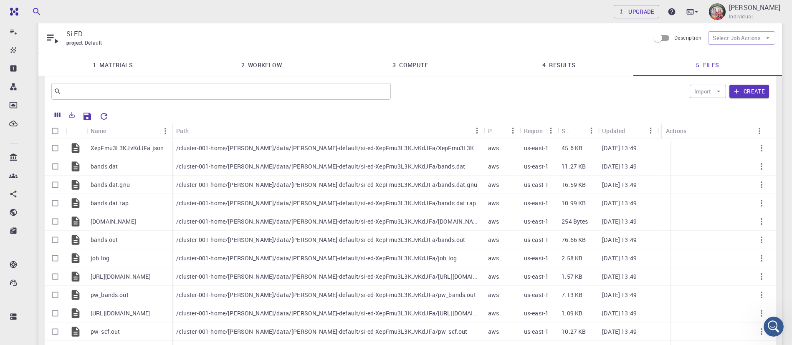
checkbox input "true"
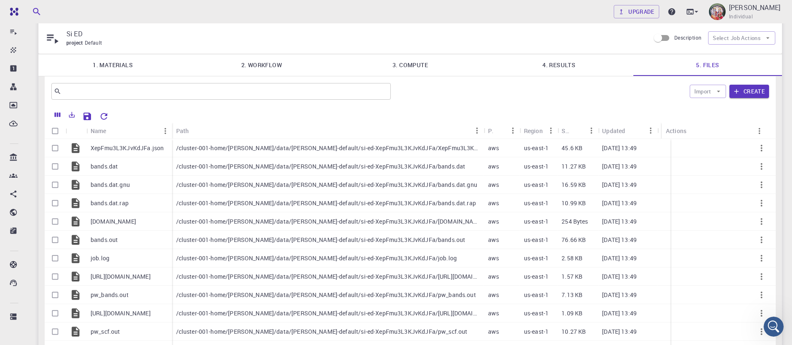
checkbox input "true"
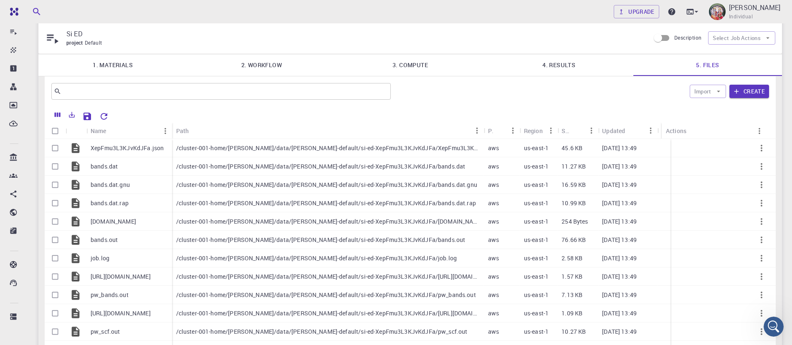
checkbox input "true"
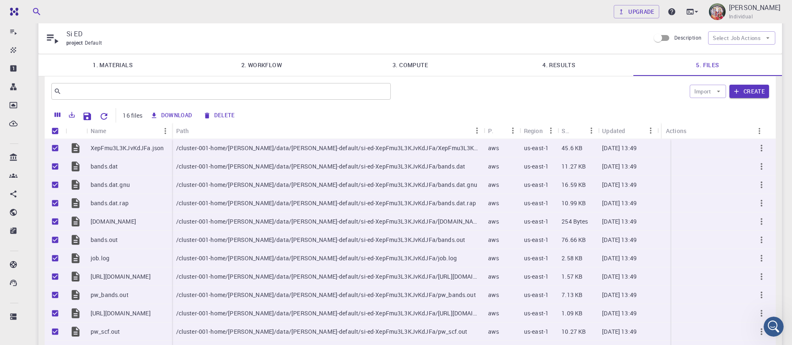
click at [179, 112] on button "Download" at bounding box center [172, 115] width 48 height 13
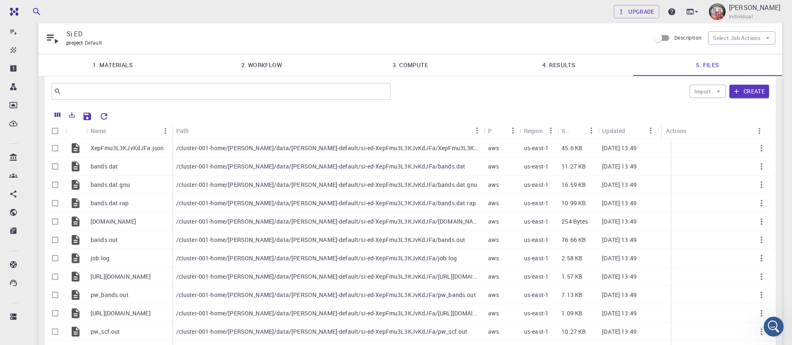
checkbox input "false"
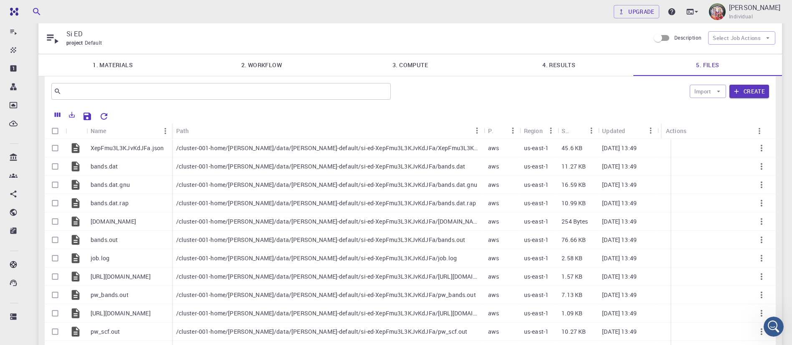
checkbox input "false"
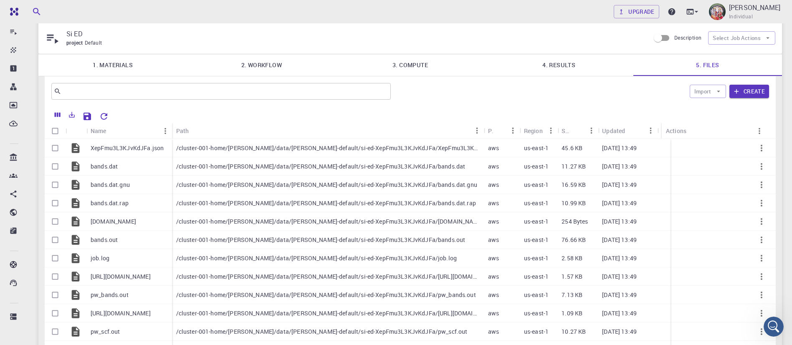
checkbox input "false"
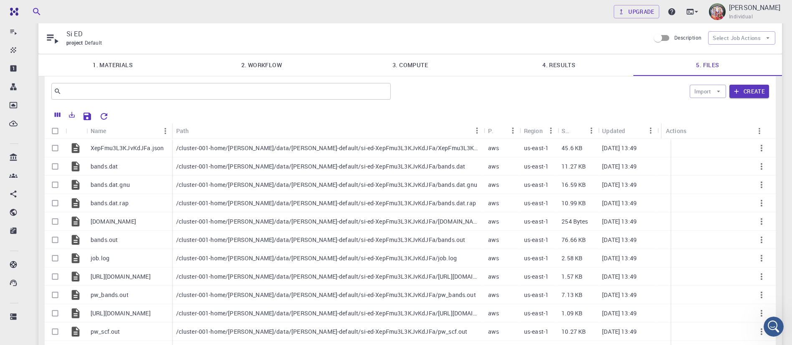
checkbox input "false"
click at [54, 129] on input "Select all rows" at bounding box center [55, 131] width 16 height 16
checkbox input "true"
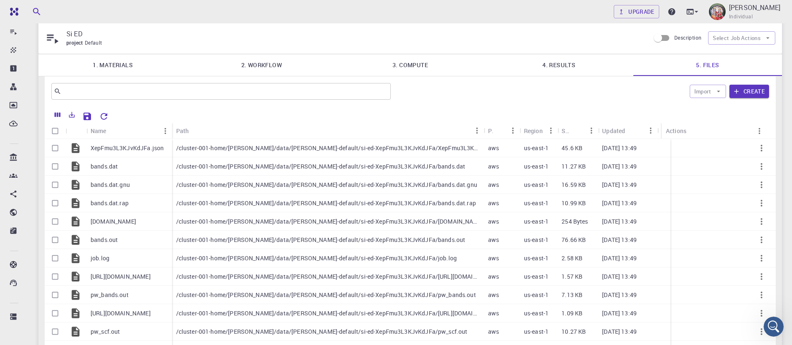
checkbox input "true"
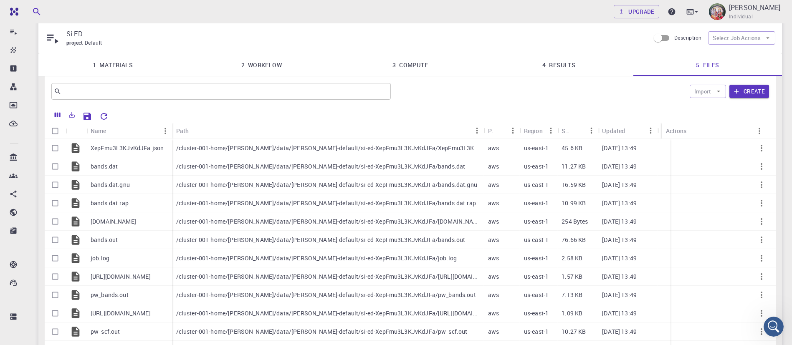
checkbox input "true"
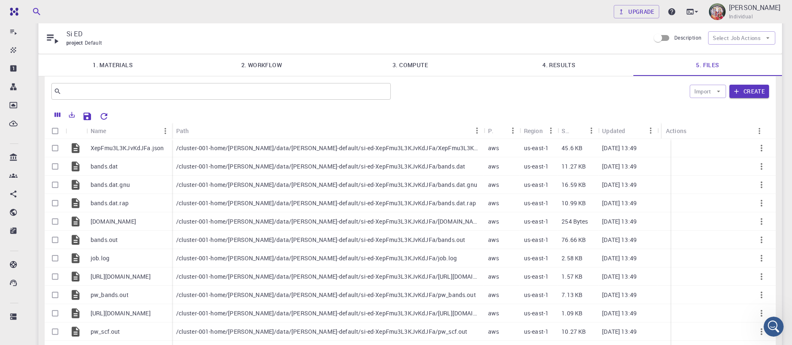
checkbox input "true"
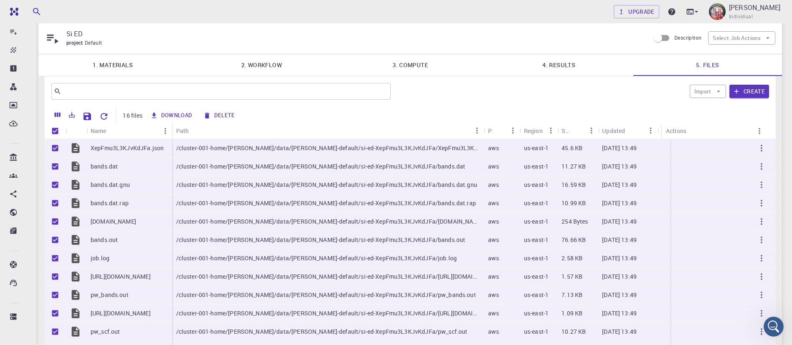
click at [162, 113] on button "Download" at bounding box center [172, 115] width 48 height 13
click at [72, 113] on icon "Export" at bounding box center [72, 115] width 6 height 6
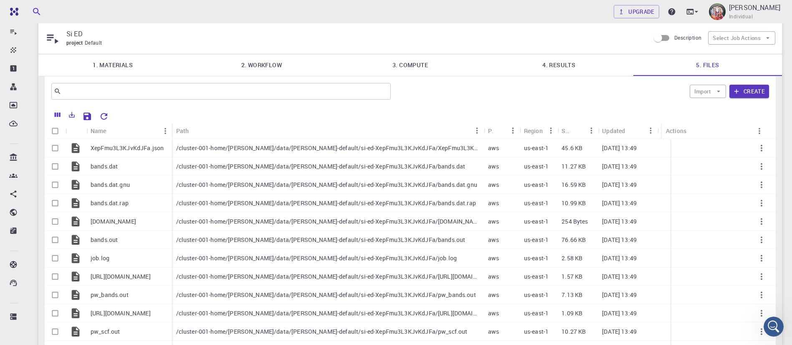
checkbox input "false"
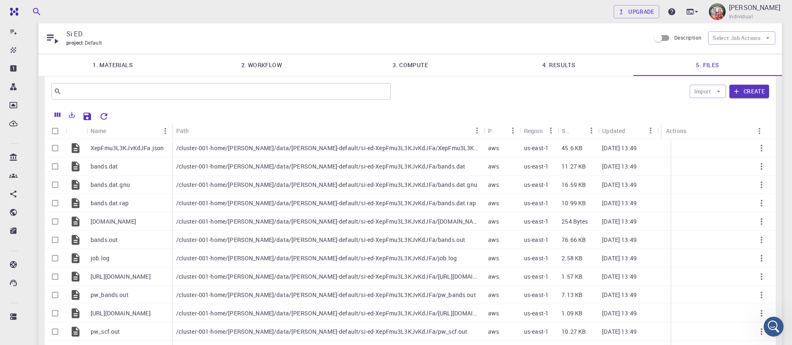
checkbox input "false"
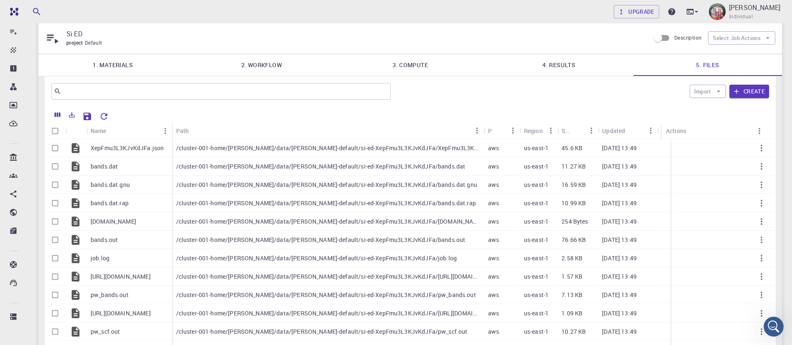
checkbox input "false"
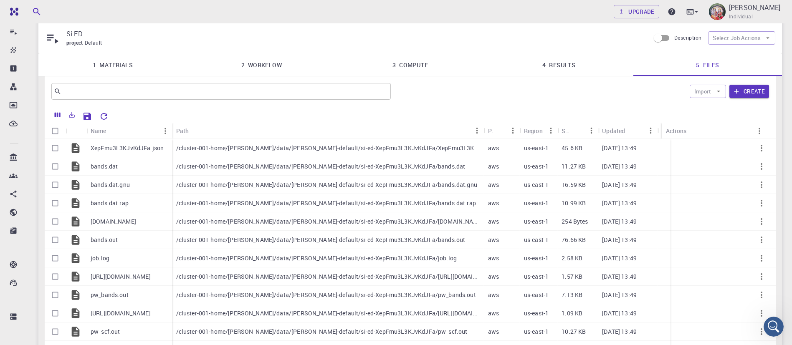
checkbox input "false"
click at [71, 113] on icon "Export" at bounding box center [72, 115] width 8 height 8
click at [53, 126] on input "Select all rows" at bounding box center [55, 131] width 16 height 16
checkbox input "true"
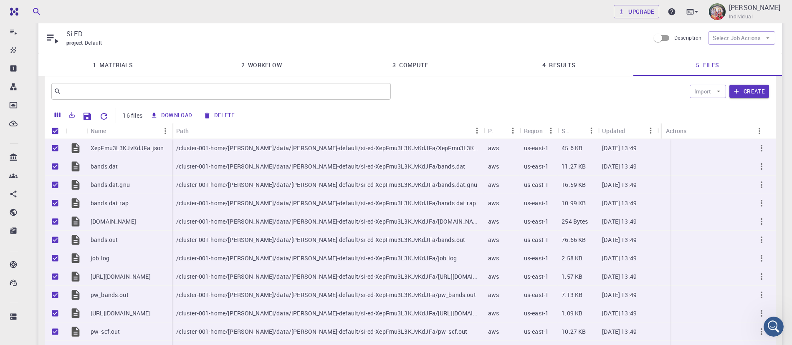
checkbox input "true"
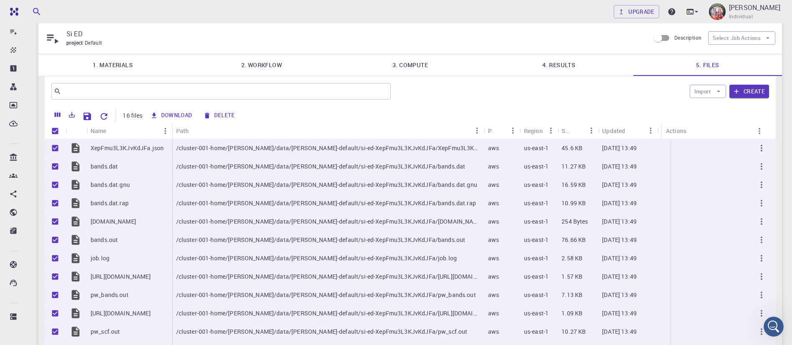
checkbox input "true"
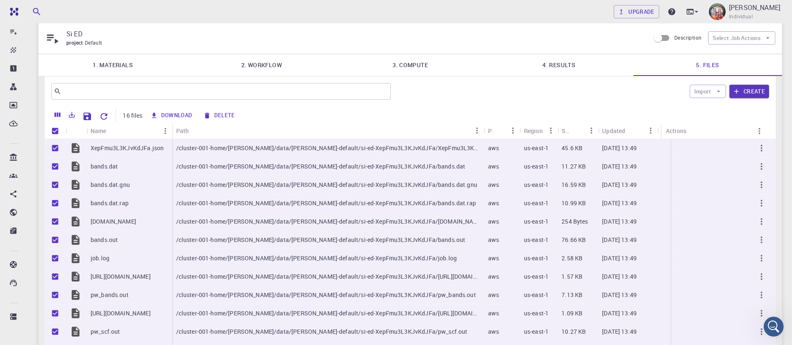
checkbox input "true"
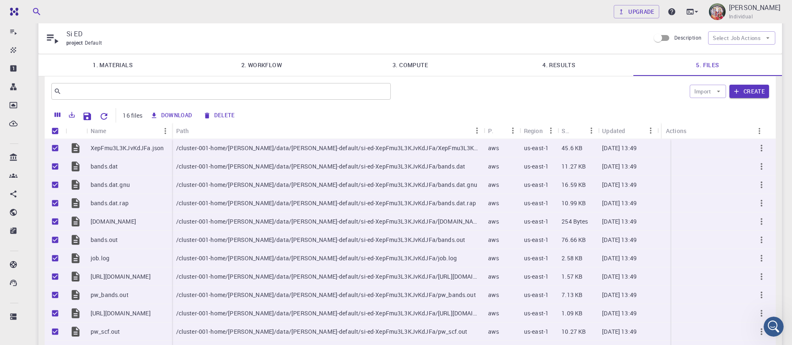
checkbox input "true"
click at [71, 116] on icon "Export" at bounding box center [72, 115] width 8 height 8
click at [182, 111] on button "Download" at bounding box center [172, 115] width 48 height 13
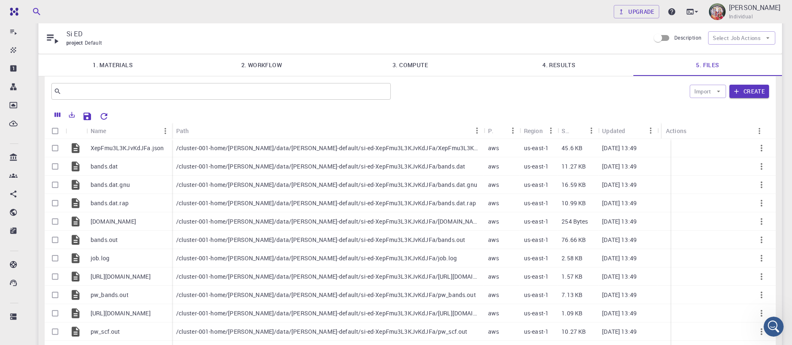
checkbox input "false"
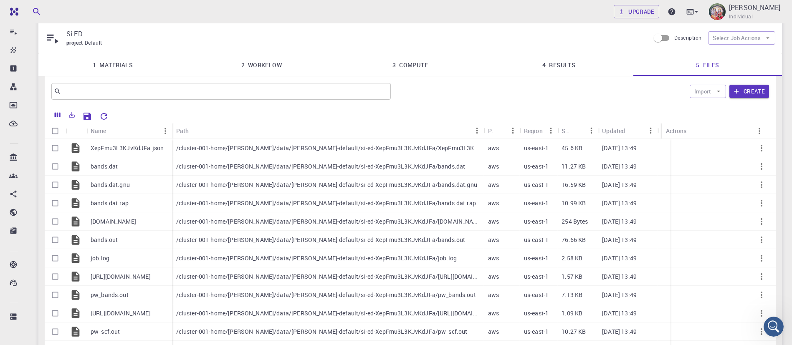
checkbox input "false"
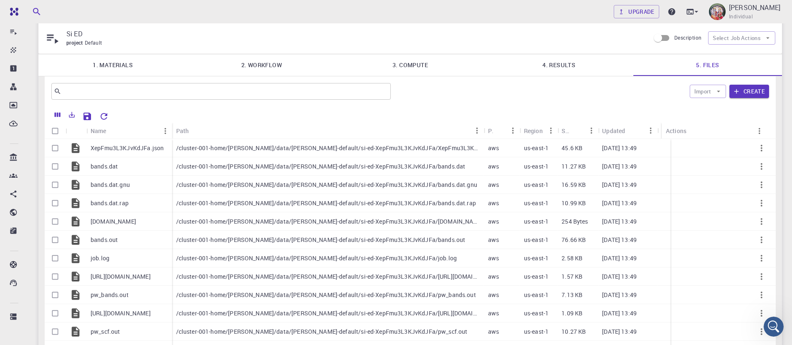
checkbox input "false"
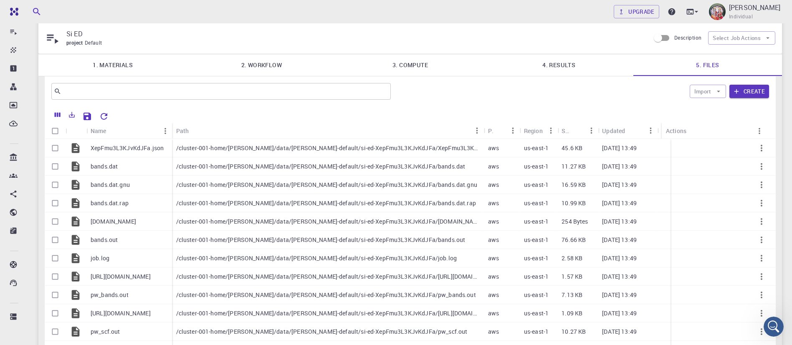
checkbox input "false"
click at [56, 127] on input "Select all rows" at bounding box center [55, 131] width 16 height 16
checkbox input "true"
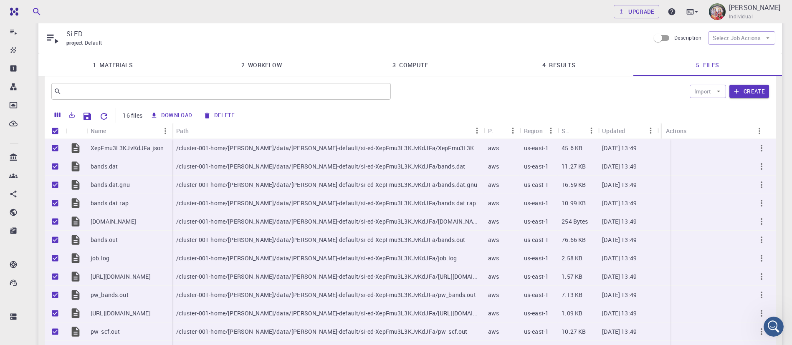
checkbox input "true"
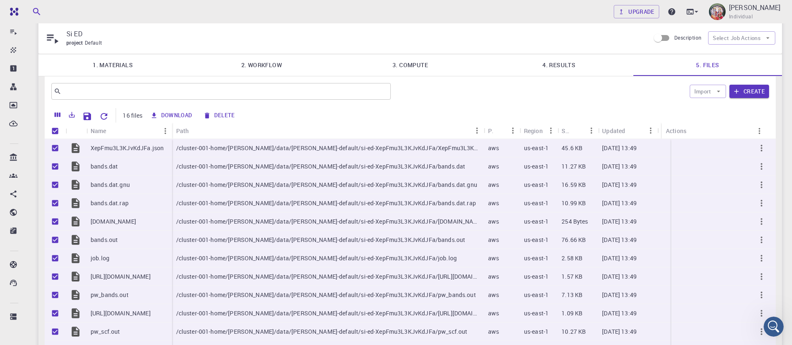
checkbox input "true"
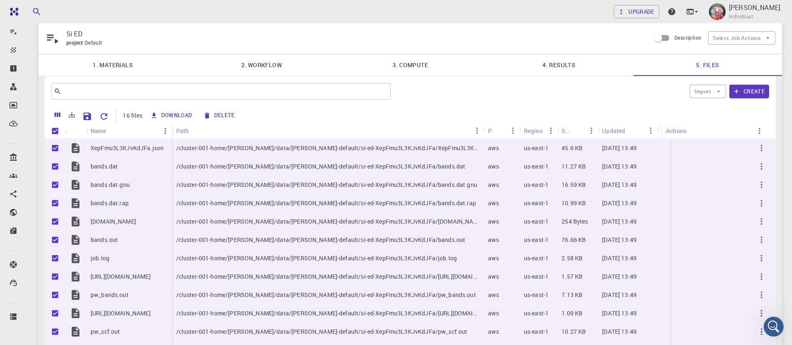
checkbox input "true"
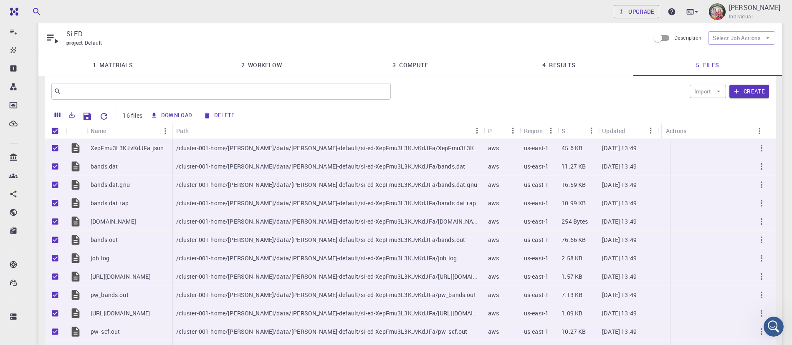
checkbox input "true"
drag, startPoint x: 59, startPoint y: 115, endPoint x: 44, endPoint y: 101, distance: 20.1
click at [44, 101] on div "​ Import Create 16 files Download Delete Name Path Provider Region Size Updated…" at bounding box center [409, 265] width 743 height 378
drag, startPoint x: 71, startPoint y: 115, endPoint x: 292, endPoint y: 117, distance: 220.3
click at [292, 117] on div "Download Delete" at bounding box center [450, 115] width 605 height 15
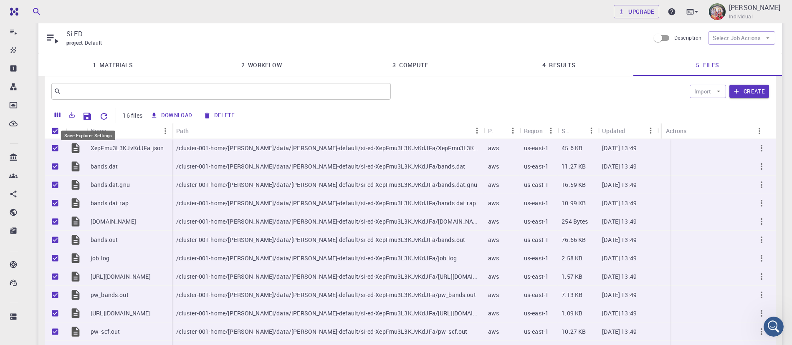
click at [87, 115] on icon "Save Explorer Settings" at bounding box center [87, 116] width 10 height 10
click at [435, 103] on div "​ Import Create" at bounding box center [410, 91] width 731 height 30
click at [72, 114] on icon "Export" at bounding box center [72, 115] width 6 height 6
click at [559, 68] on link "4. Results" at bounding box center [558, 65] width 149 height 22
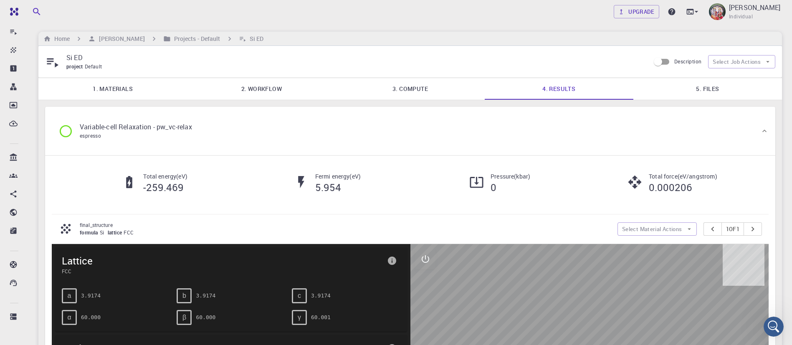
scroll to position [0, 0]
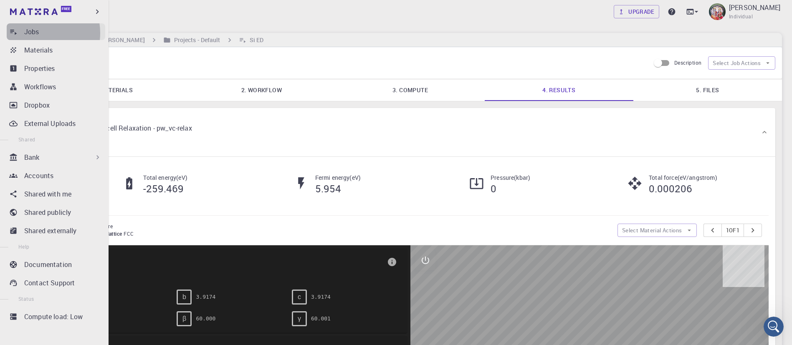
click at [35, 33] on p "Jobs" at bounding box center [31, 32] width 15 height 10
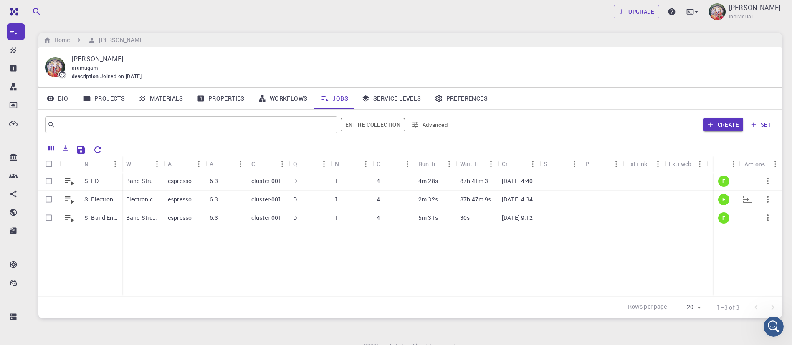
click at [151, 201] on p "Electronic Density Mesh (clone)" at bounding box center [142, 199] width 33 height 8
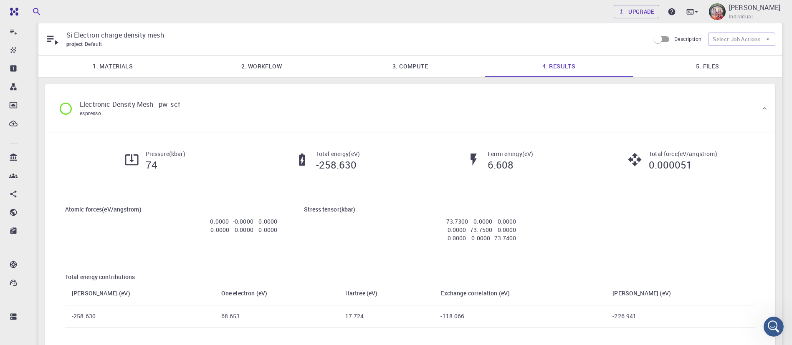
scroll to position [25, 0]
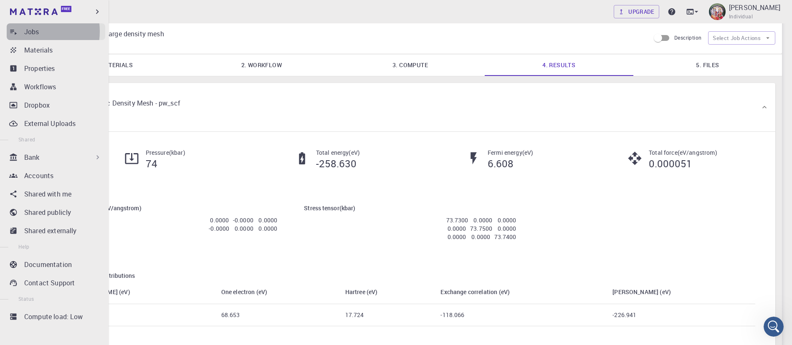
click at [26, 31] on p "Jobs" at bounding box center [31, 32] width 15 height 10
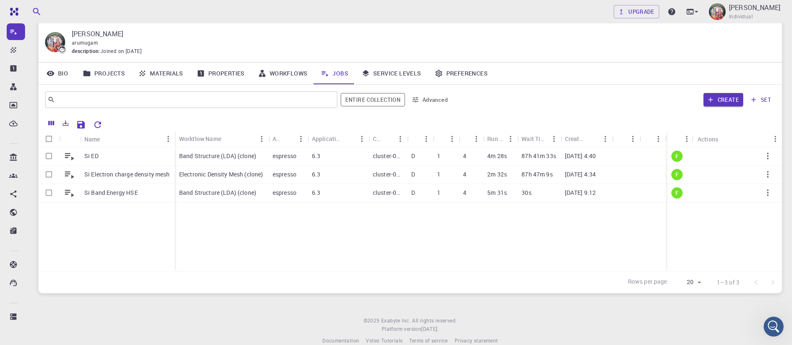
drag, startPoint x: 26, startPoint y: 31, endPoint x: 234, endPoint y: 235, distance: 291.0
click at [234, 235] on div "Si ED Si Electron charge density mesh Si Band Energy HSE Band Structure (LDA) (…" at bounding box center [439, 209] width 802 height 124
click at [254, 195] on p "Band Structure (LDA) (clone)" at bounding box center [217, 193] width 77 height 8
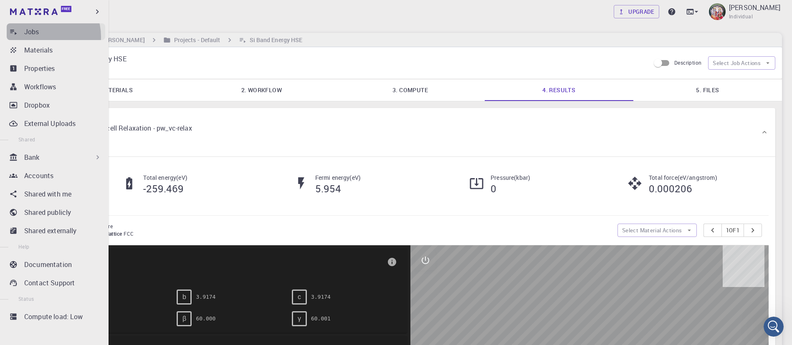
click at [41, 37] on link "Jobs" at bounding box center [56, 31] width 98 height 17
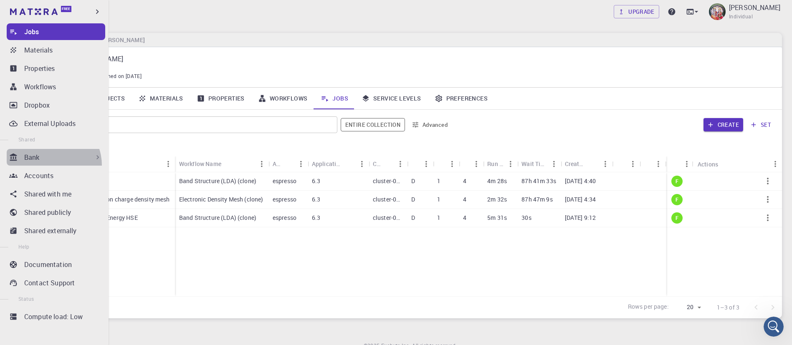
click at [49, 165] on div "Bank" at bounding box center [56, 157] width 98 height 17
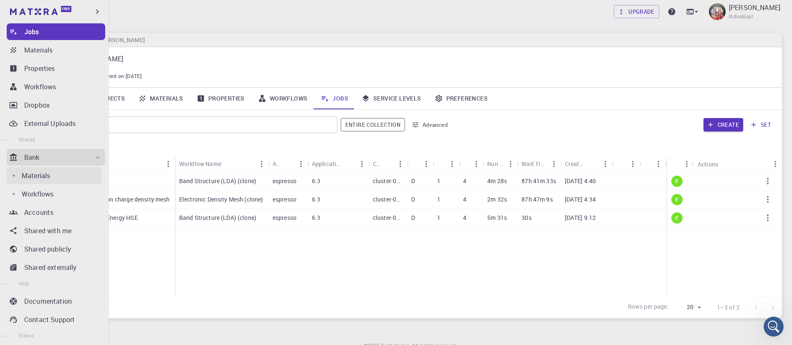
click at [47, 172] on p "Materials" at bounding box center [36, 176] width 28 height 10
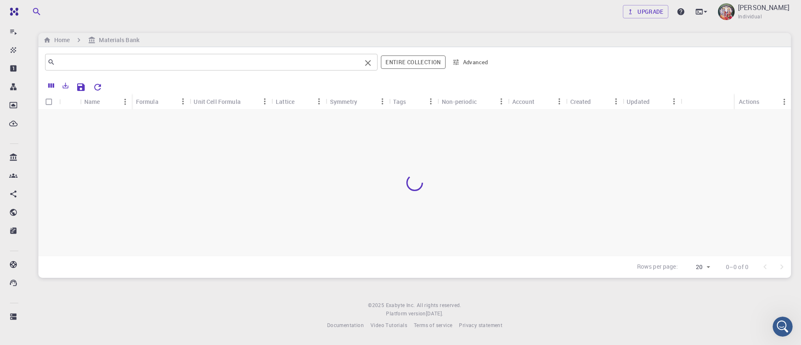
click at [128, 67] on input "text" at bounding box center [208, 62] width 306 height 12
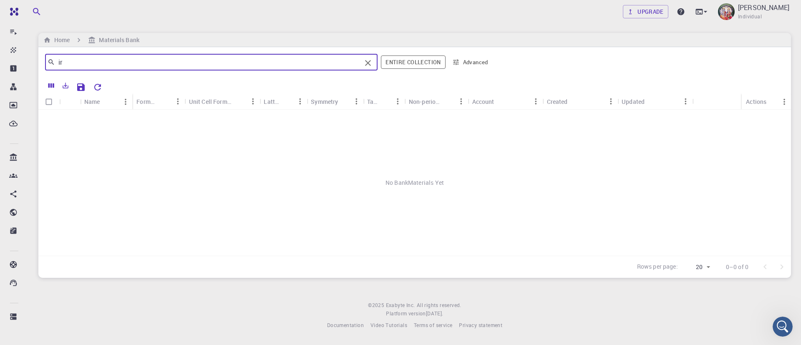
type input "i"
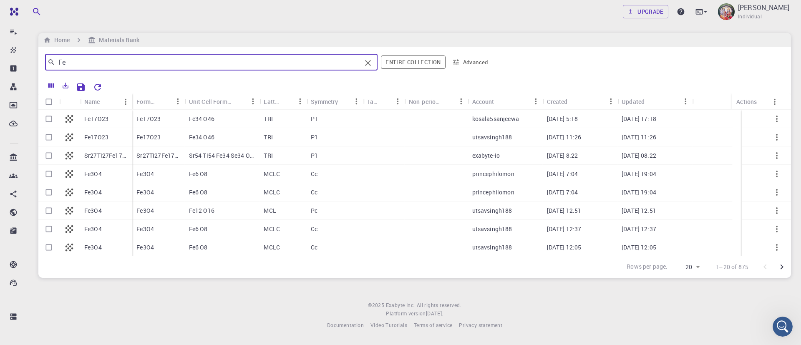
type input "Fe"
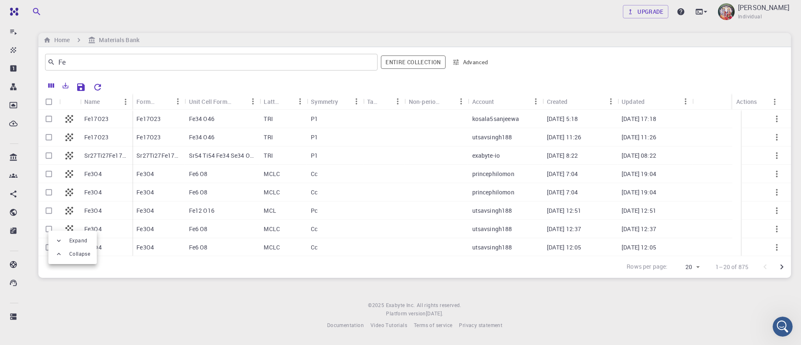
click at [198, 287] on div at bounding box center [400, 172] width 801 height 345
click at [50, 229] on input "Select row" at bounding box center [49, 229] width 16 height 16
checkbox input "true"
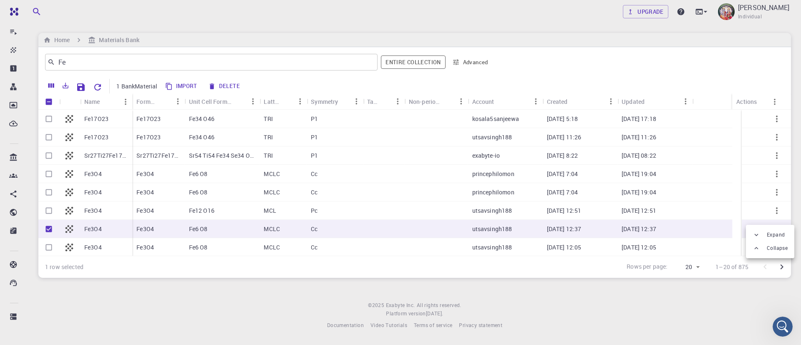
click at [100, 229] on div at bounding box center [400, 172] width 801 height 345
click at [151, 230] on p "Fe3O4" at bounding box center [145, 229] width 18 height 8
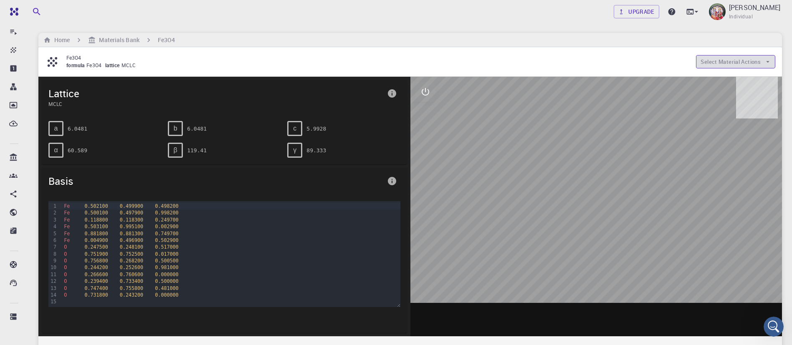
click at [667, 59] on button "Select Material Actions" at bounding box center [735, 61] width 79 height 13
click at [667, 75] on span "Copy To My Account" at bounding box center [742, 78] width 51 height 8
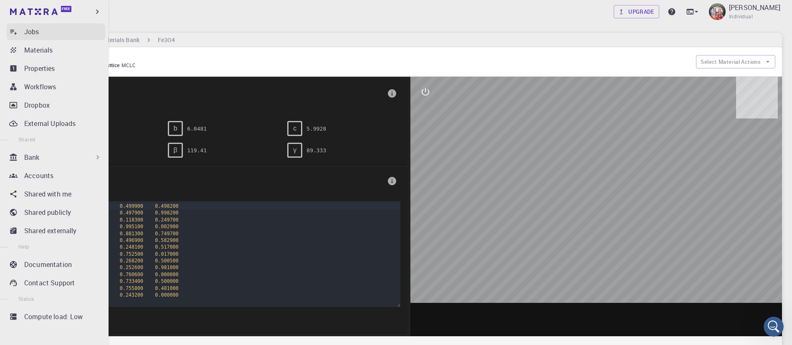
click at [36, 33] on p "Jobs" at bounding box center [31, 32] width 15 height 10
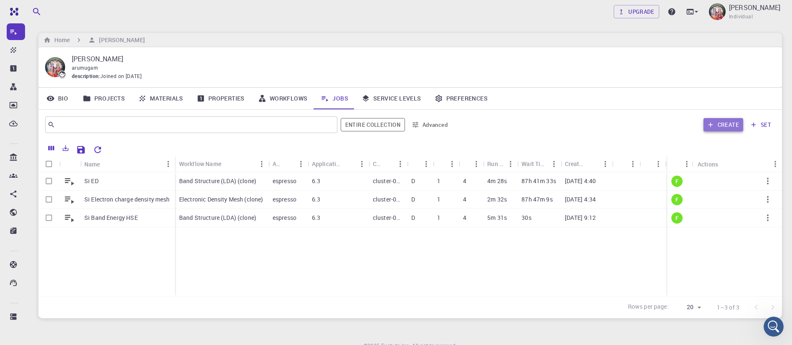
click at [667, 124] on button "Create" at bounding box center [723, 124] width 40 height 13
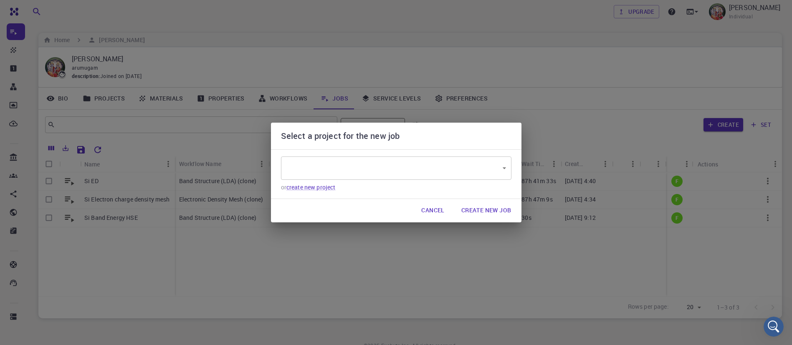
type input "tyq4HX7zEXskbFDnY"
click at [487, 209] on button "Create New Job" at bounding box center [485, 210] width 63 height 17
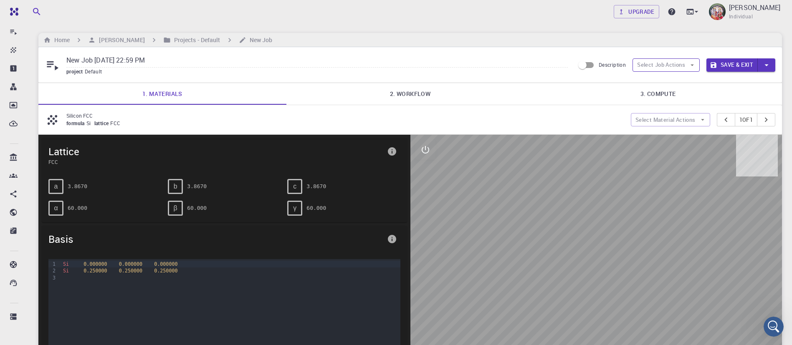
click at [667, 67] on button "Select Job Actions" at bounding box center [665, 64] width 67 height 13
click at [667, 93] on span "Select materials" at bounding box center [672, 95] width 39 height 8
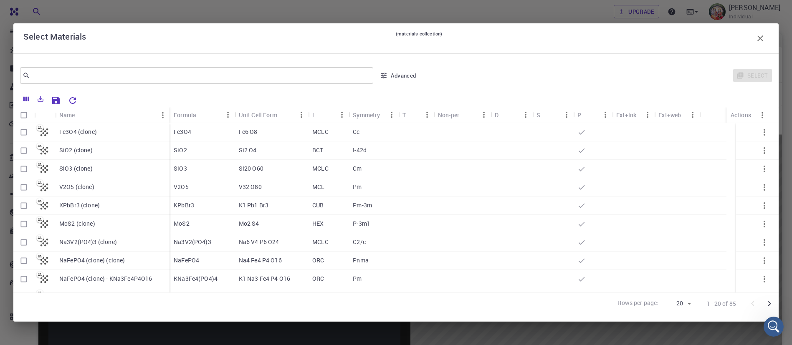
click at [88, 134] on p "Fe3O4 (clone)" at bounding box center [78, 132] width 38 height 8
checkbox input "true"
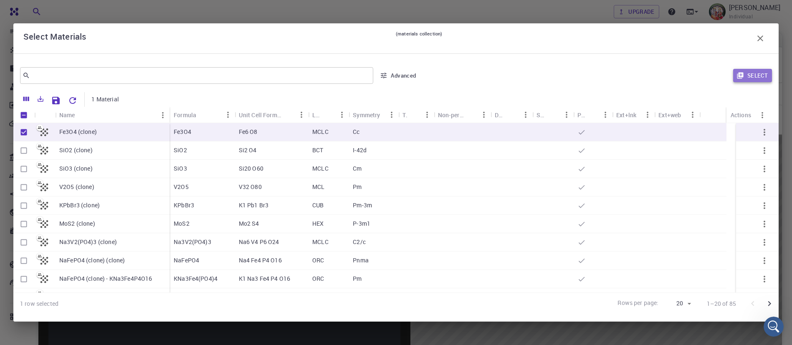
click at [667, 72] on button "Select" at bounding box center [752, 75] width 39 height 13
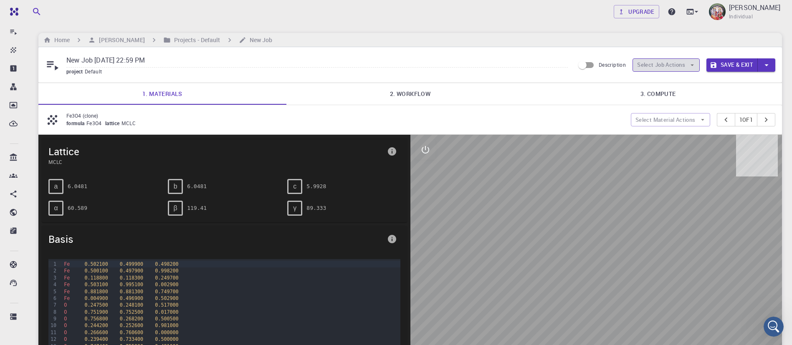
click at [667, 63] on button "Select Job Actions" at bounding box center [665, 64] width 67 height 13
click at [667, 110] on span "Select workflow" at bounding box center [672, 108] width 39 height 8
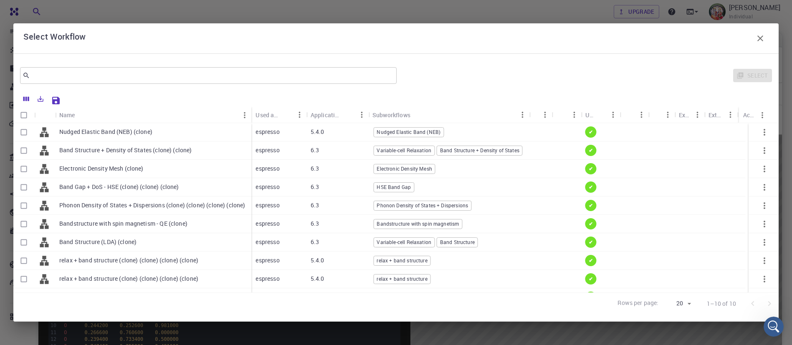
click at [179, 240] on div "Band Structure (LDA) (clone)" at bounding box center [153, 242] width 196 height 18
checkbox input "true"
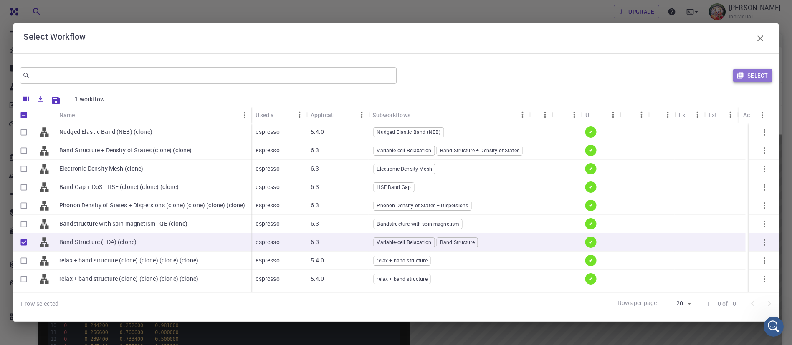
click at [667, 73] on button "Select" at bounding box center [752, 75] width 39 height 13
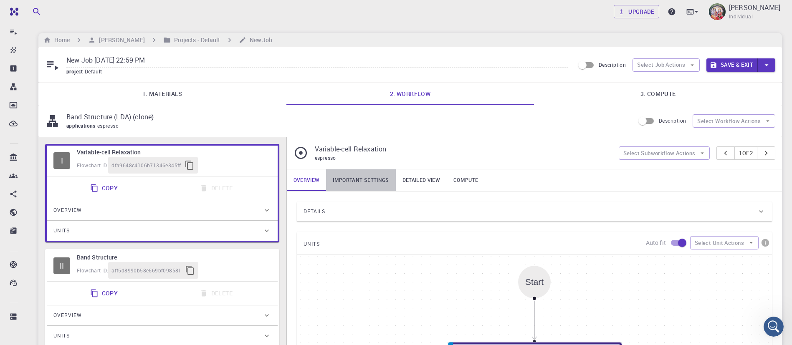
click at [366, 183] on link "Important settings" at bounding box center [360, 180] width 69 height 22
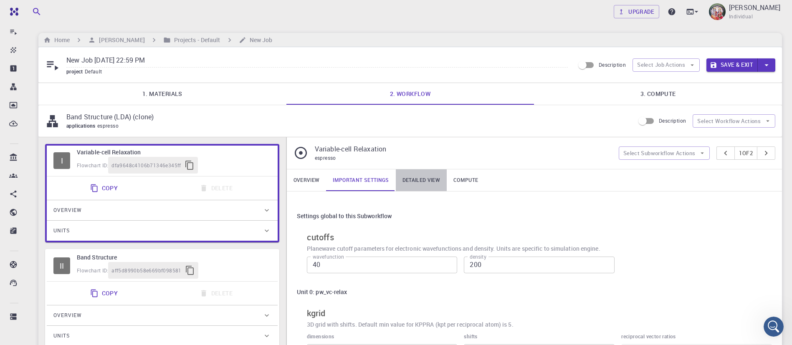
click at [420, 178] on link "Detailed view" at bounding box center [421, 180] width 51 height 22
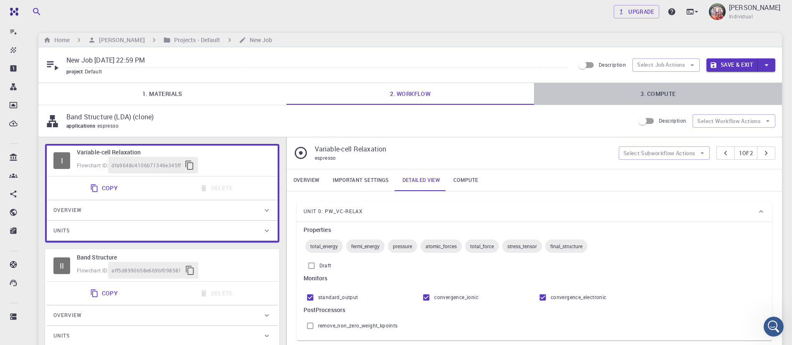
click at [658, 93] on link "3. Compute" at bounding box center [658, 94] width 248 height 22
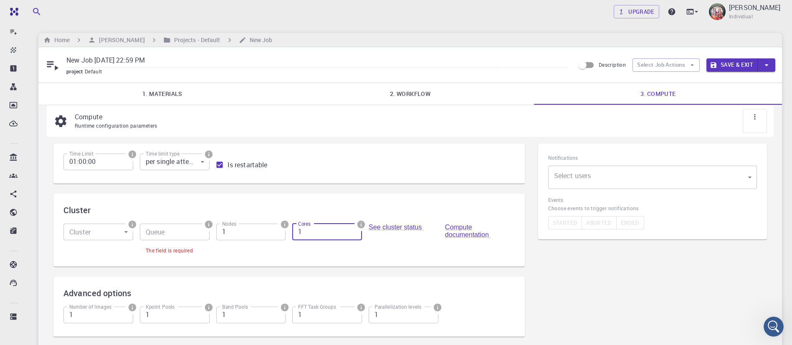
click at [306, 237] on input "1" at bounding box center [327, 232] width 70 height 17
click at [353, 228] on input "2" at bounding box center [327, 232] width 70 height 17
click at [353, 228] on input "3" at bounding box center [327, 232] width 70 height 17
type input "4"
click at [353, 228] on input "4" at bounding box center [327, 232] width 70 height 17
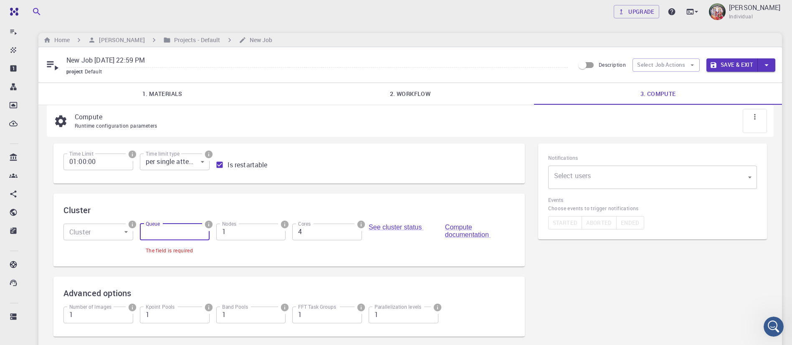
click at [172, 233] on input "Queue" at bounding box center [175, 232] width 70 height 17
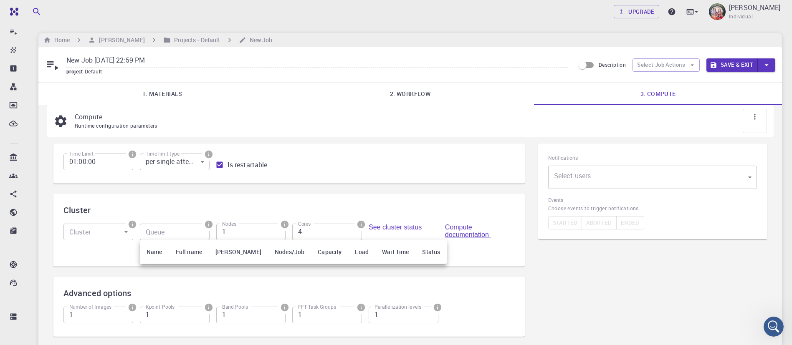
click at [172, 233] on div at bounding box center [396, 172] width 792 height 345
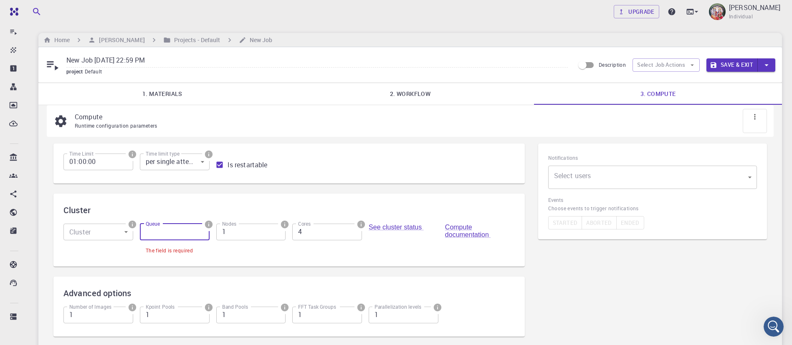
click at [172, 233] on input "Queue" at bounding box center [175, 232] width 70 height 17
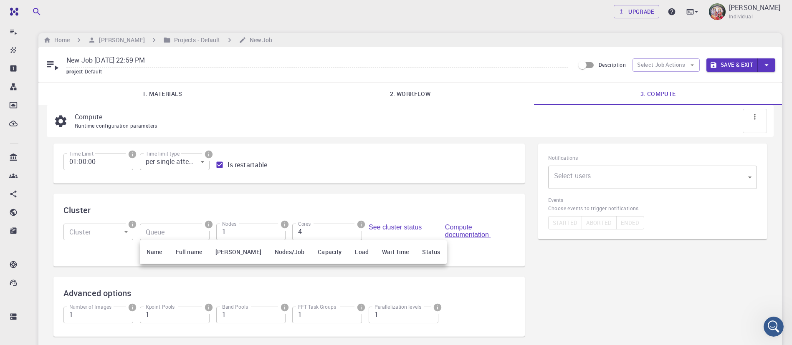
click at [128, 230] on div at bounding box center [396, 172] width 792 height 345
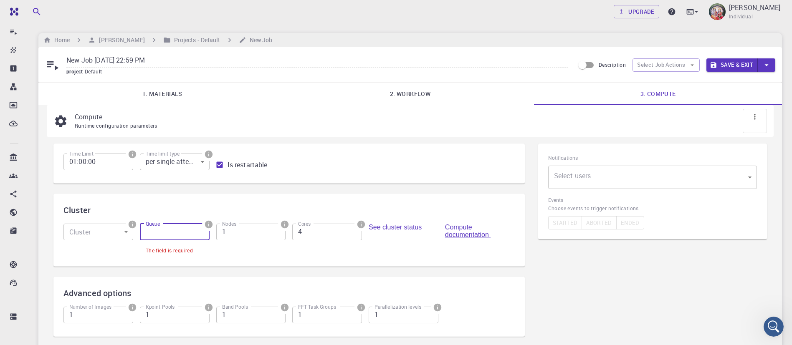
click at [159, 232] on input "Queue" at bounding box center [175, 232] width 70 height 17
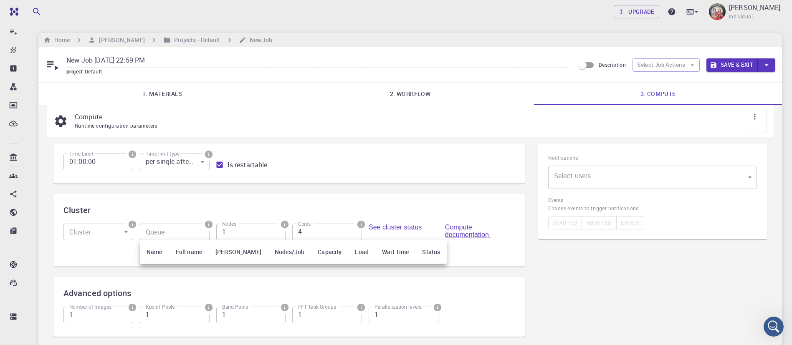
click at [159, 232] on div at bounding box center [396, 172] width 792 height 345
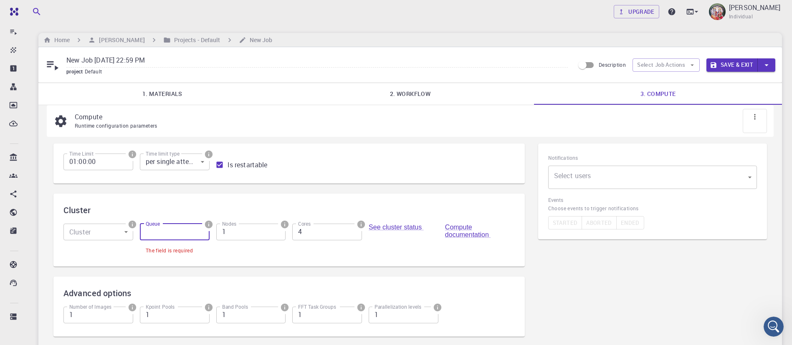
click at [198, 235] on input "Queue" at bounding box center [175, 232] width 70 height 17
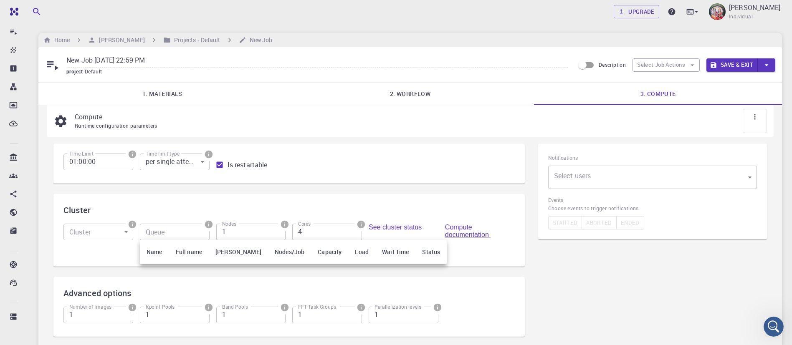
click at [187, 229] on div at bounding box center [396, 172] width 792 height 345
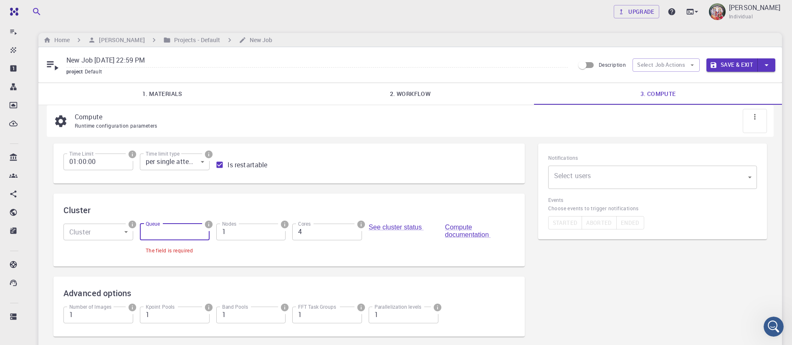
click at [187, 229] on input "Queue" at bounding box center [175, 232] width 70 height 17
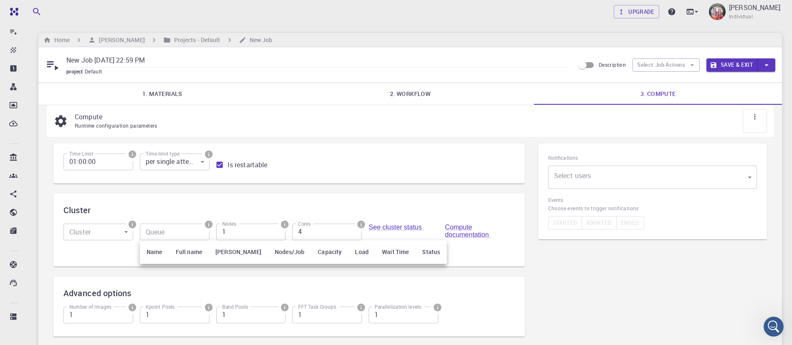
click at [187, 229] on div at bounding box center [396, 172] width 792 height 345
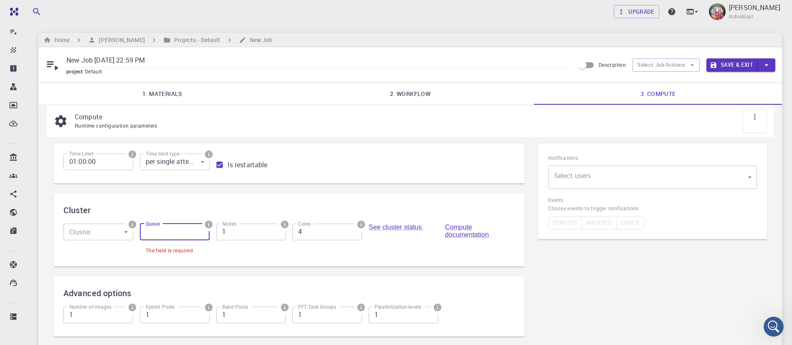
click at [187, 229] on input "Queue" at bounding box center [175, 232] width 70 height 17
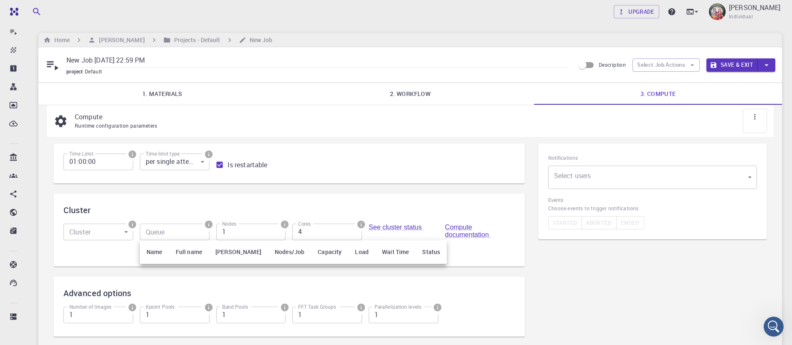
click at [184, 253] on th "Full name" at bounding box center [189, 252] width 40 height 24
click at [158, 252] on th "Name" at bounding box center [154, 252] width 29 height 24
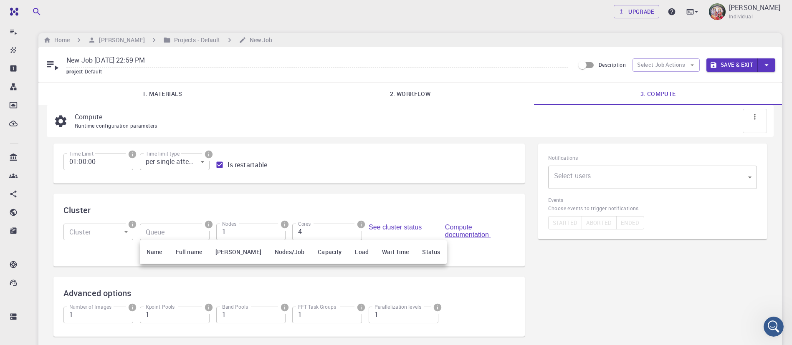
click at [415, 253] on th "Status" at bounding box center [430, 252] width 31 height 24
click at [180, 227] on div at bounding box center [396, 172] width 792 height 345
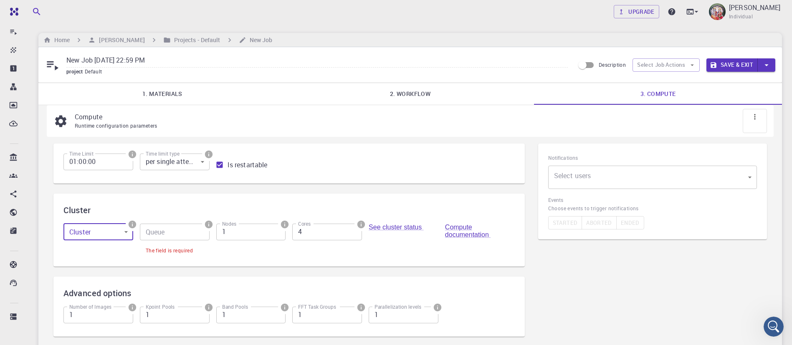
drag, startPoint x: 125, startPoint y: 228, endPoint x: 105, endPoint y: 251, distance: 30.5
click at [105, 251] on div "Cluster ​ Cluster" at bounding box center [95, 237] width 76 height 40
click at [107, 230] on body "Free Dashboard Create New Job New Material Create Material Upload File Import f…" at bounding box center [396, 211] width 792 height 423
click at [111, 260] on li "Cluster-001 (AWS)" at bounding box center [97, 256] width 71 height 15
type input "0"
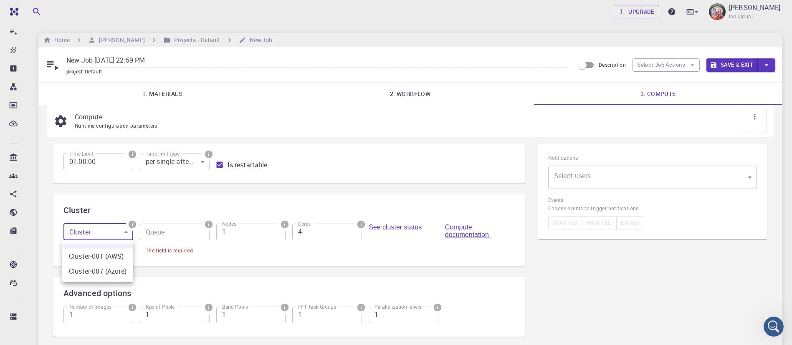
type input "debug (D)"
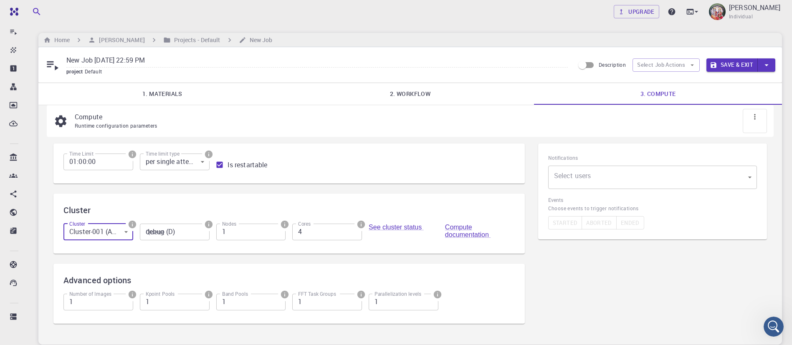
click at [209, 260] on div "Time Limit 01:00:00 Time Limit Time limit type per single attempt 0 Time limit …" at bounding box center [288, 239] width 471 height 190
click at [144, 66] on input "New Job [DATE] 22:59 PM" at bounding box center [316, 61] width 501 height 14
click at [167, 63] on input "New Job [DATE] 22:59 PM" at bounding box center [316, 61] width 501 height 14
type input "N"
type input "Fe2O3 BE"
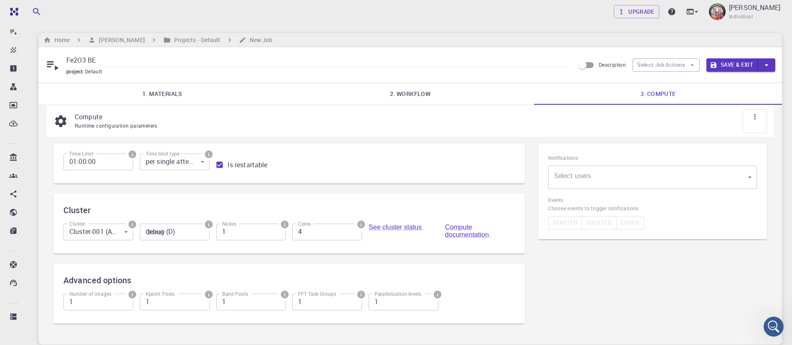
click at [667, 64] on button "Save & Exit" at bounding box center [731, 64] width 51 height 13
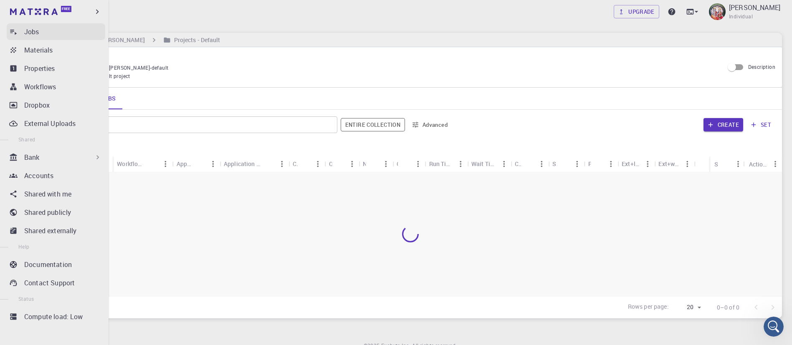
click at [18, 32] on link "Jobs" at bounding box center [56, 31] width 98 height 17
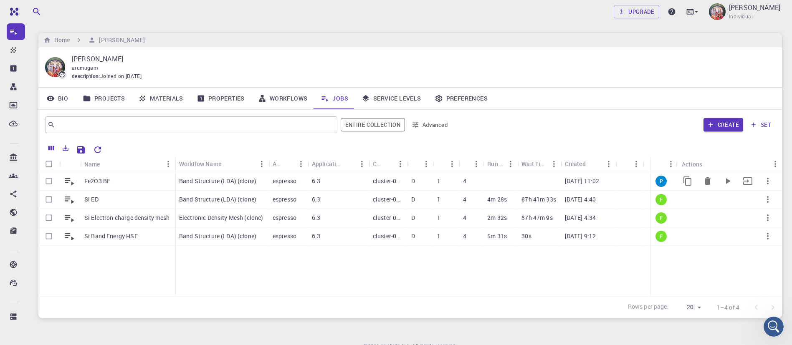
click at [213, 180] on p "Band Structure (LDA) (clone)" at bounding box center [217, 181] width 77 height 8
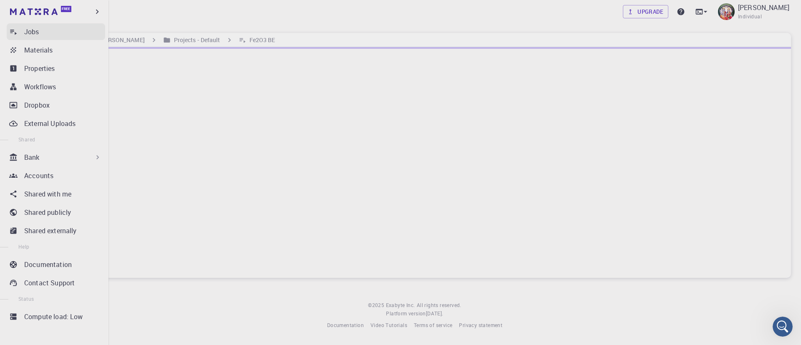
click at [31, 29] on p "Jobs" at bounding box center [31, 32] width 15 height 10
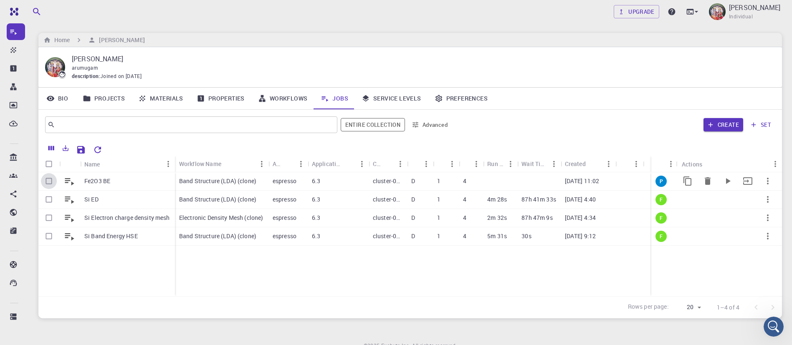
click at [50, 182] on input "Select row" at bounding box center [49, 181] width 16 height 16
checkbox input "true"
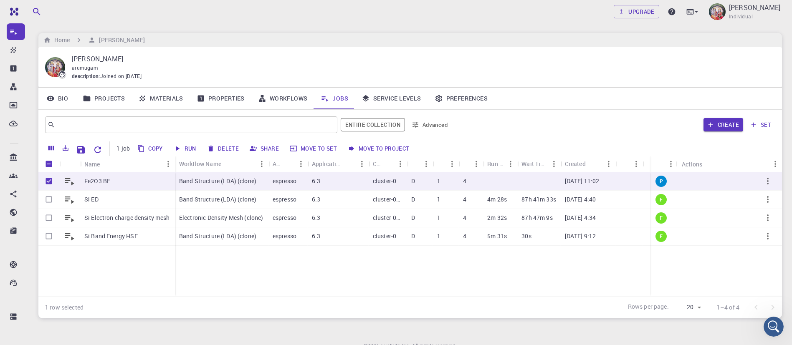
click at [189, 143] on button "Run" at bounding box center [185, 148] width 28 height 13
click at [192, 150] on button "Run" at bounding box center [185, 148] width 28 height 13
click at [190, 148] on button "Run" at bounding box center [185, 148] width 28 height 13
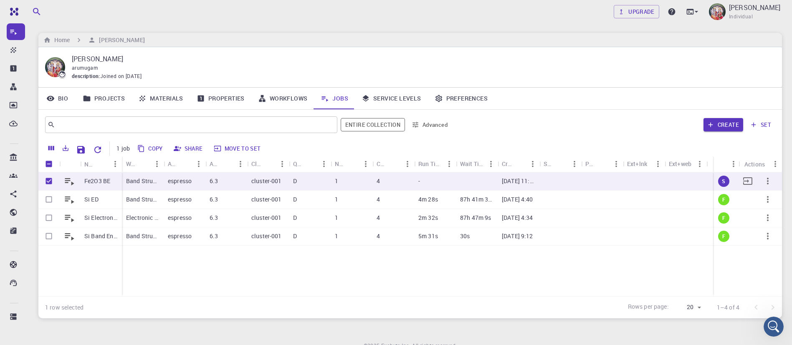
checkbox input "false"
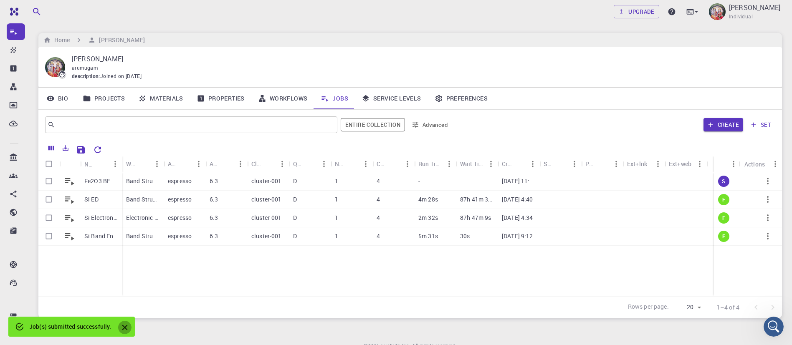
click at [124, 287] on icon "Close" at bounding box center [124, 327] width 9 height 9
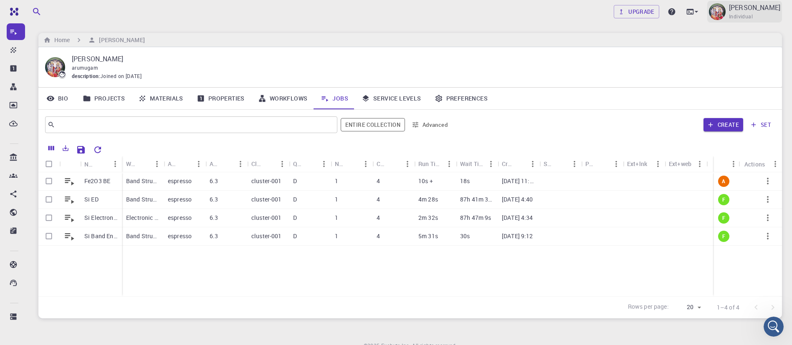
click at [667, 13] on span "Individual" at bounding box center [741, 17] width 24 height 8
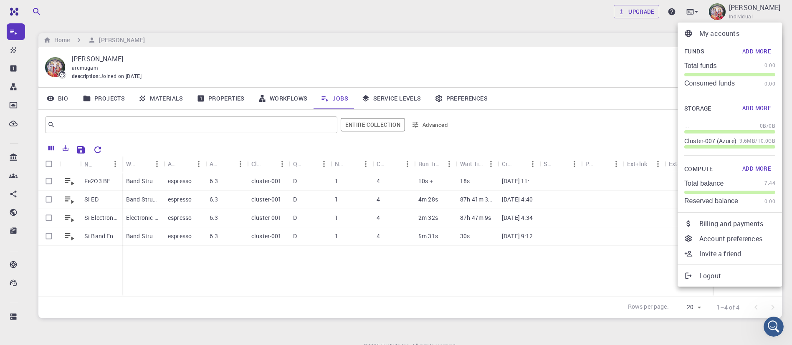
click at [618, 71] on div at bounding box center [396, 172] width 792 height 345
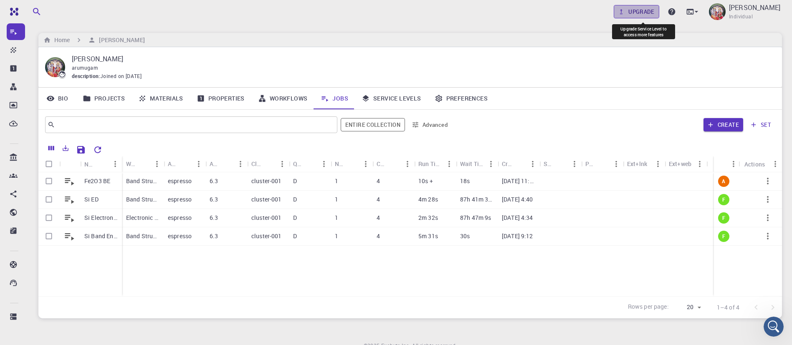
click at [642, 14] on link "Upgrade" at bounding box center [635, 11] width 45 height 13
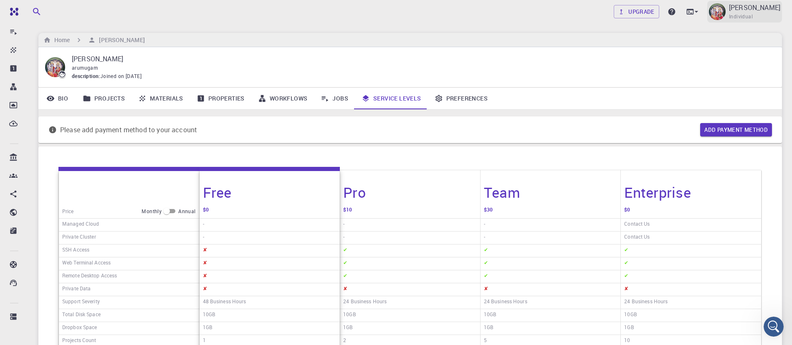
click at [667, 12] on p "[PERSON_NAME]" at bounding box center [754, 8] width 51 height 10
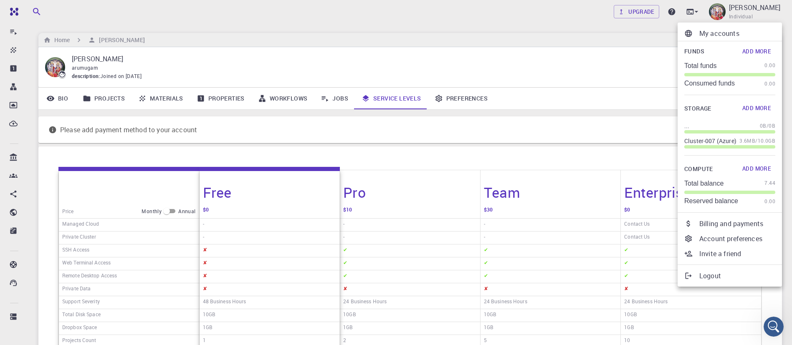
click at [337, 92] on div at bounding box center [396, 172] width 792 height 345
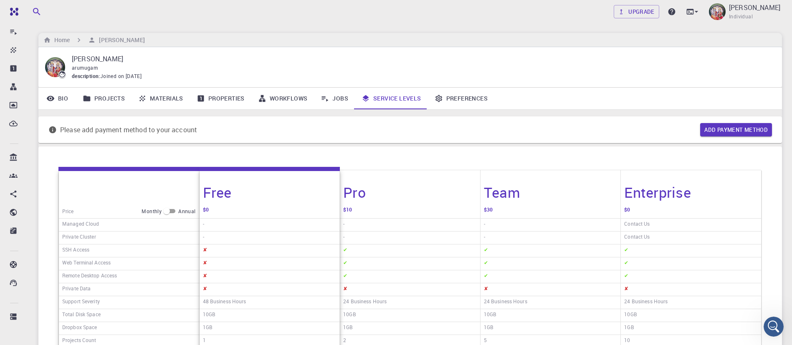
click at [339, 96] on link "Jobs" at bounding box center [334, 99] width 41 height 22
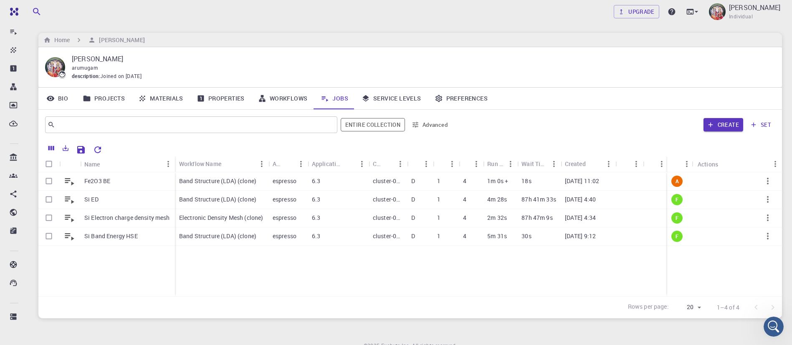
click at [334, 98] on link "Jobs" at bounding box center [334, 99] width 41 height 22
click at [336, 100] on link "Jobs" at bounding box center [334, 99] width 41 height 22
click at [493, 118] on div "Create set" at bounding box center [615, 125] width 320 height 20
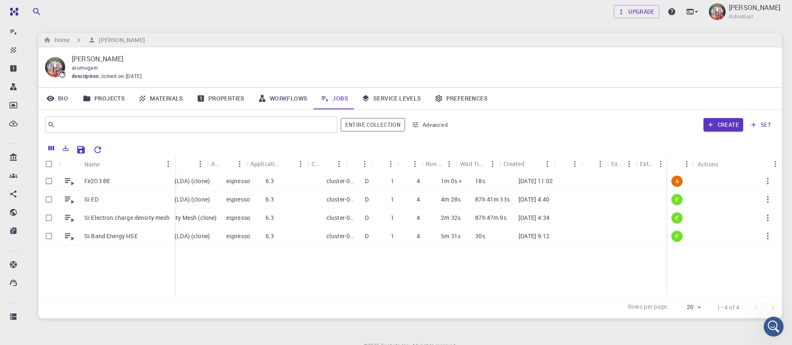
scroll to position [0, 62]
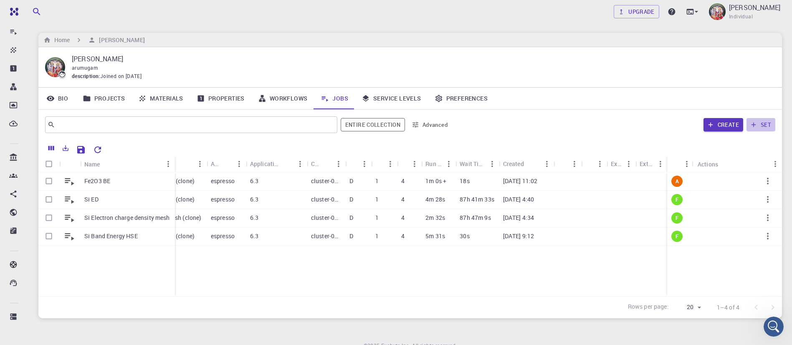
click at [667, 125] on button "set" at bounding box center [760, 124] width 29 height 13
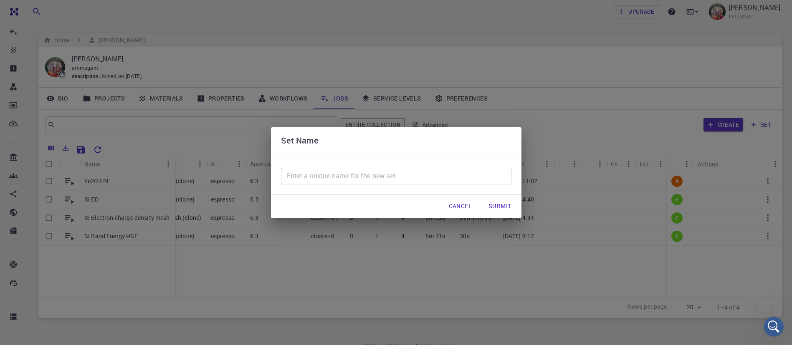
click at [583, 126] on div "Set Name ​ Cancel Submit" at bounding box center [396, 172] width 792 height 345
click at [539, 144] on div "Set Name ​ Cancel Submit" at bounding box center [396, 172] width 792 height 345
click at [455, 208] on button "Cancel" at bounding box center [460, 206] width 36 height 17
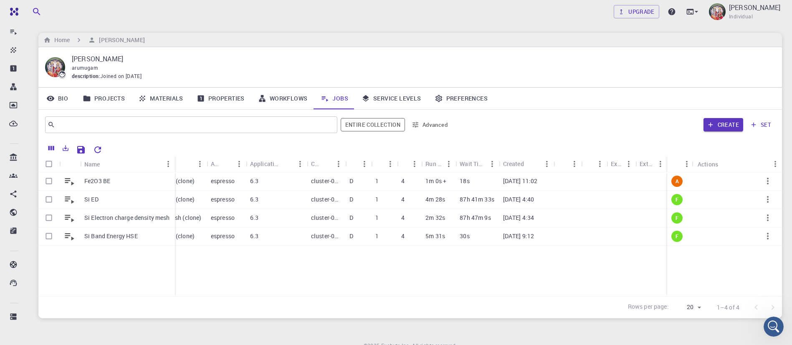
click at [455, 208] on div "87h 41m 33s" at bounding box center [476, 200] width 43 height 18
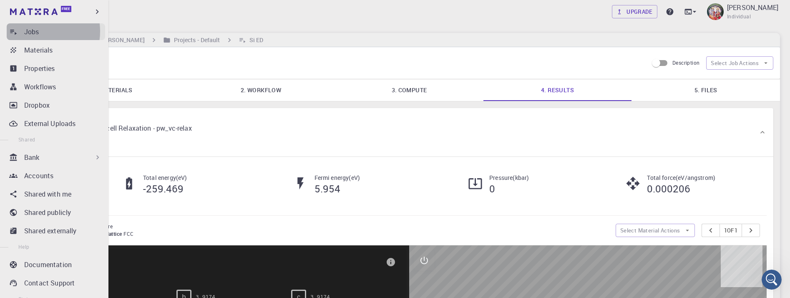
click at [37, 31] on p "Jobs" at bounding box center [31, 32] width 15 height 10
